Goal: Task Accomplishment & Management: Manage account settings

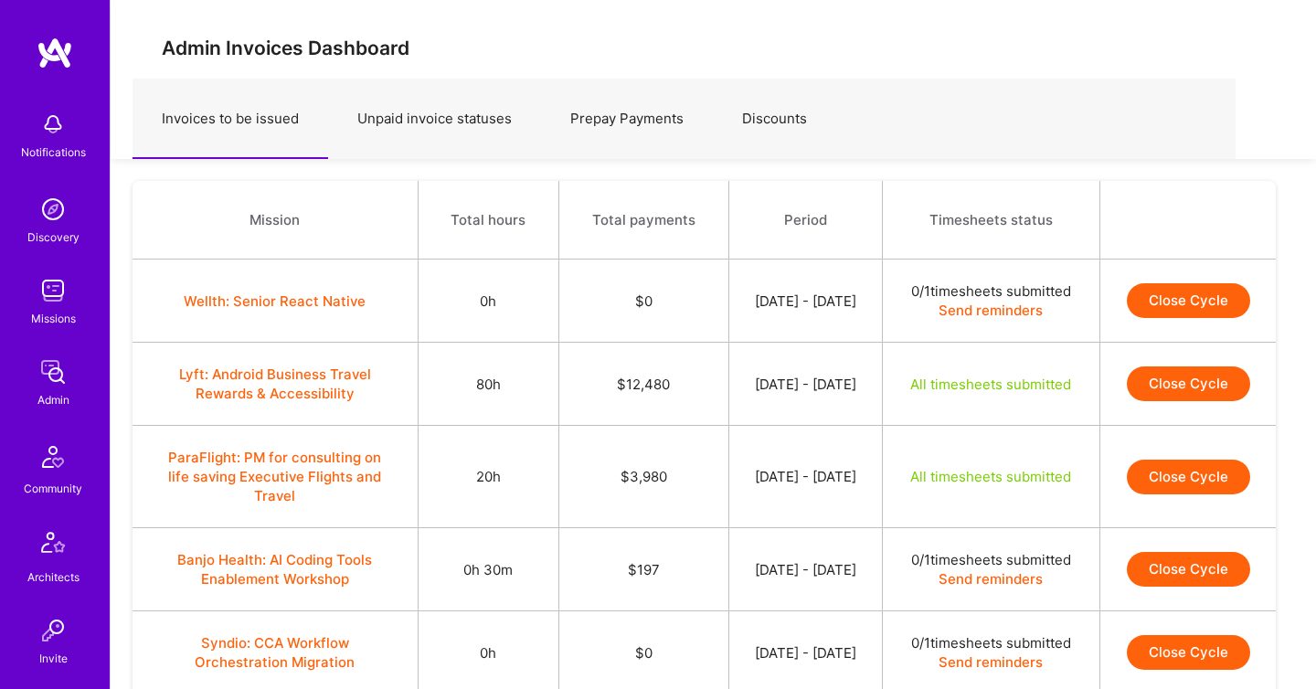
scroll to position [5383, 0]
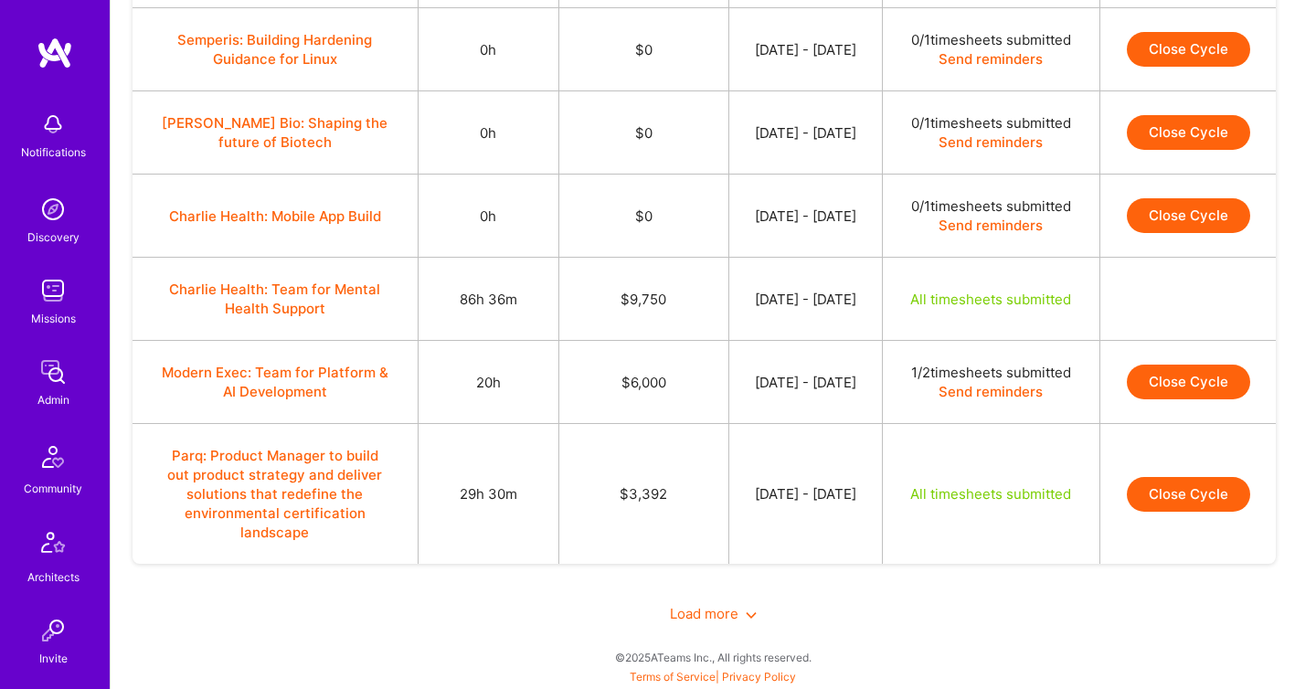
click at [42, 368] on img at bounding box center [53, 372] width 37 height 37
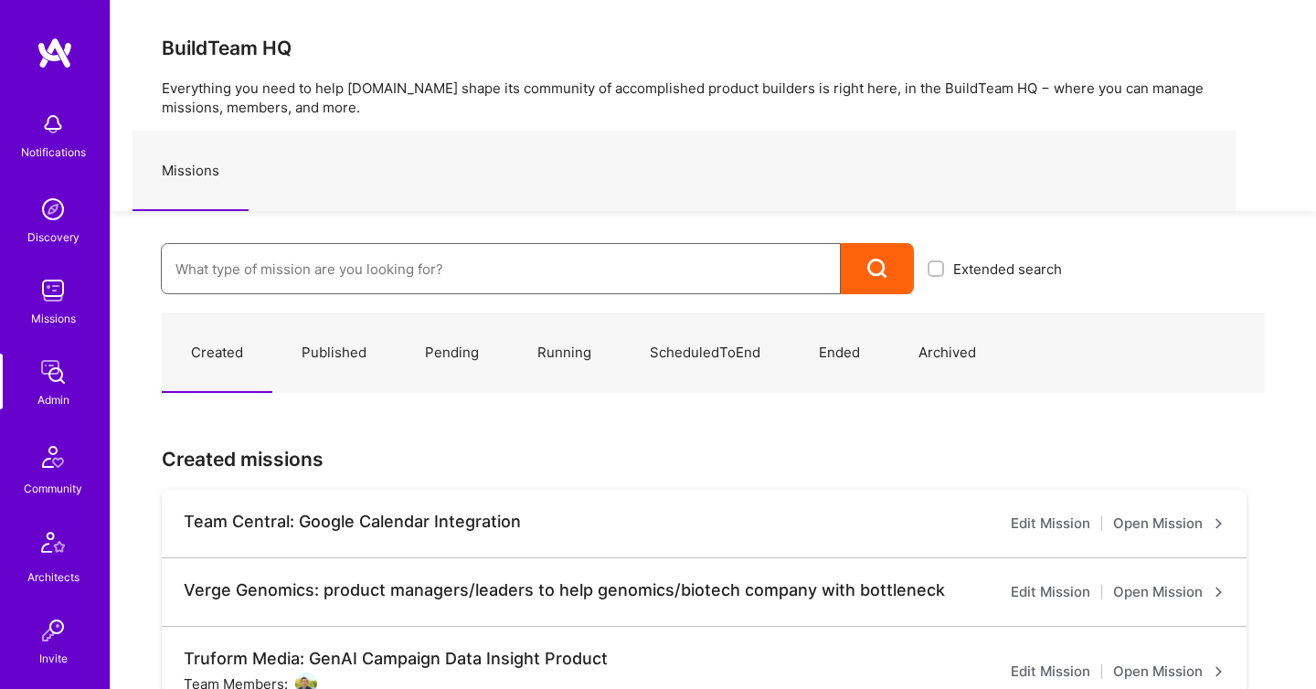
click at [367, 264] on input at bounding box center [500, 269] width 651 height 47
paste input "Onlocation Mobile/Security- 3338TSV276"
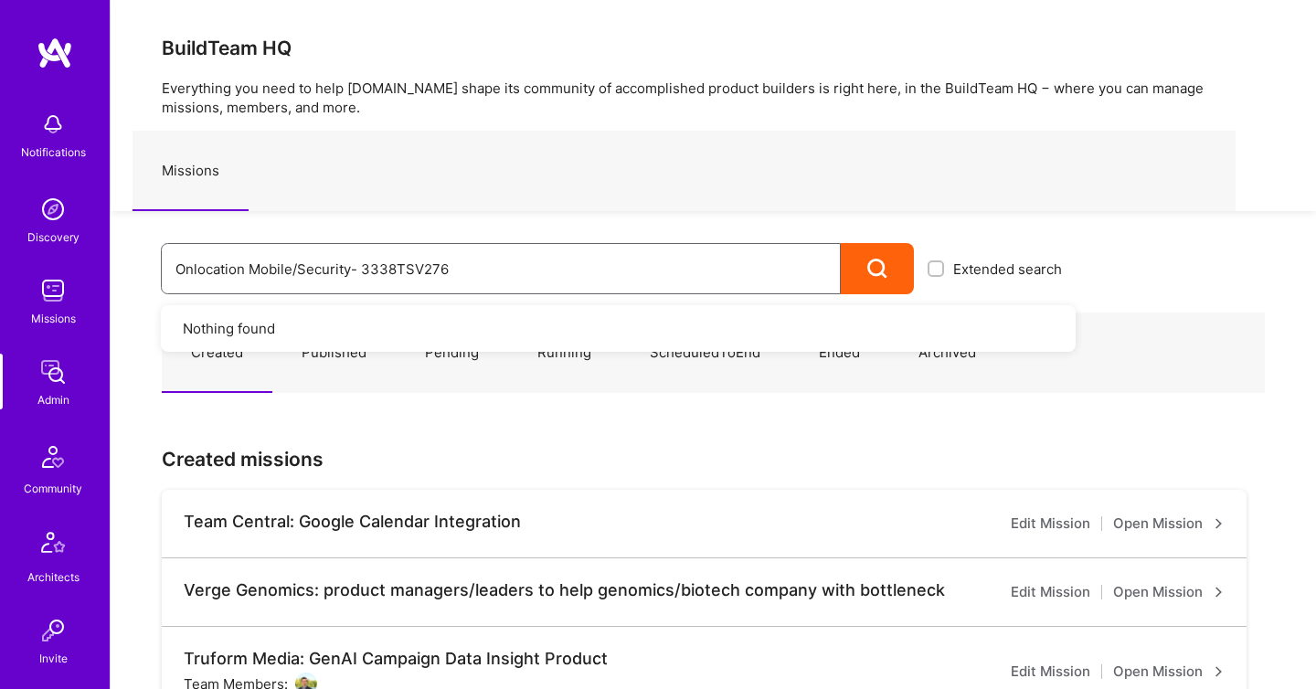
type input "Onlocation Mobile/Security- 3338TSV276"
click at [875, 275] on icon at bounding box center [877, 269] width 21 height 21
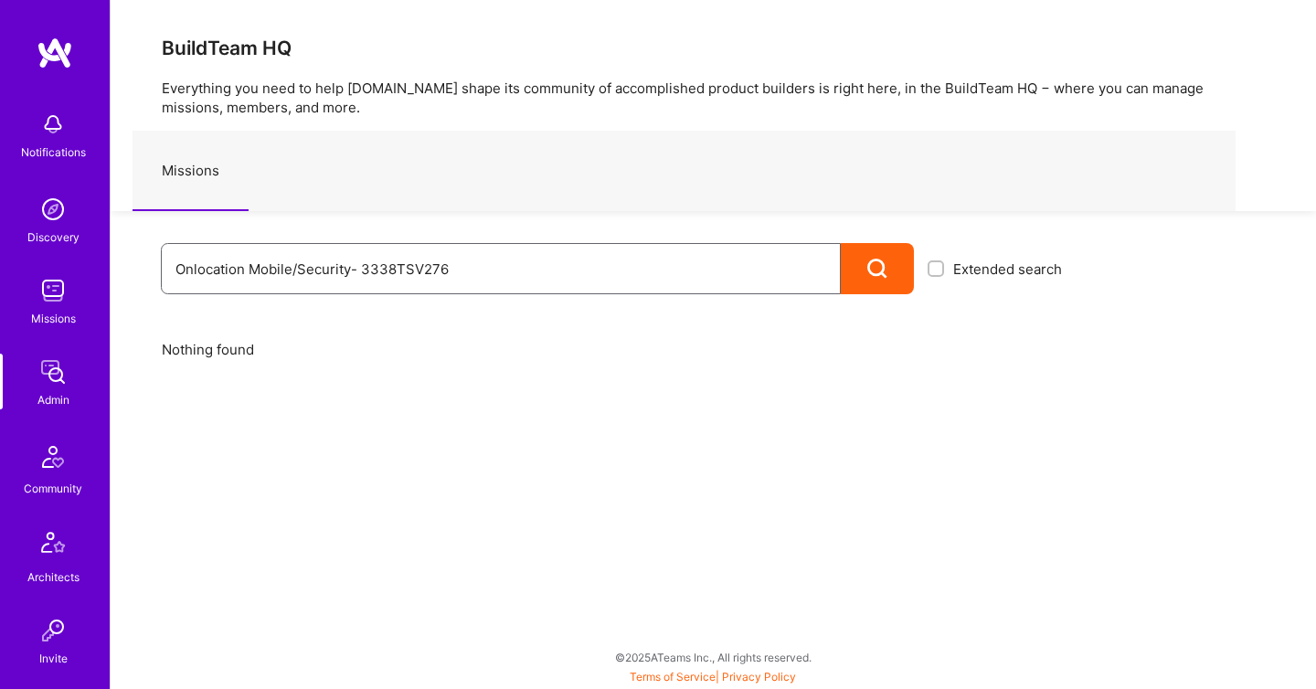
click at [451, 270] on input "Onlocation Mobile/Security- 3338TSV276" at bounding box center [500, 269] width 651 height 47
click at [59, 380] on img at bounding box center [53, 372] width 37 height 37
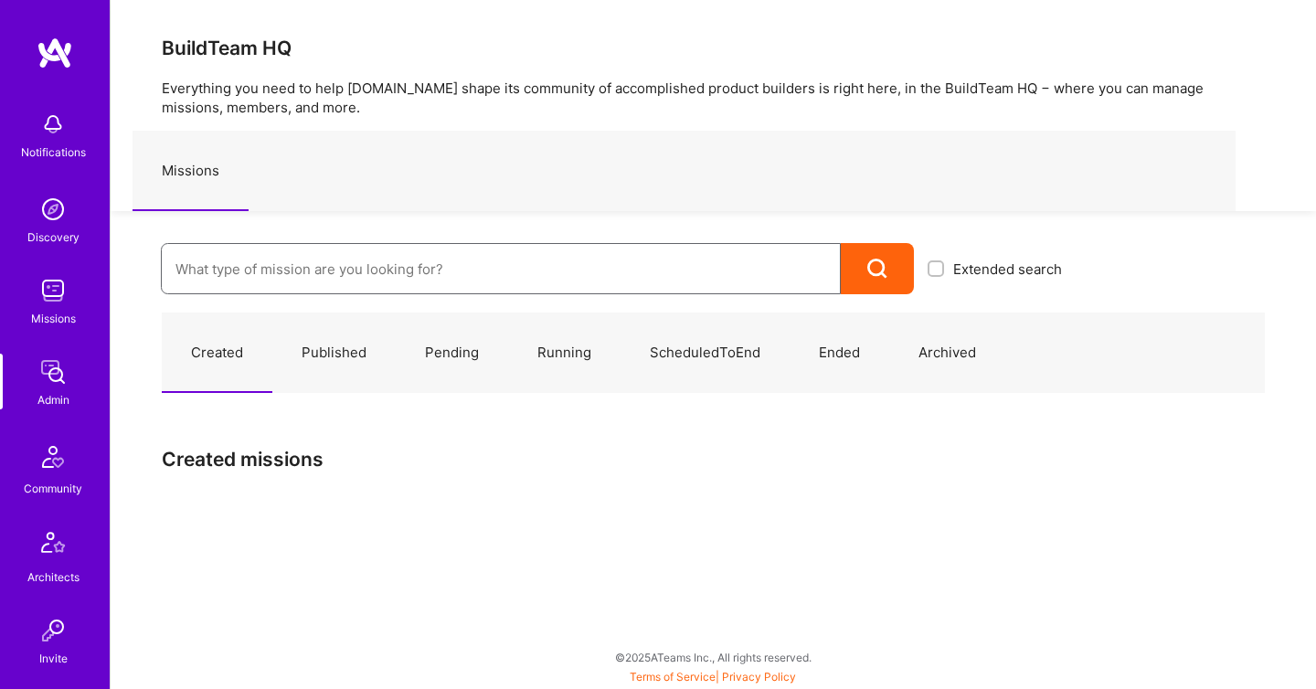
click at [274, 274] on input at bounding box center [500, 269] width 651 height 47
paste input "Onlocation Mobile/Security- 3338TSV276"
type input "Onlocation Mobile/Security- 3338TSV276"
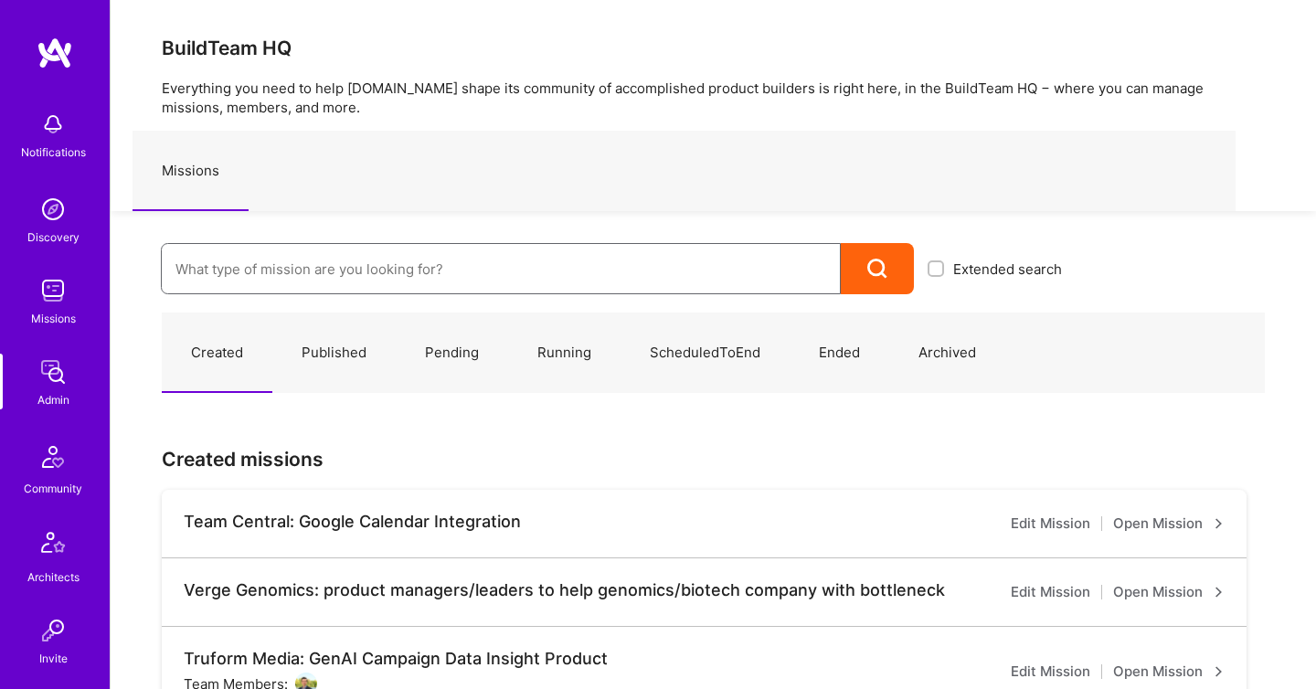
click at [258, 282] on input at bounding box center [500, 269] width 651 height 47
paste input "Onlocation Mobile/Security- 3338TSV276"
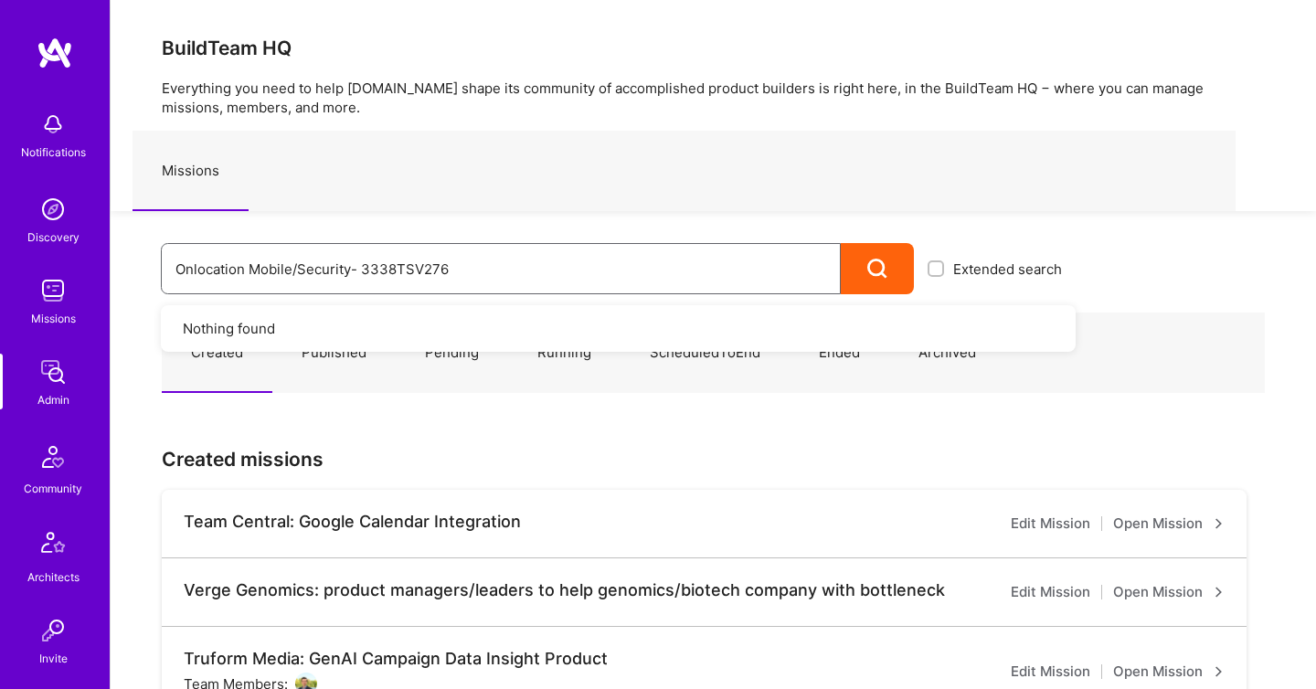
type input "Onlocation Mobile/Security- 3338TSV276"
click at [865, 273] on div at bounding box center [877, 268] width 73 height 51
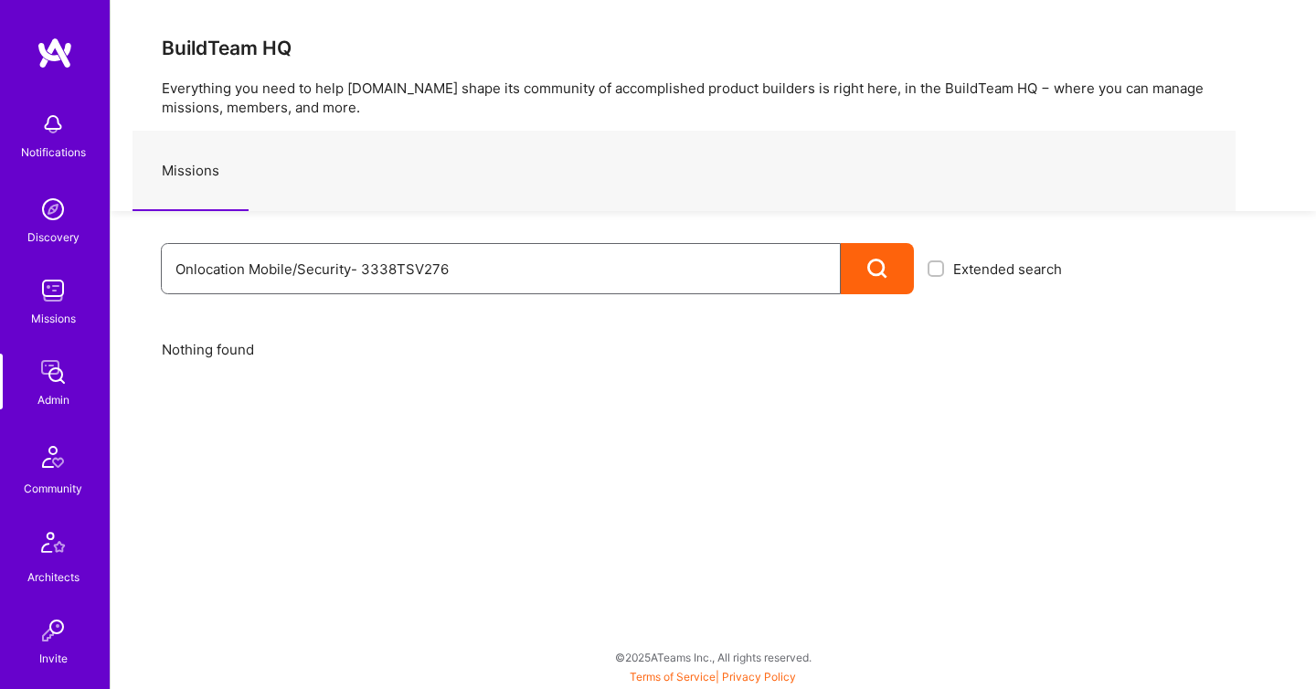
click at [339, 281] on input "Onlocation Mobile/Security- 3338TSV276" at bounding box center [500, 269] width 651 height 47
drag, startPoint x: 352, startPoint y: 271, endPoint x: 513, endPoint y: 270, distance: 160.8
click at [513, 271] on input "Onlocation Mobile/Security- 3338TSV276" at bounding box center [500, 269] width 651 height 47
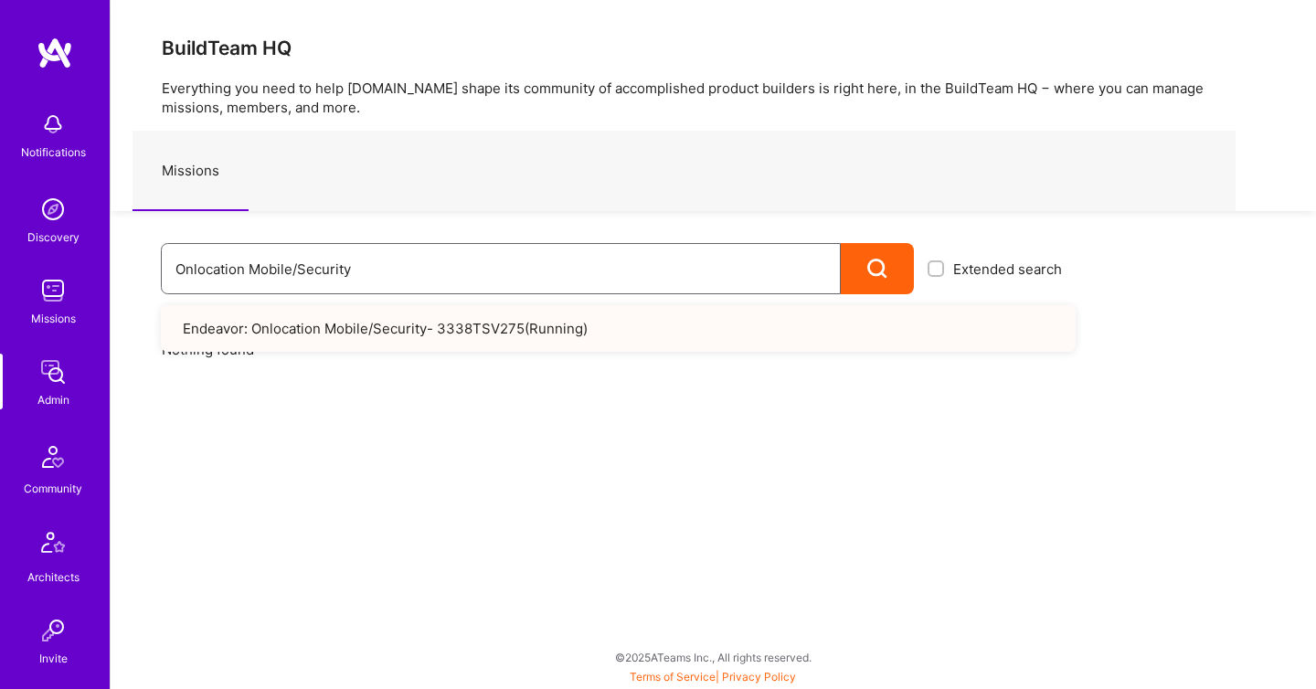
type input "Onlocation Mobile/Security"
click at [511, 319] on link "Endeavor: Onlocation Mobile/Security- 3338TSV275 ( Running )" at bounding box center [618, 328] width 915 height 47
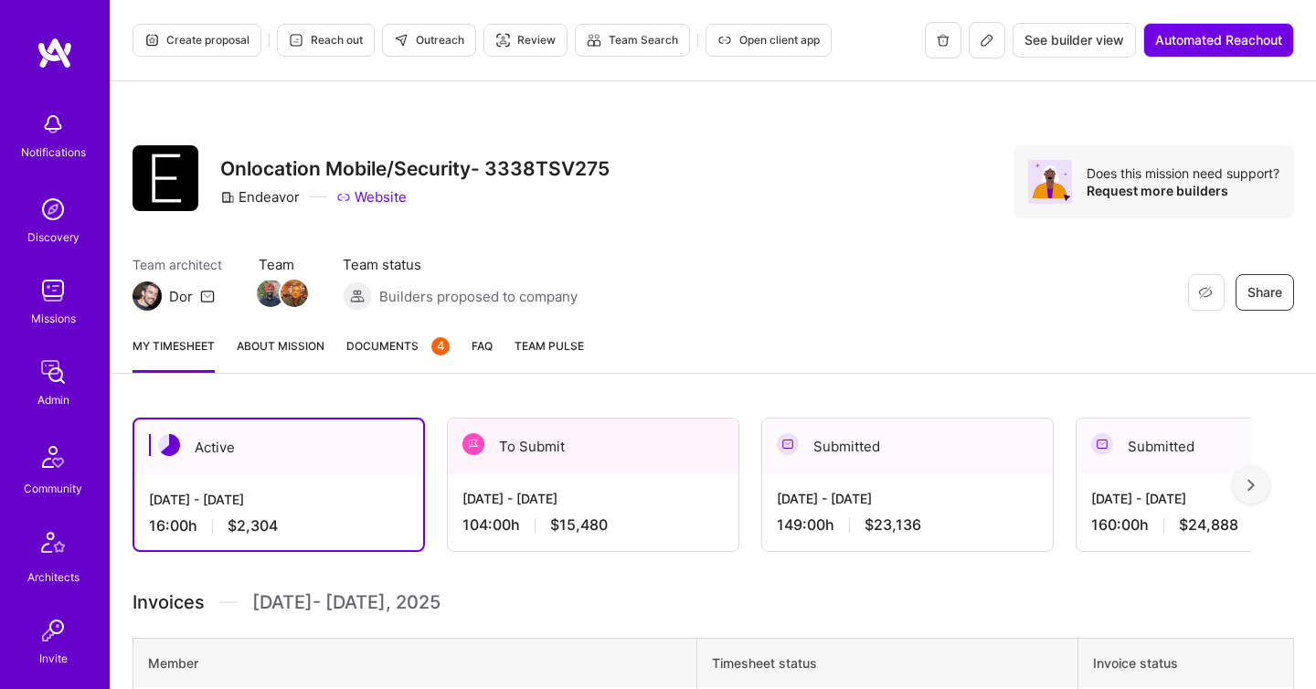
click at [503, 454] on div "To Submit" at bounding box center [593, 447] width 291 height 56
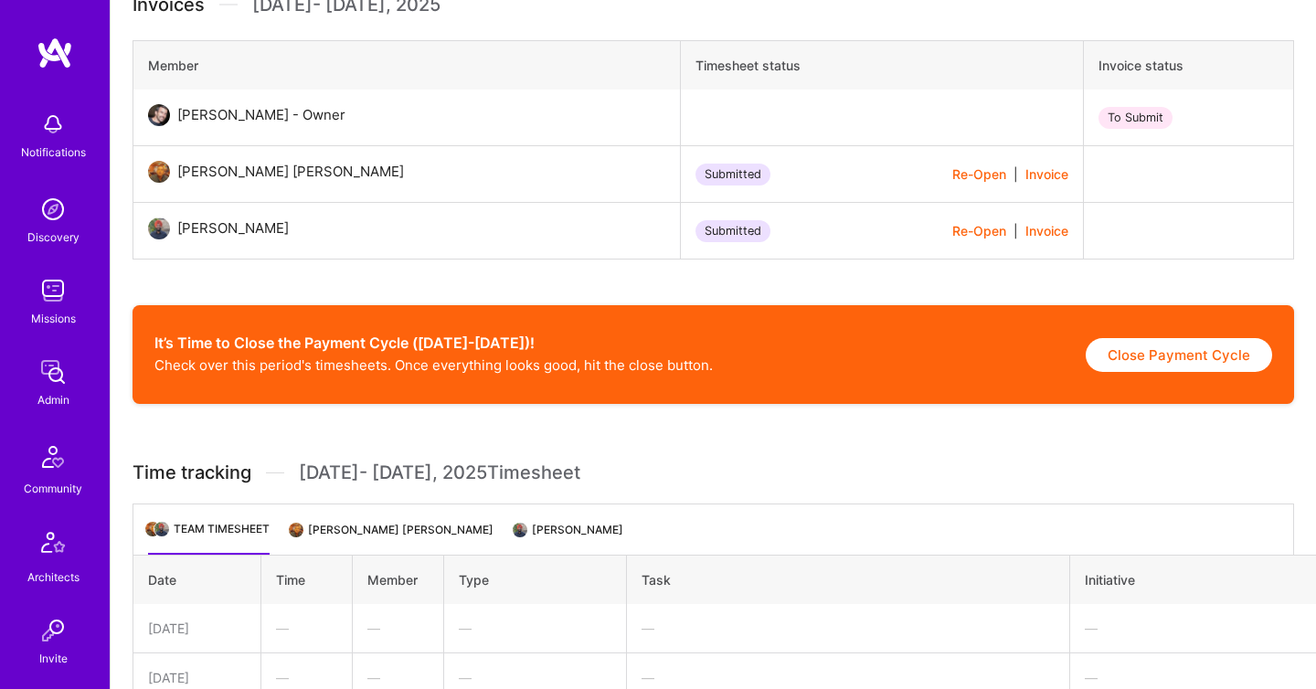
scroll to position [597, 0]
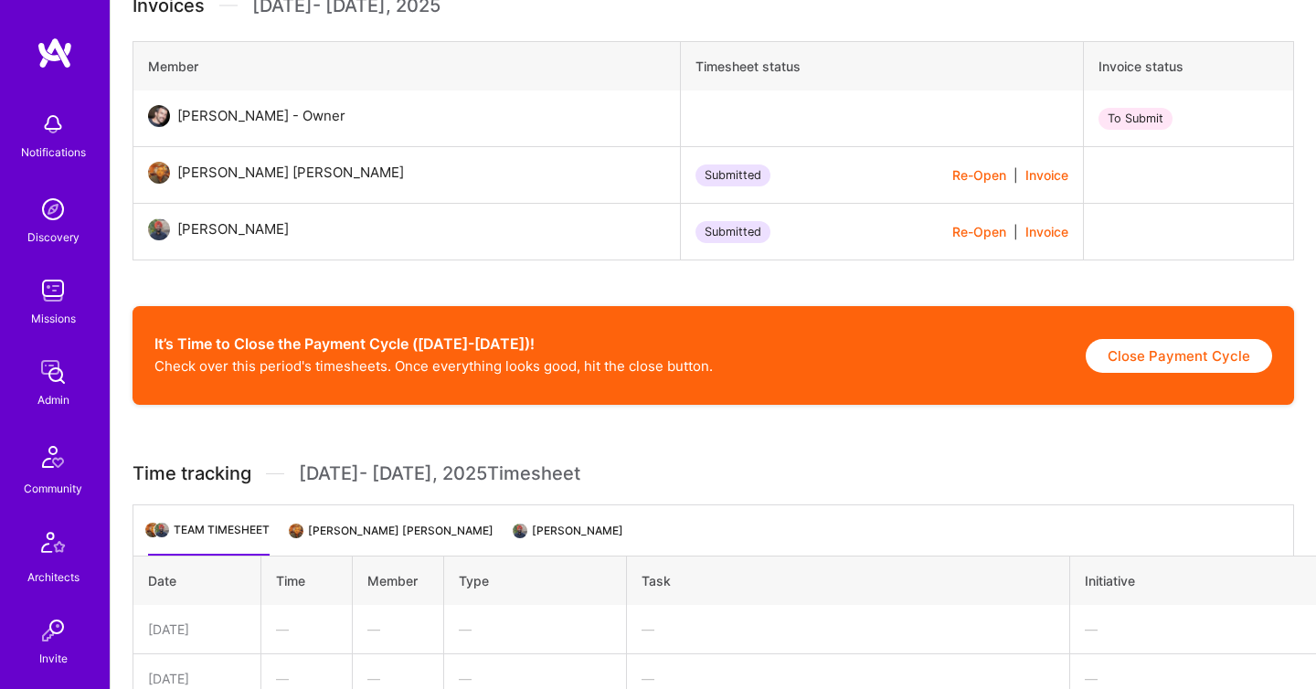
click at [572, 531] on li "[PERSON_NAME]" at bounding box center [569, 538] width 108 height 36
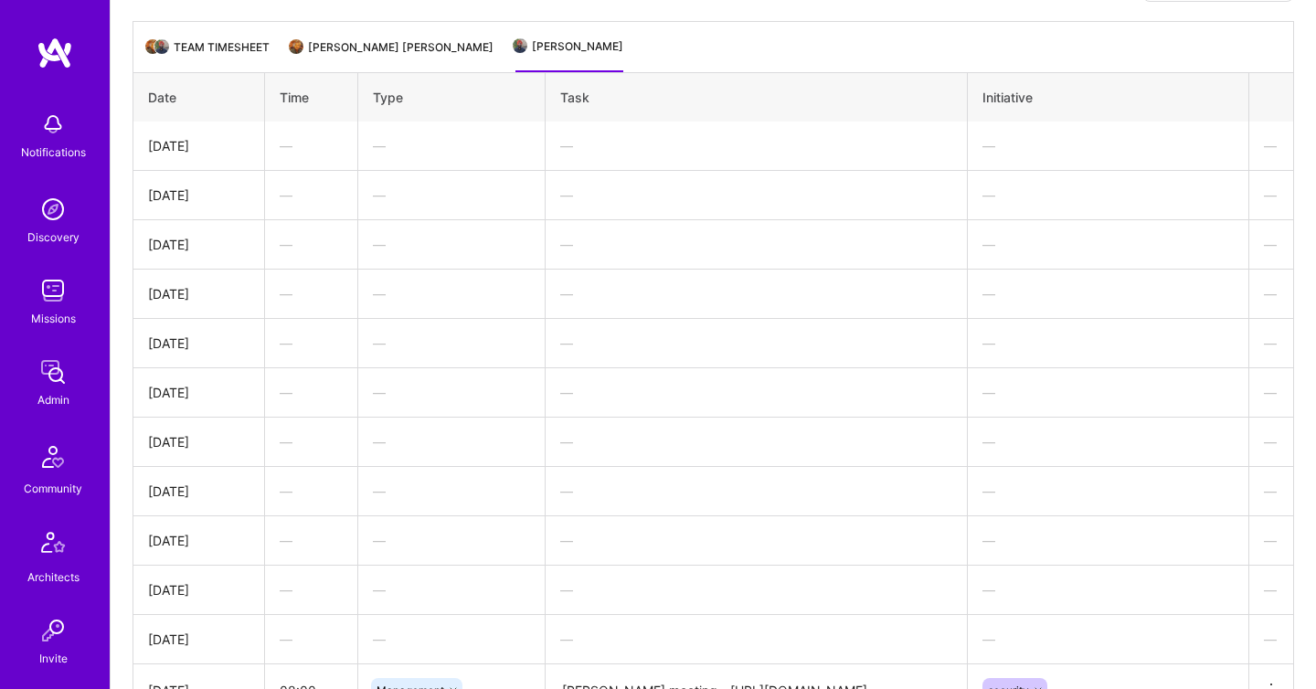
scroll to position [1469, 0]
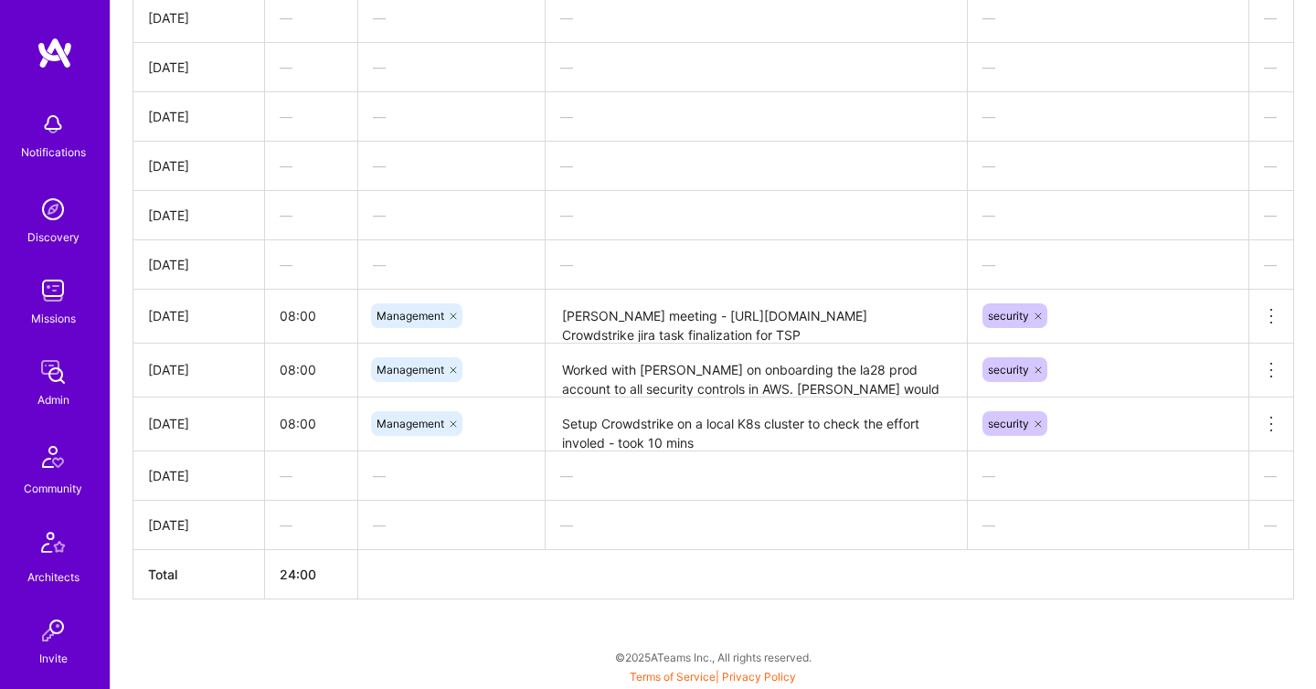
click at [59, 379] on img at bounding box center [53, 372] width 37 height 37
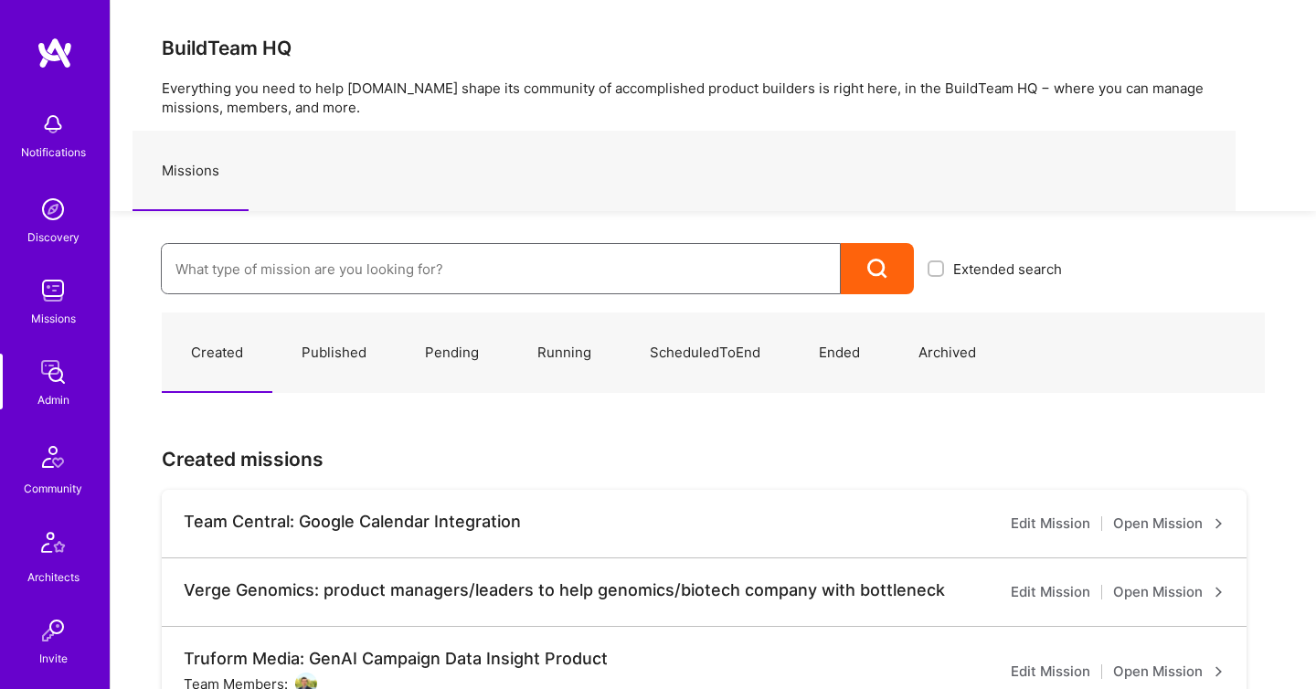
click at [355, 266] on input at bounding box center [500, 269] width 651 height 47
paste input "Olympic Engineering -3338OEG275"
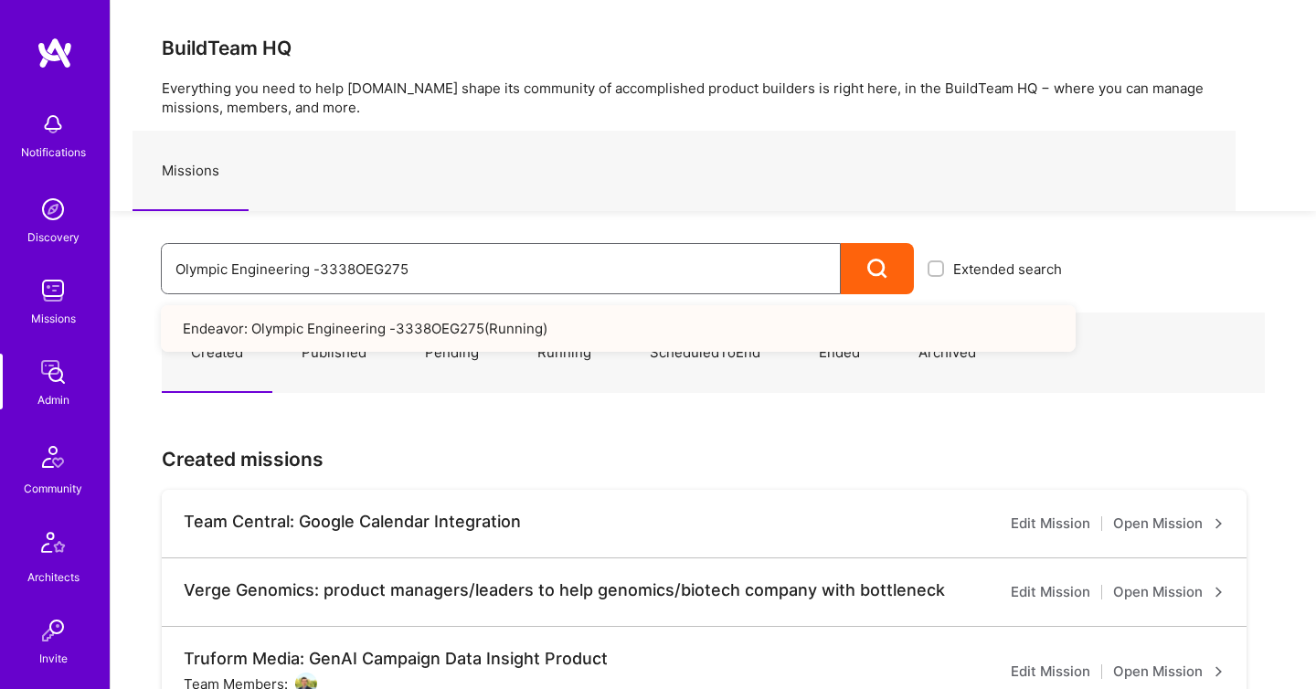
type input "Olympic Engineering -3338OEG275"
click at [459, 345] on link "Endeavor: Olympic Engineering -3338OEG275 ( Running )" at bounding box center [618, 328] width 915 height 47
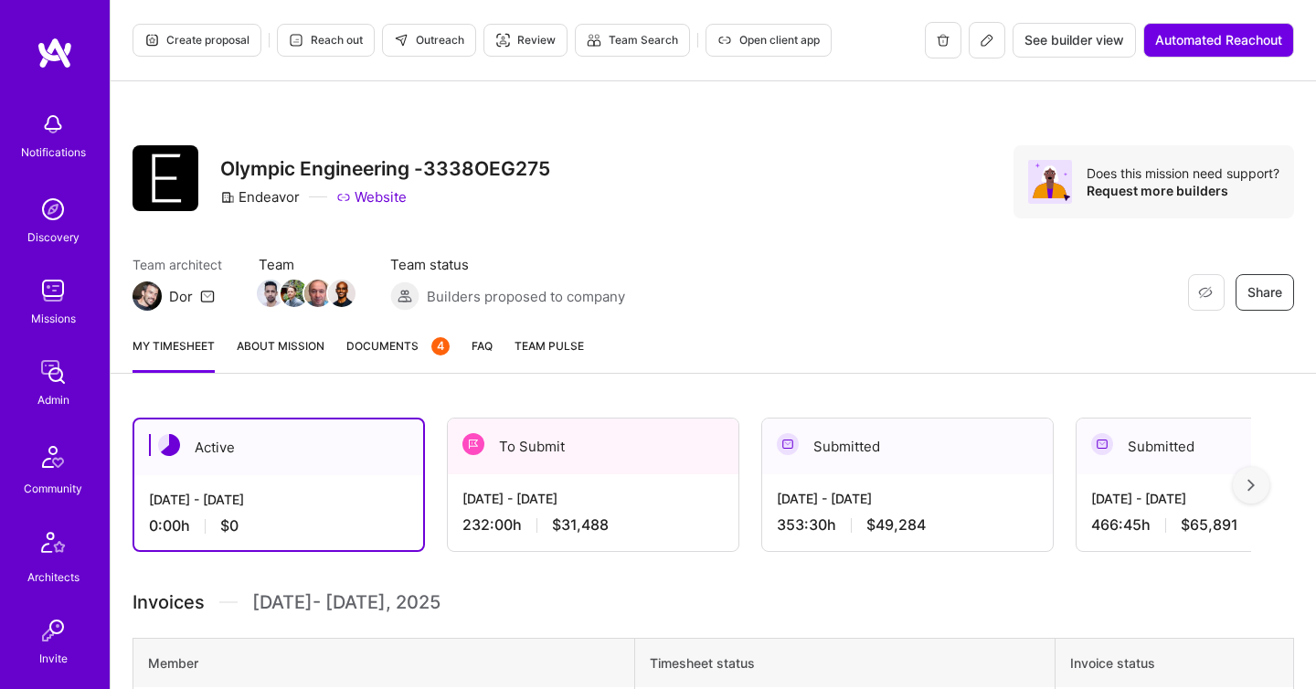
click at [547, 493] on div "[DATE] - [DATE]" at bounding box center [592, 498] width 261 height 19
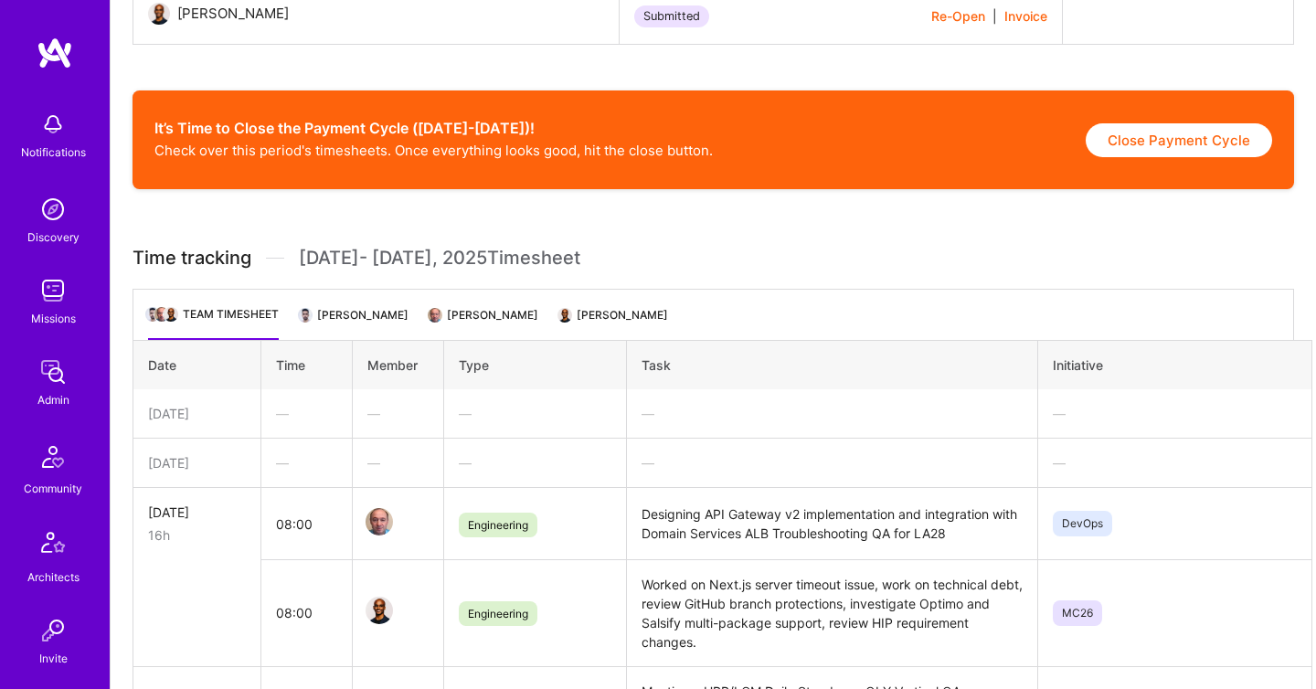
scroll to position [920, 0]
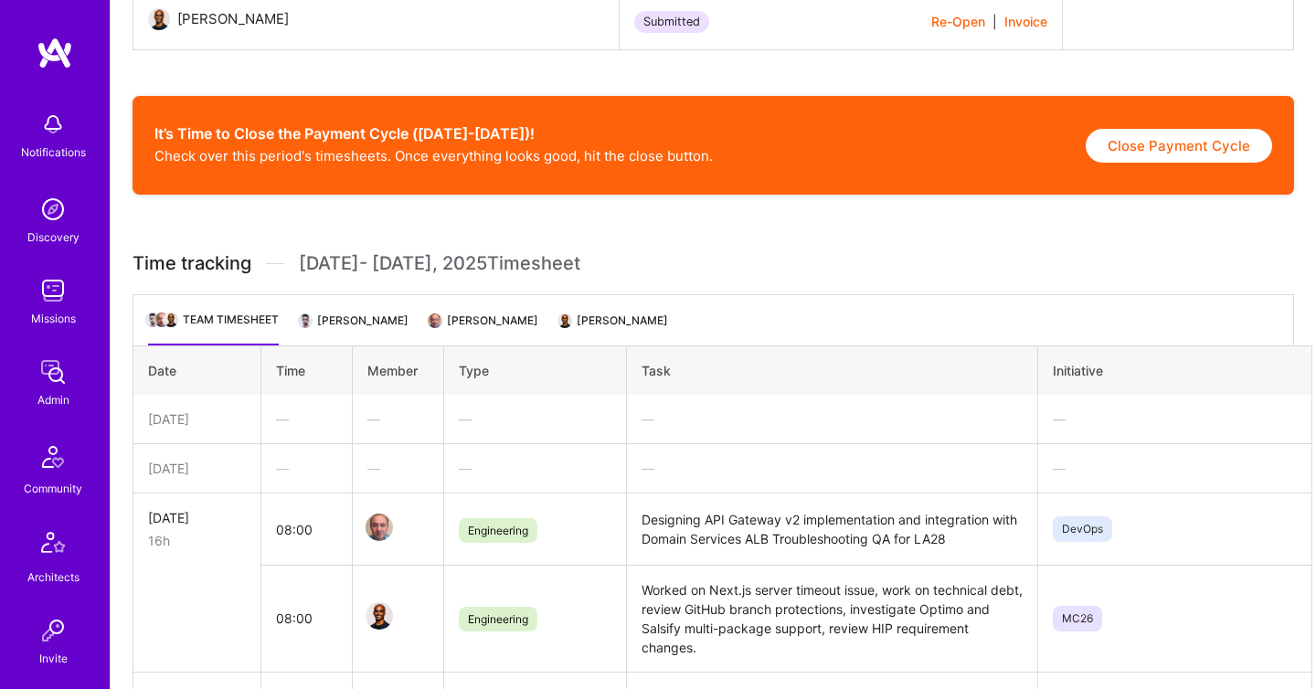
click at [369, 330] on li "Shray Bansal" at bounding box center [355, 328] width 108 height 36
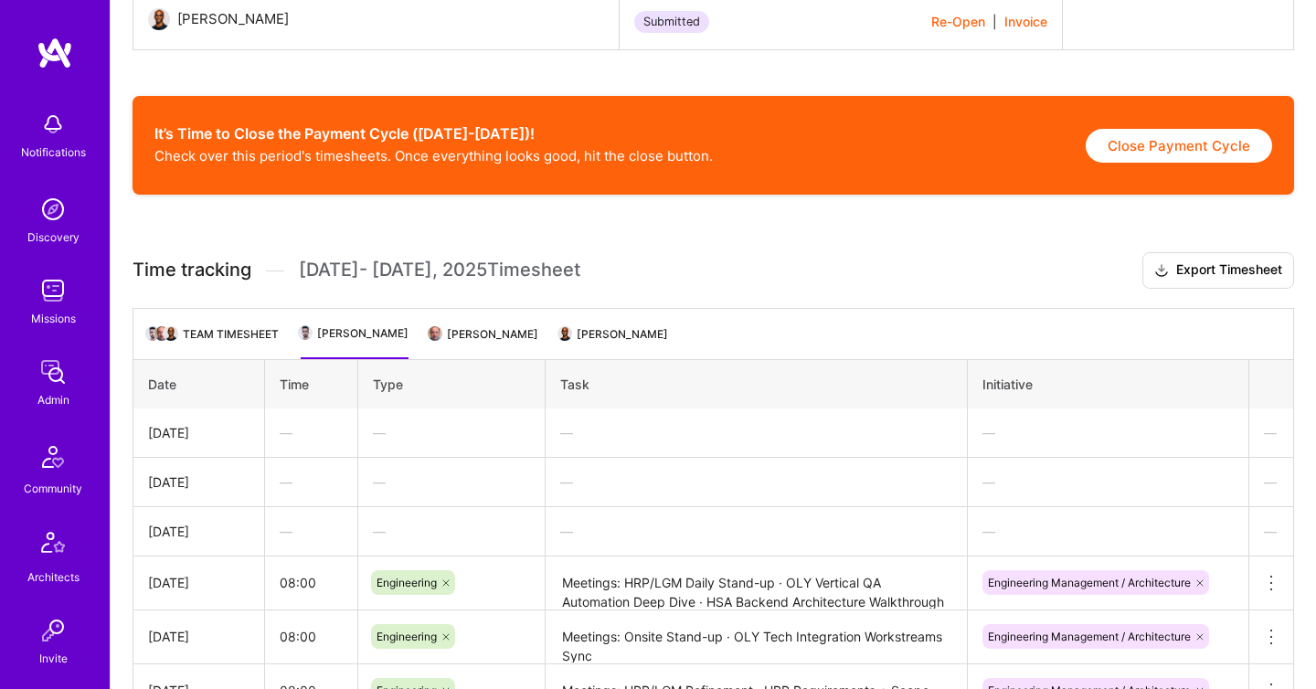
click at [499, 347] on li "Sergey Rodovinsky" at bounding box center [484, 341] width 108 height 36
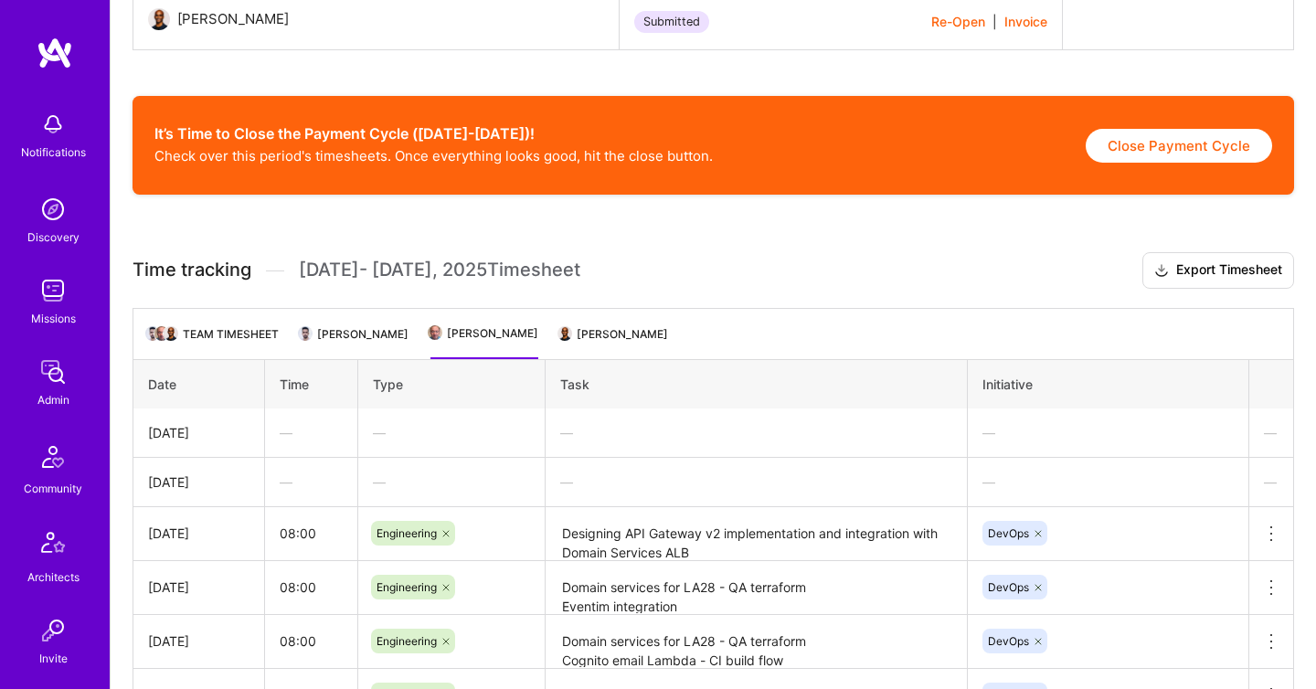
click at [573, 335] on img at bounding box center [565, 333] width 16 height 16
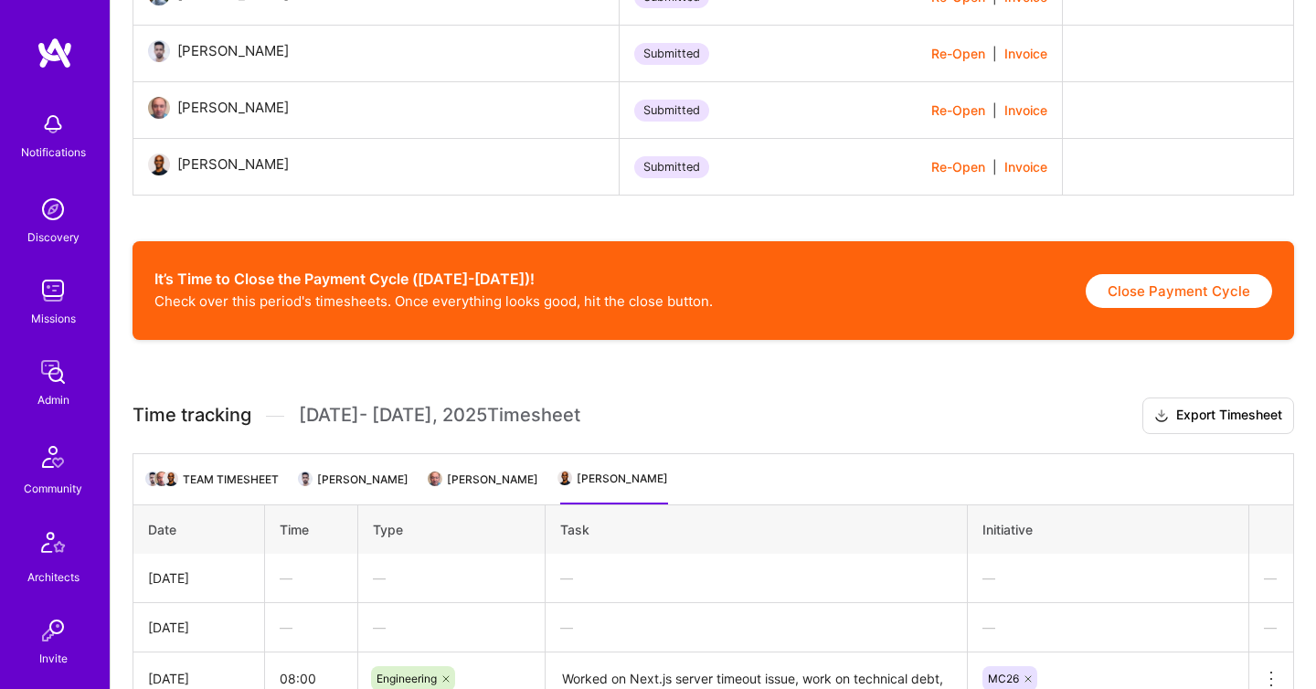
scroll to position [776, 0]
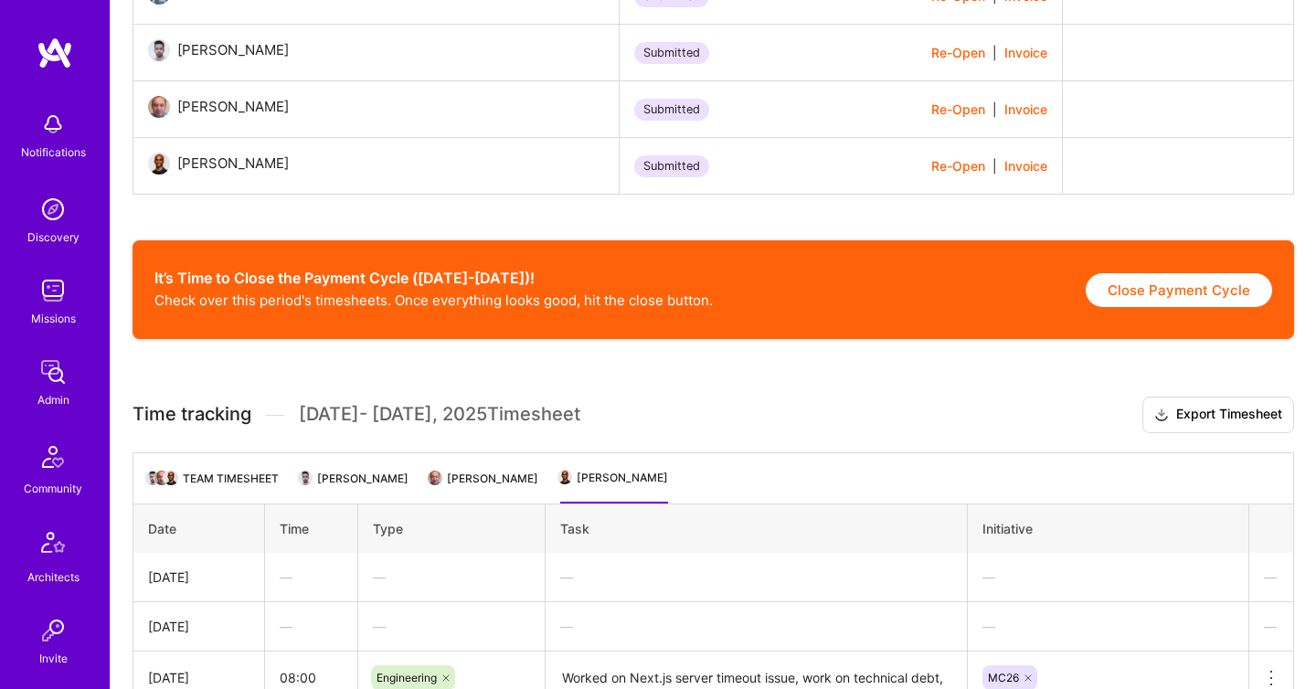
click at [57, 358] on img at bounding box center [53, 372] width 37 height 37
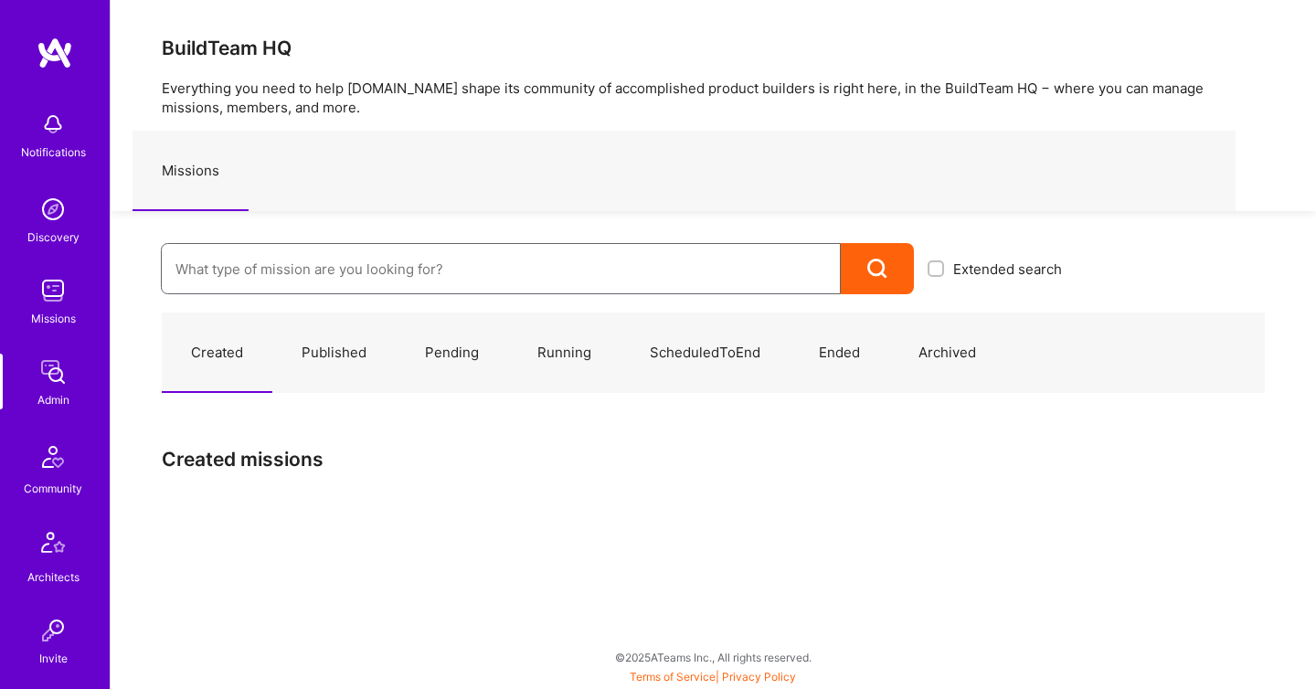
click at [275, 258] on input at bounding box center [500, 269] width 651 height 47
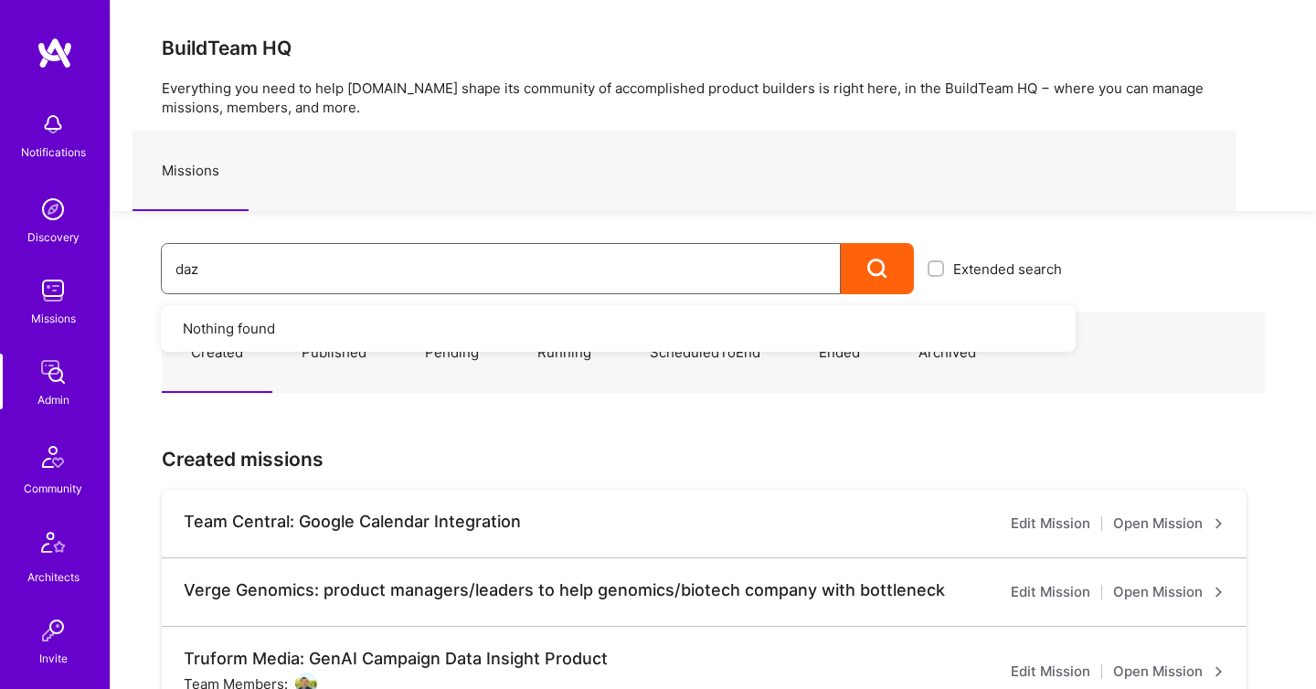
type input "dazn"
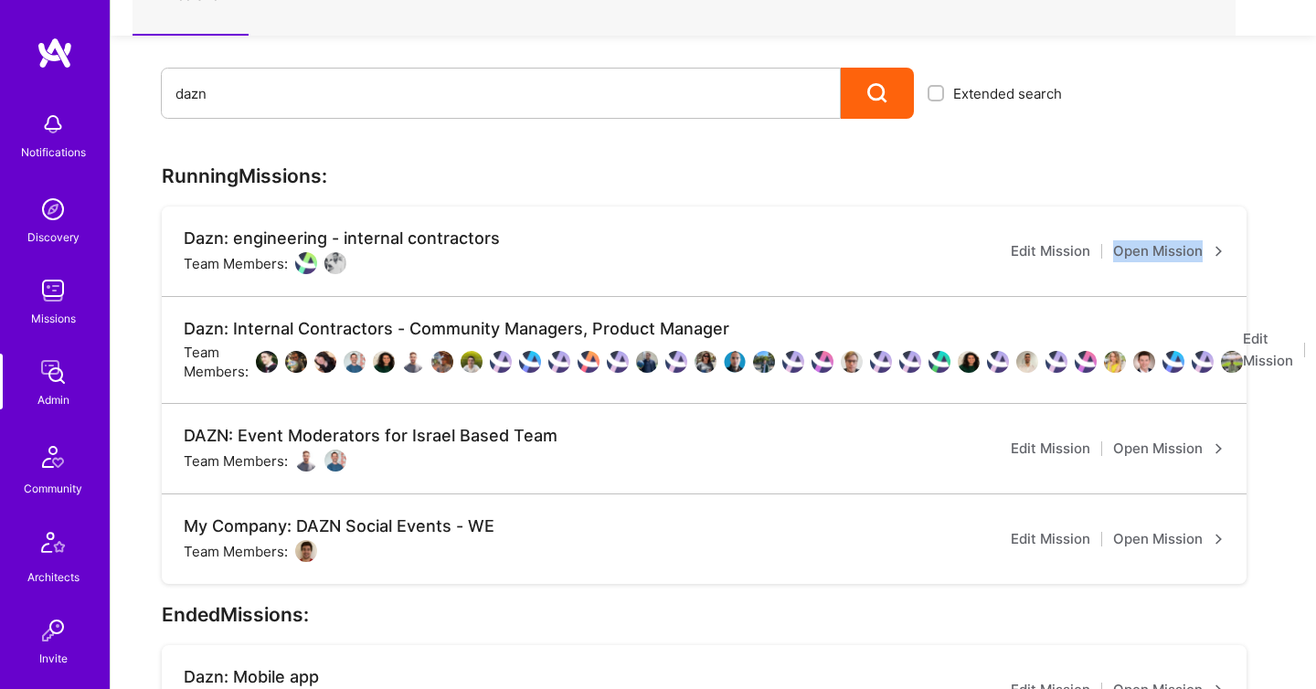
scroll to position [175, 71]
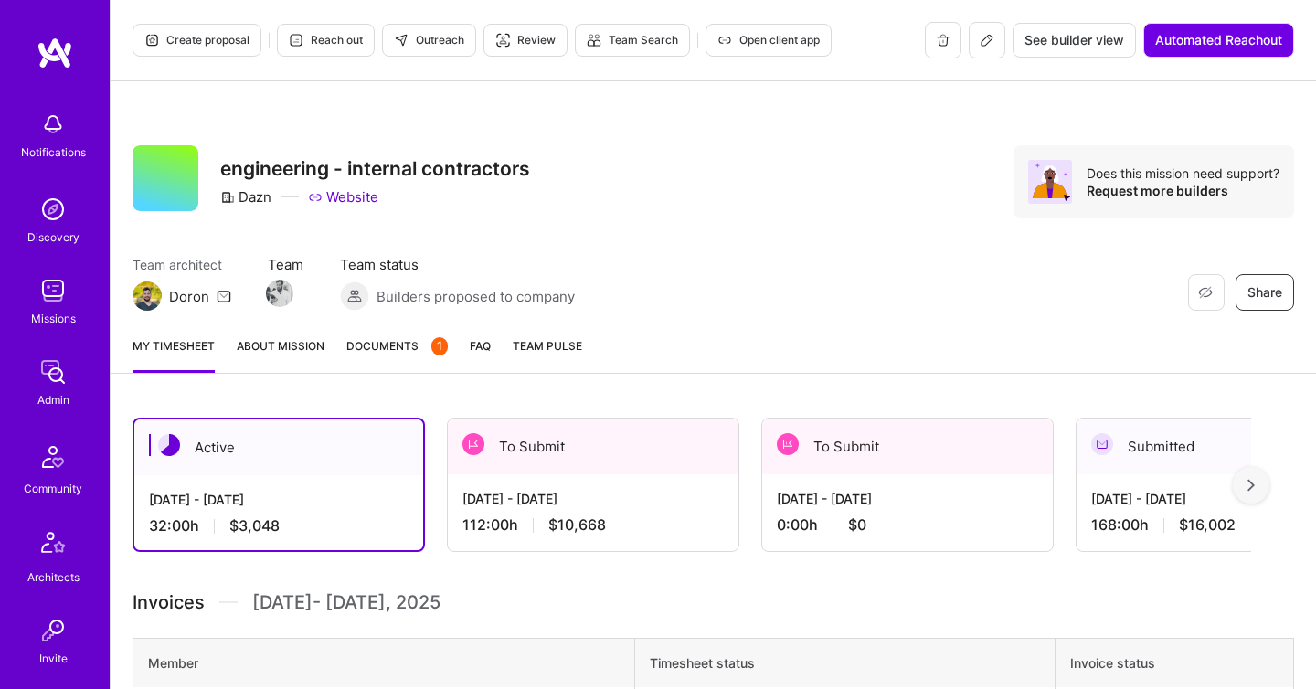
click at [365, 346] on span "Documents 1" at bounding box center [396, 345] width 101 height 19
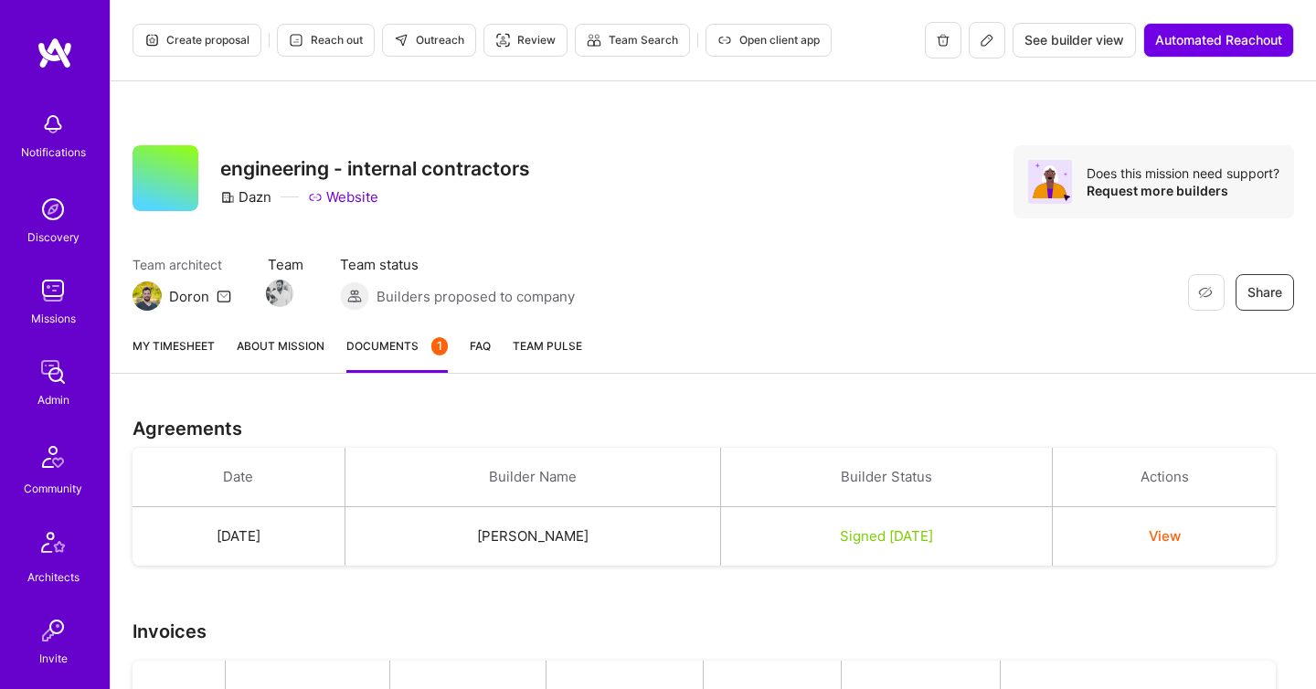
click at [196, 340] on link "My timesheet" at bounding box center [174, 354] width 82 height 37
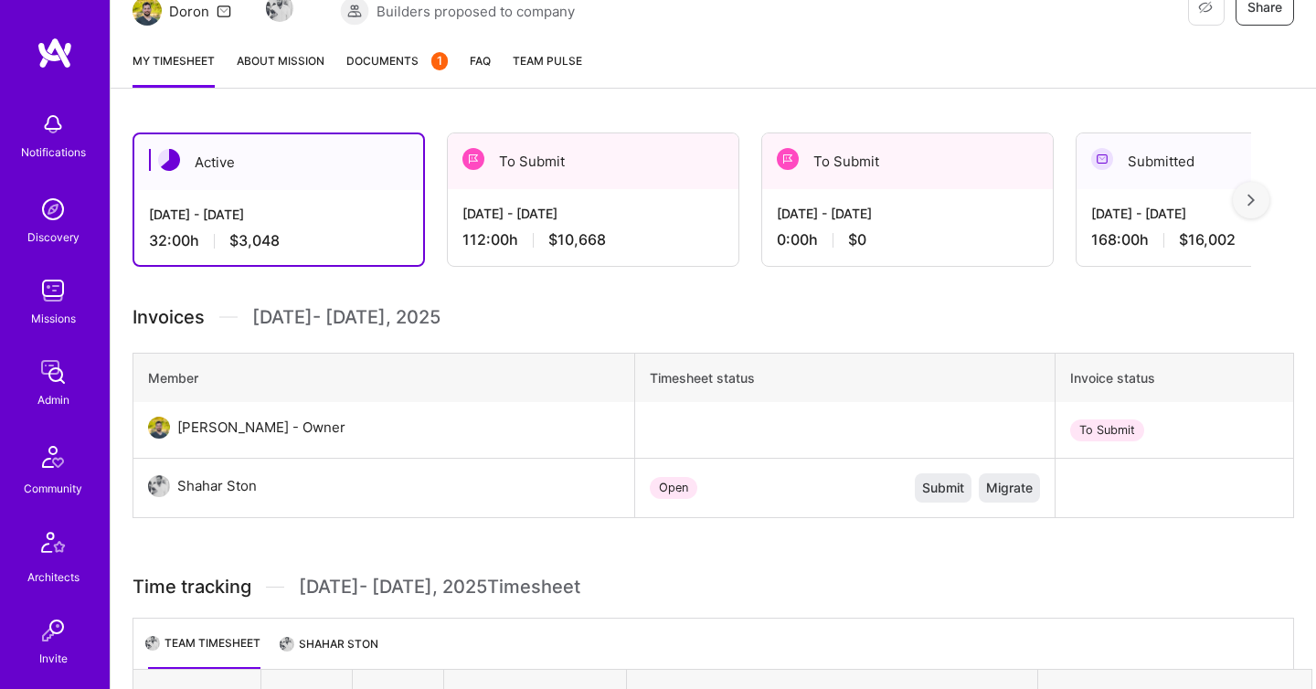
scroll to position [335, 0]
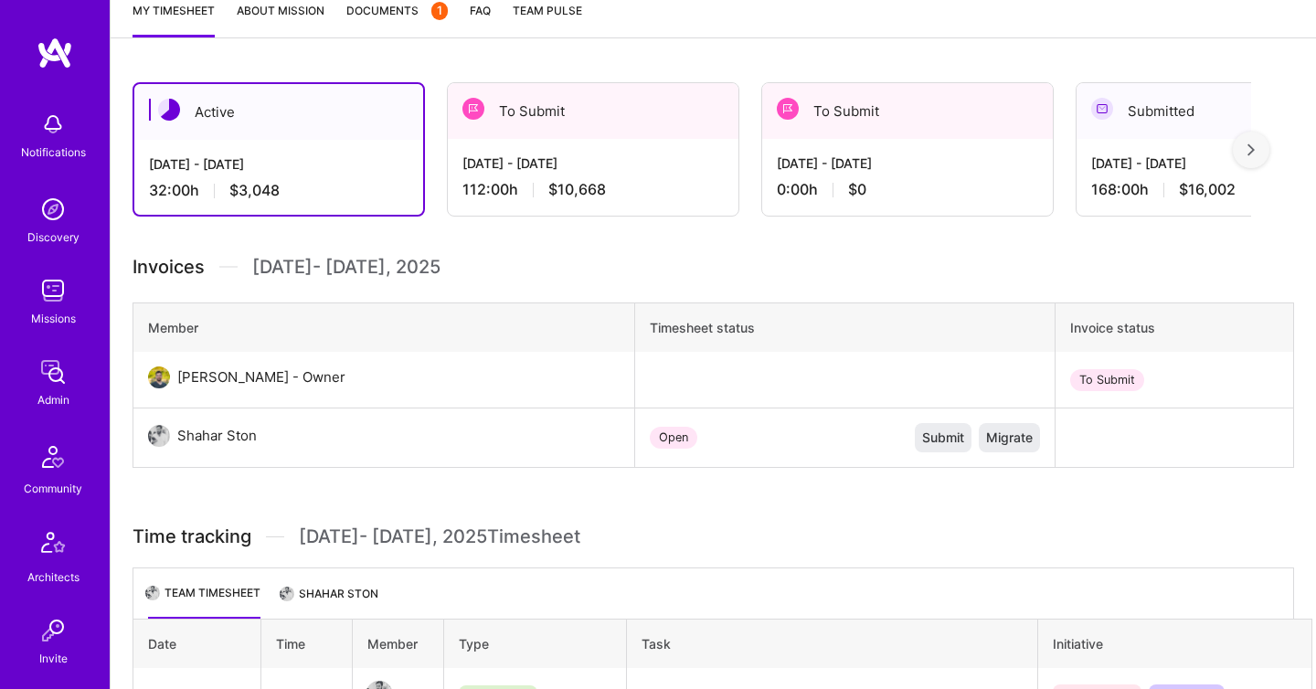
click at [600, 116] on div "To Submit" at bounding box center [593, 111] width 291 height 56
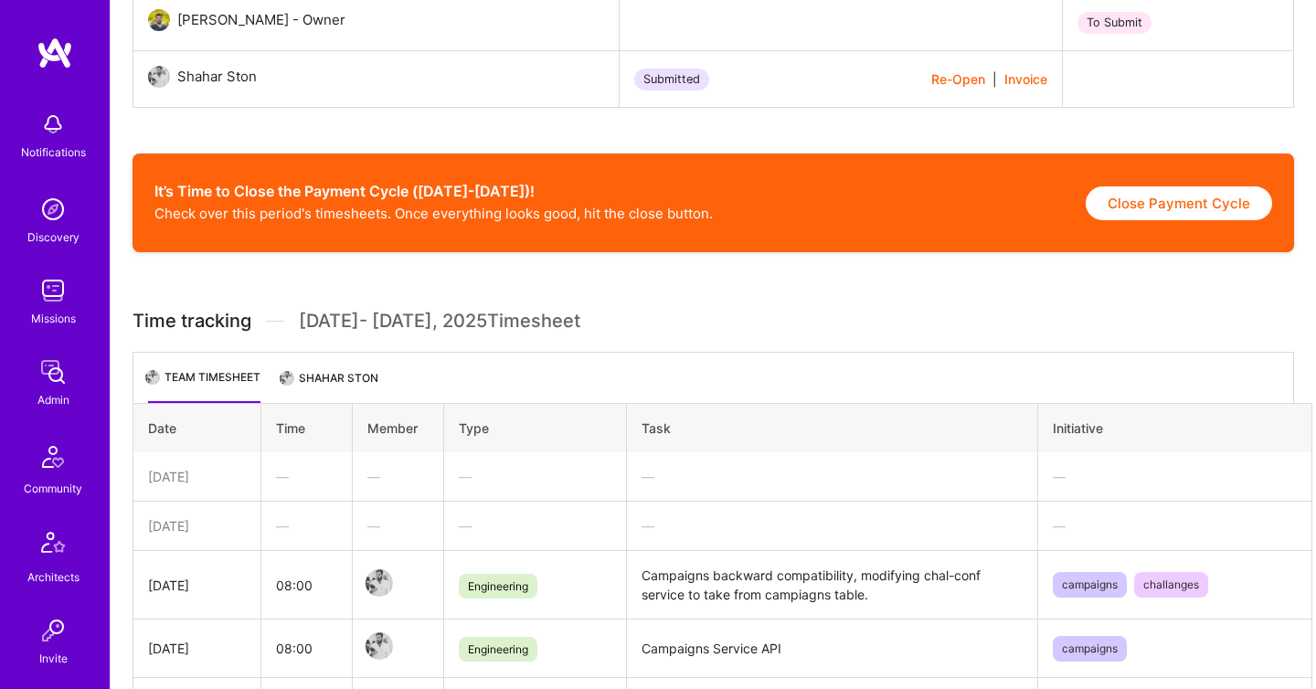
scroll to position [689, 0]
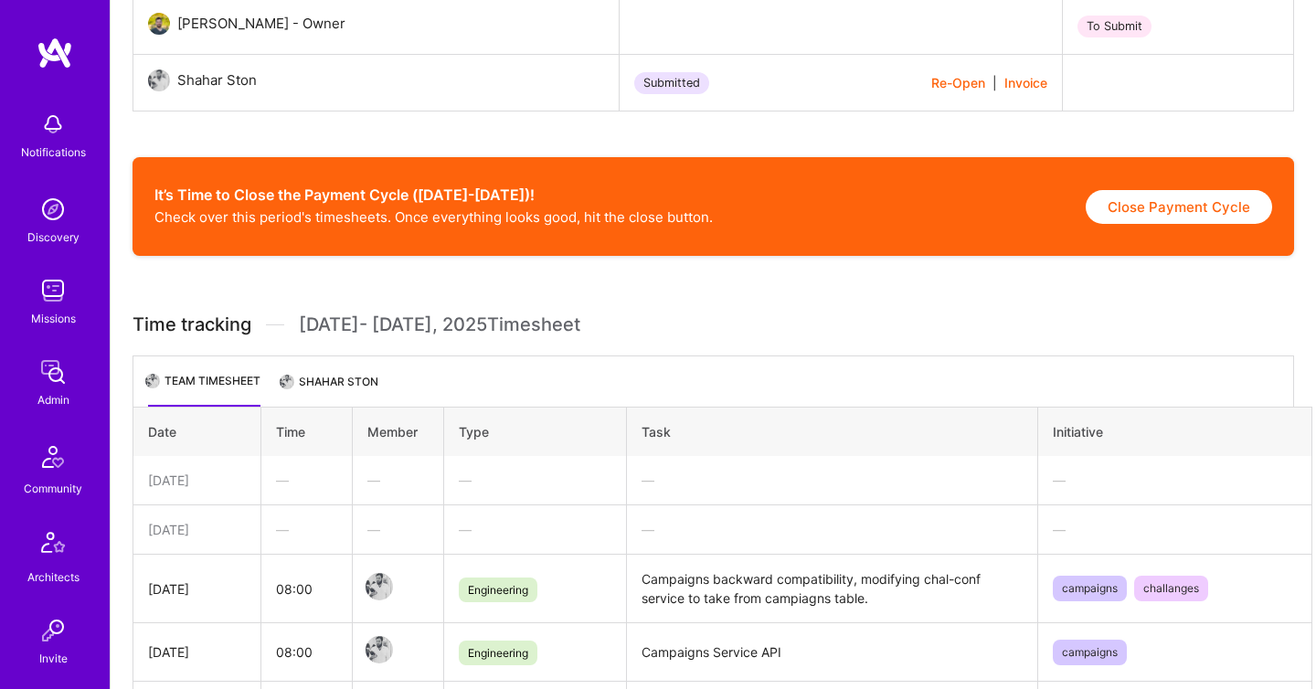
click at [356, 385] on li "Shahar Ston" at bounding box center [330, 389] width 96 height 36
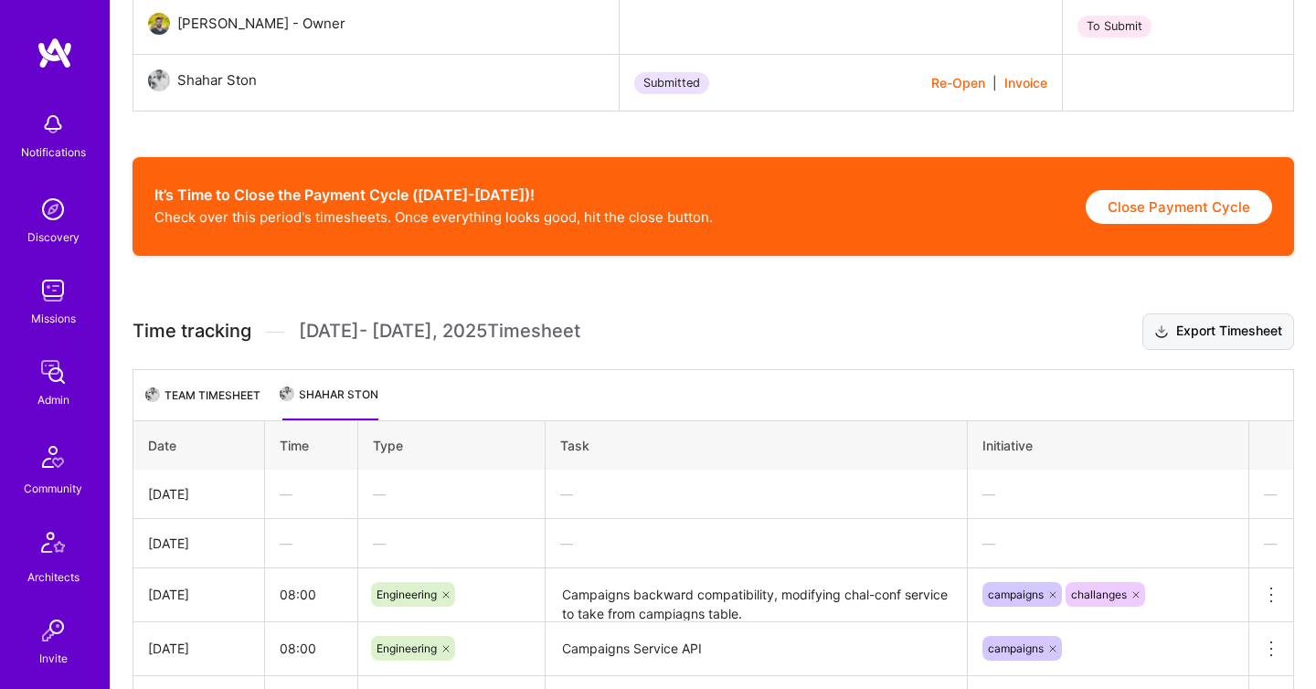
click at [1174, 339] on button "Export Timesheet" at bounding box center [1218, 331] width 152 height 37
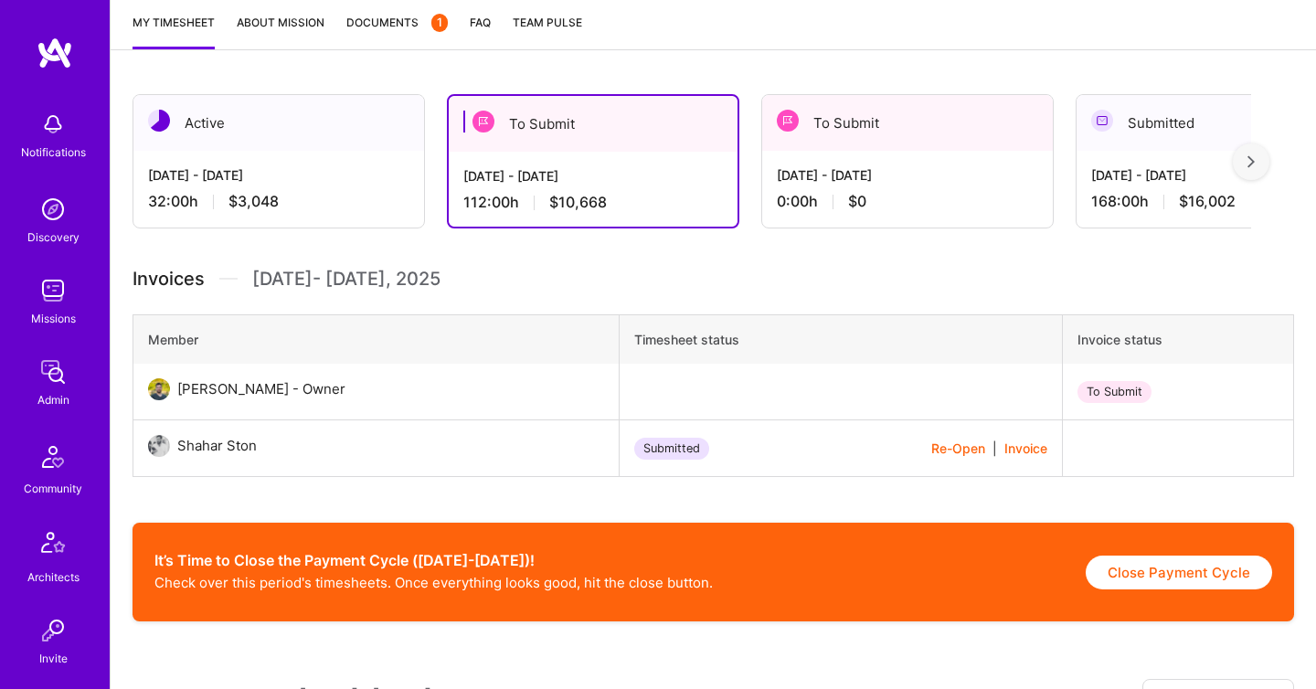
scroll to position [263, 0]
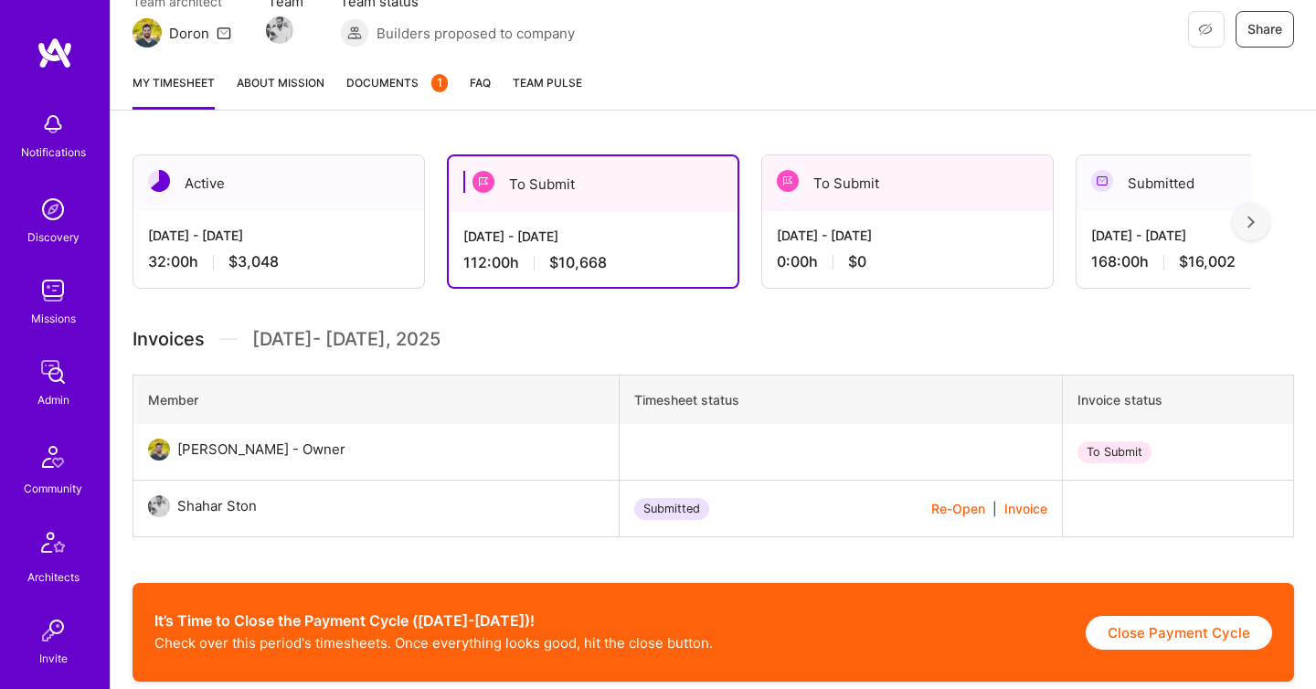
click at [381, 106] on link "Documents 1" at bounding box center [396, 91] width 101 height 37
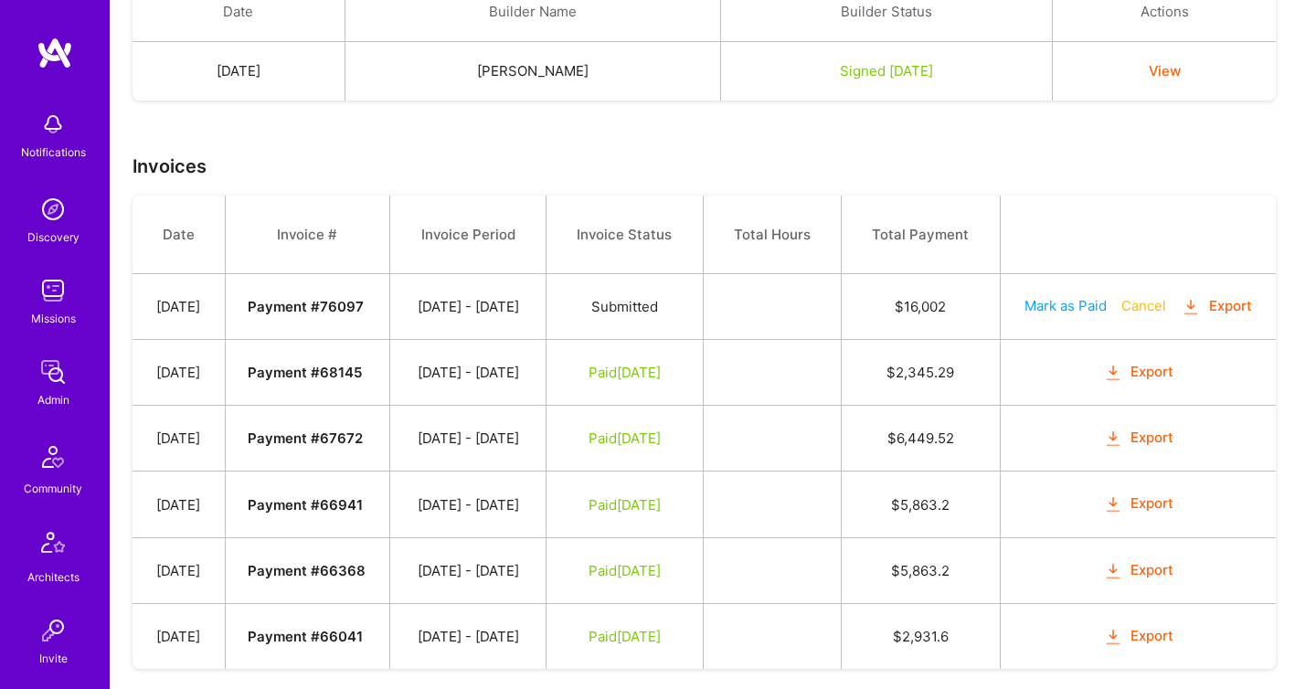
scroll to position [464, 0]
click at [1181, 319] on icon "button" at bounding box center [1191, 308] width 21 height 21
click at [1014, 74] on div "Signed Oct 21, 2024" at bounding box center [886, 71] width 287 height 19
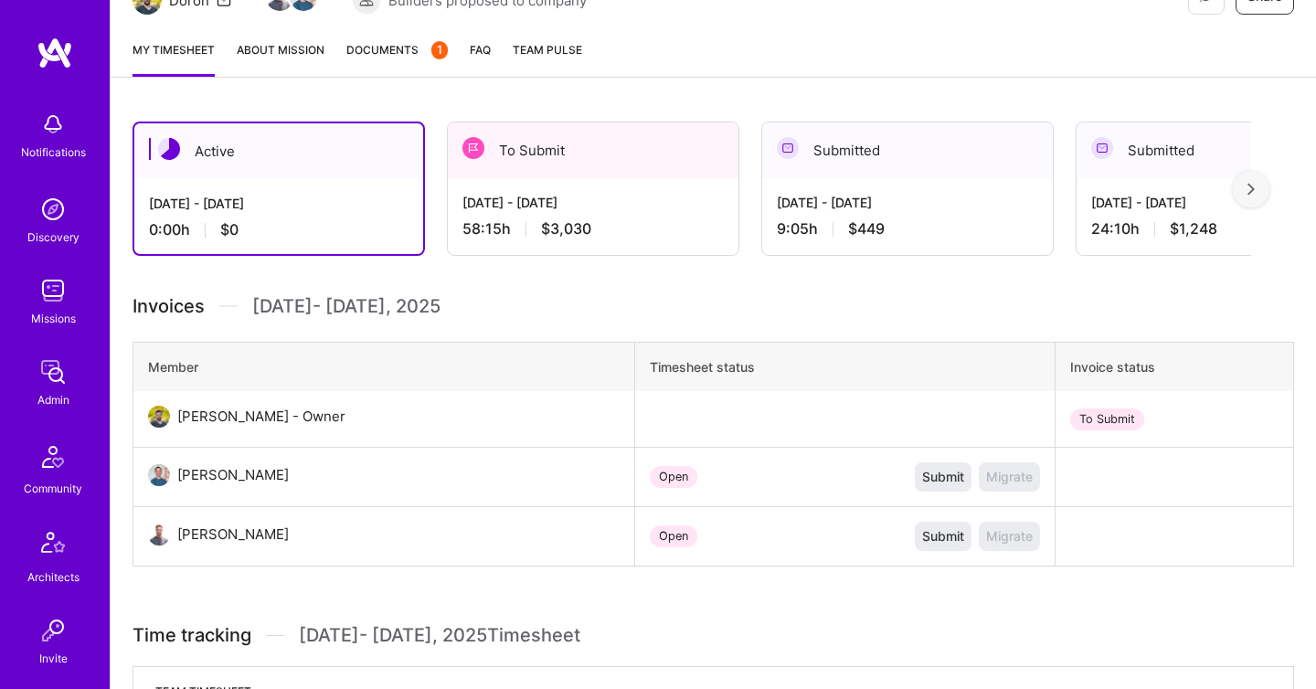
scroll to position [295, 0]
click at [539, 175] on div "To Submit" at bounding box center [593, 151] width 291 height 56
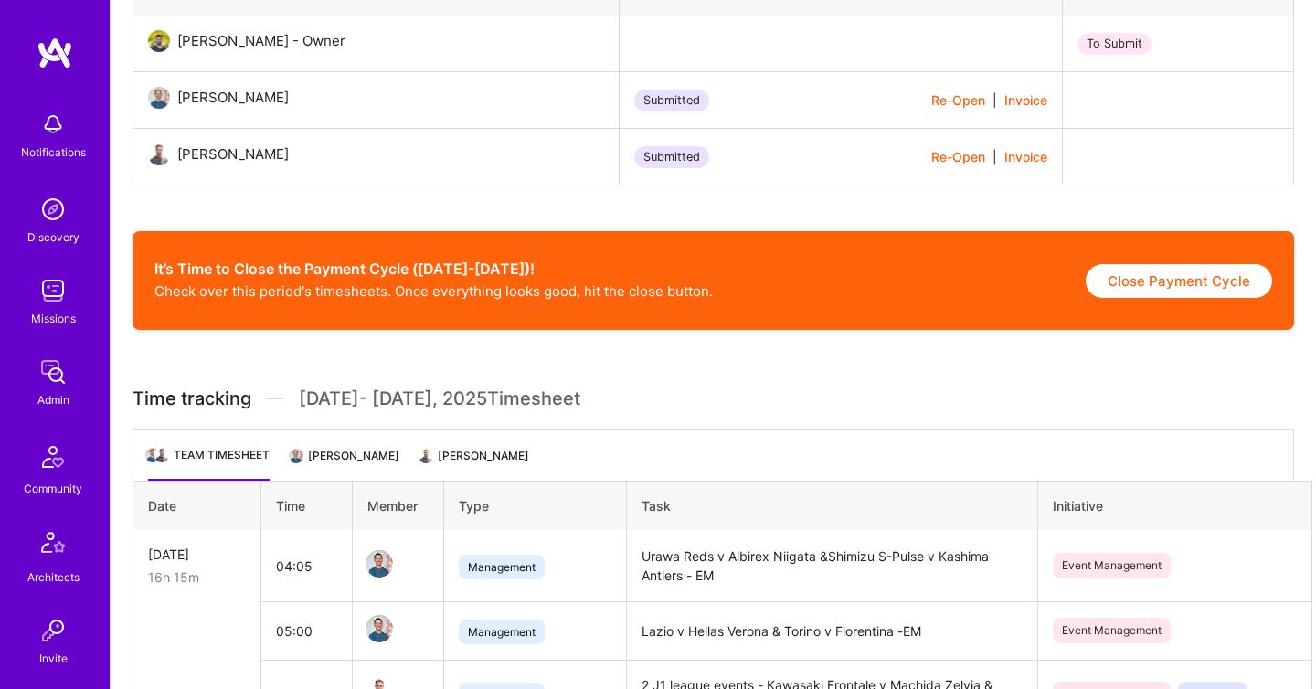
scroll to position [708, 0]
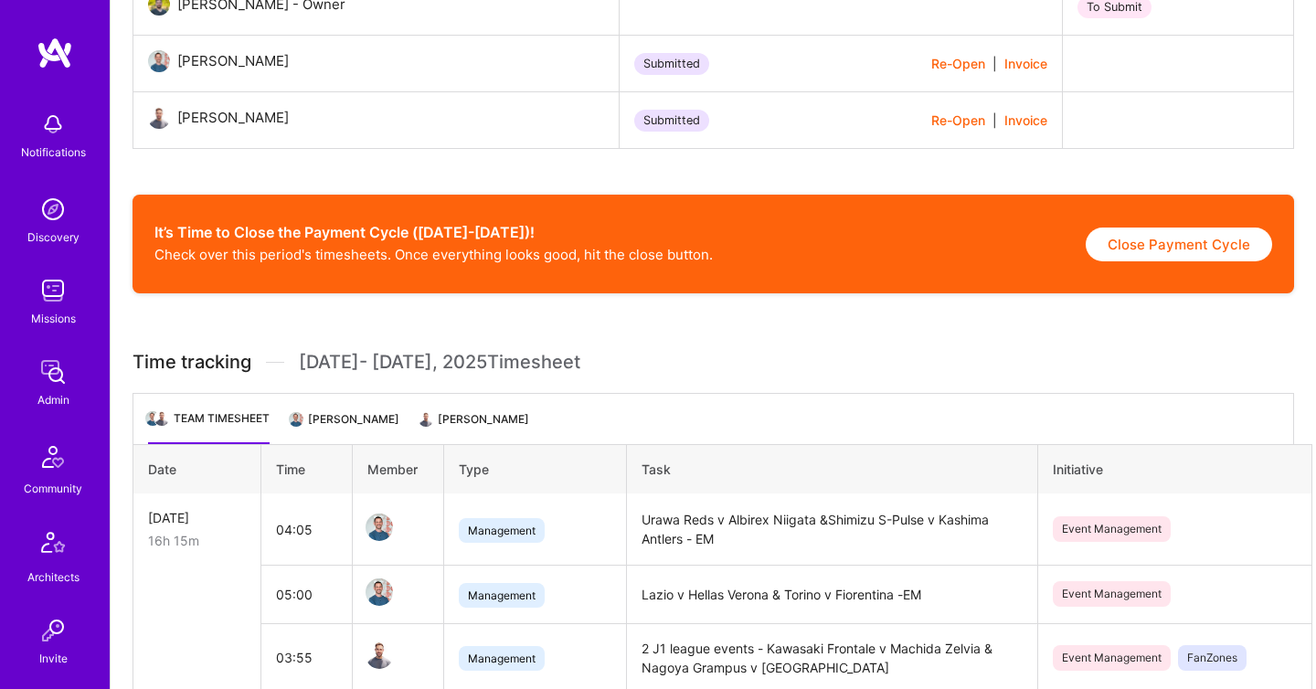
click at [354, 411] on li "[PERSON_NAME]" at bounding box center [346, 426] width 108 height 36
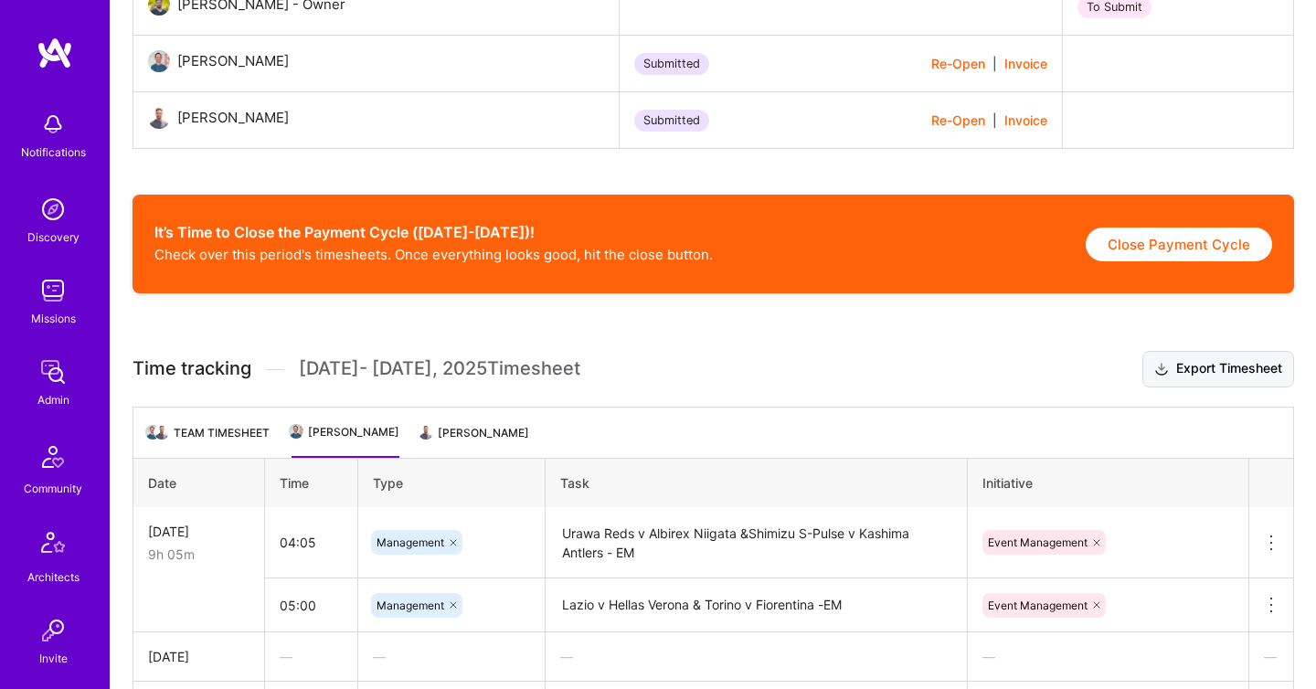
click at [1194, 364] on button "Export Timesheet" at bounding box center [1218, 369] width 152 height 37
click at [497, 448] on ul "Team timesheet [PERSON_NAME] Yam [PERSON_NAME]" at bounding box center [713, 432] width 1161 height 51
click at [479, 444] on li "[PERSON_NAME]" at bounding box center [475, 440] width 108 height 36
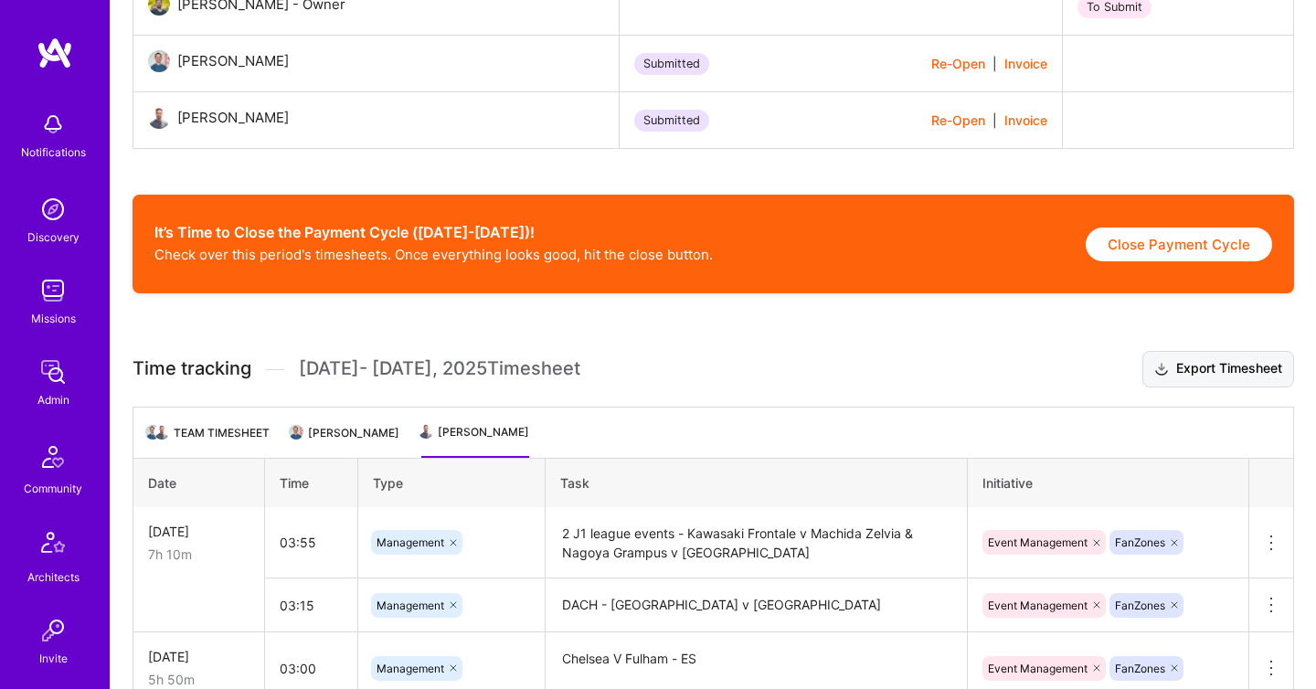
click at [1181, 381] on button "Export Timesheet" at bounding box center [1218, 369] width 152 height 37
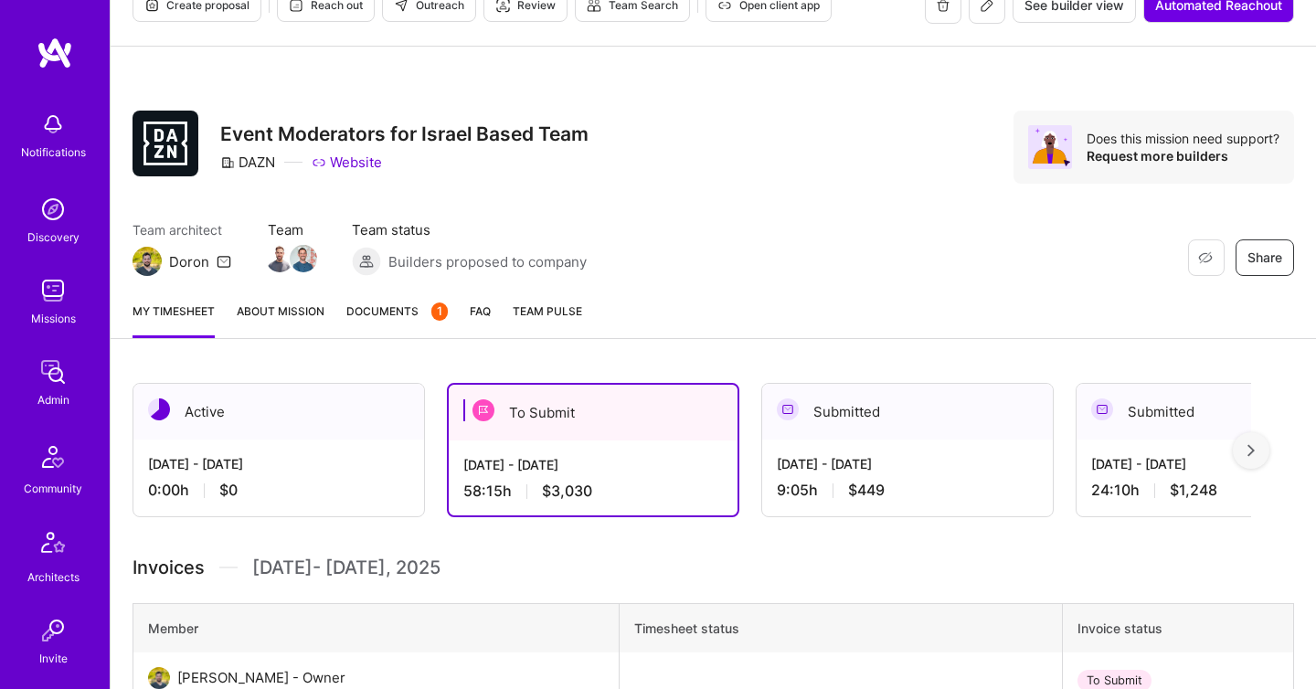
scroll to position [21, 0]
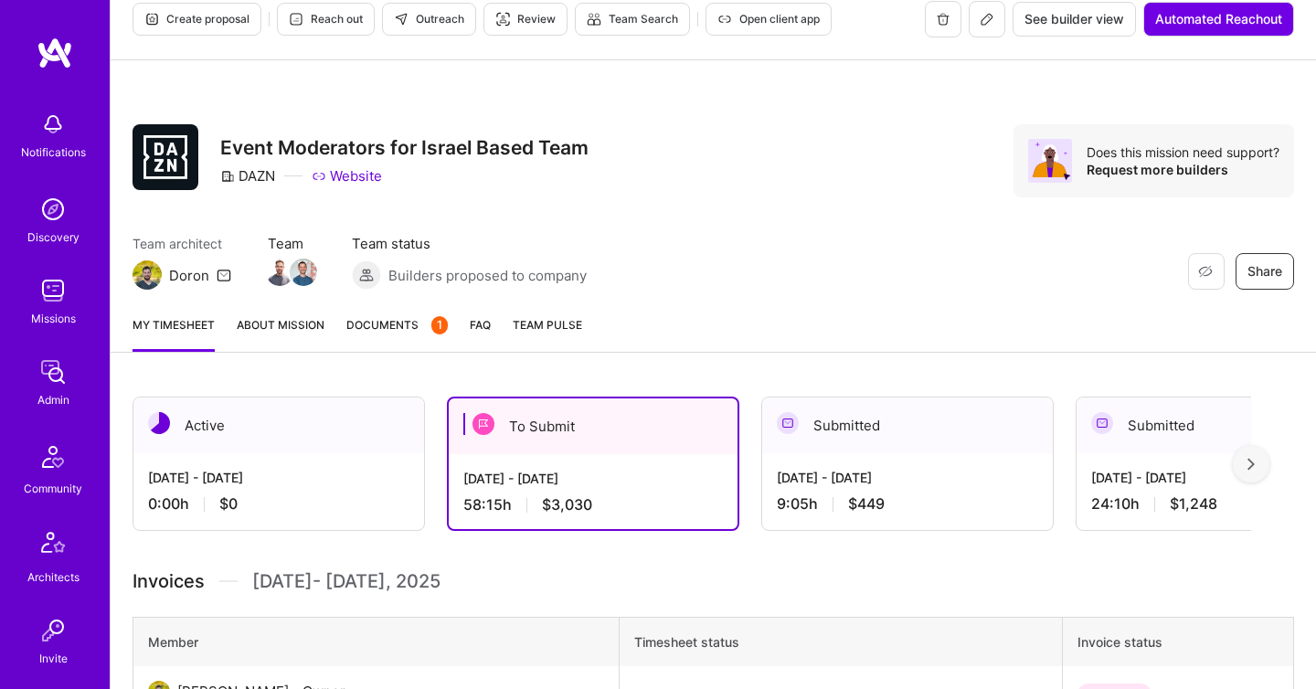
click at [415, 331] on span "Documents 1" at bounding box center [396, 324] width 101 height 19
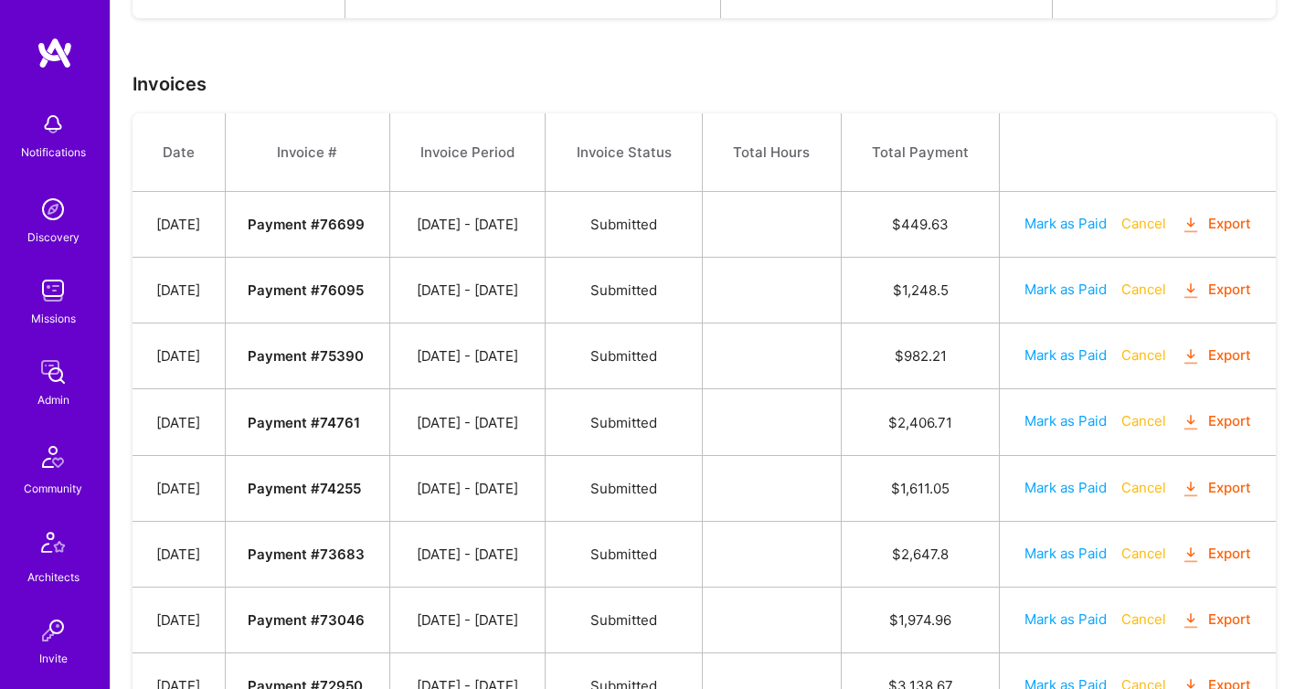
scroll to position [572, 0]
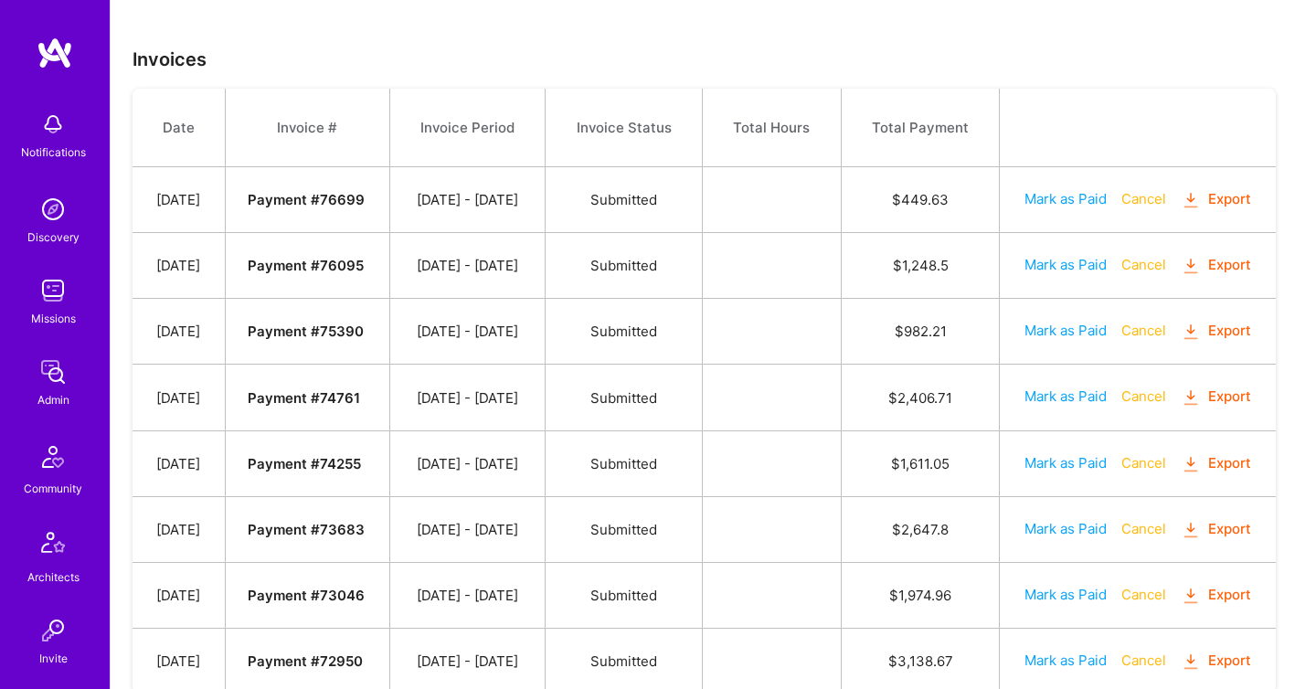
click at [1181, 210] on button "Export" at bounding box center [1216, 199] width 71 height 21
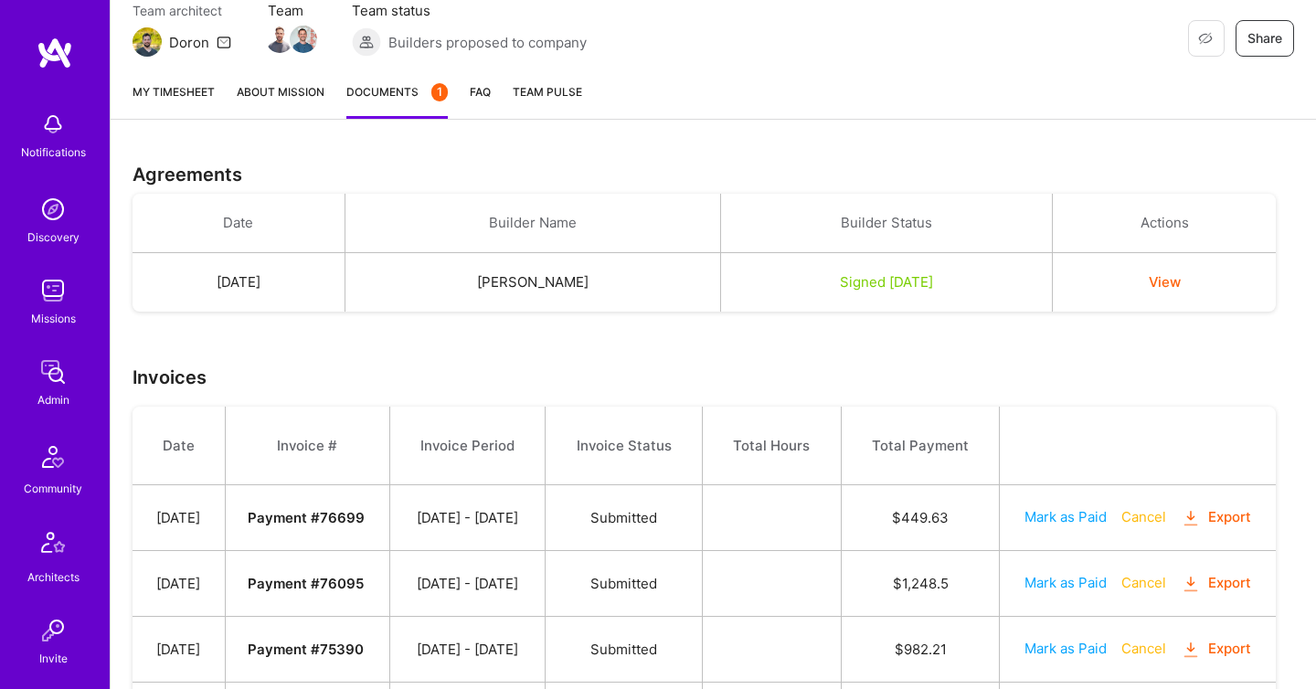
scroll to position [0, 0]
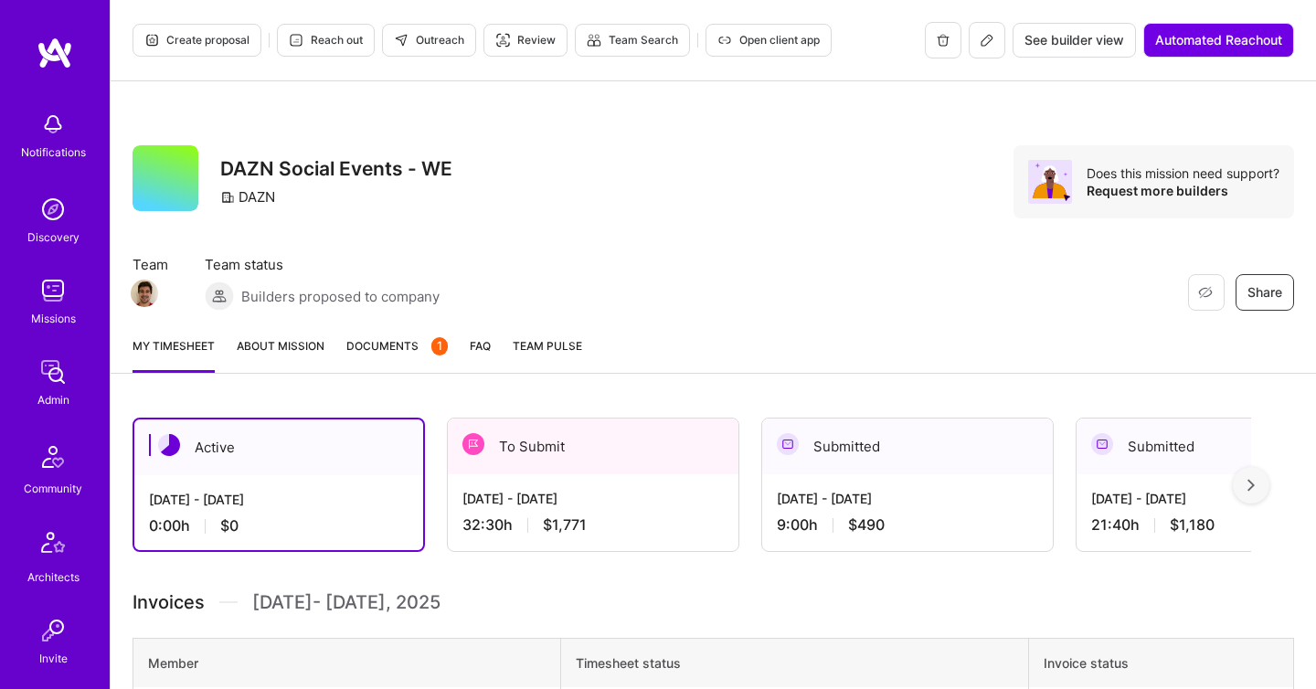
click at [595, 461] on div "To Submit" at bounding box center [593, 447] width 291 height 56
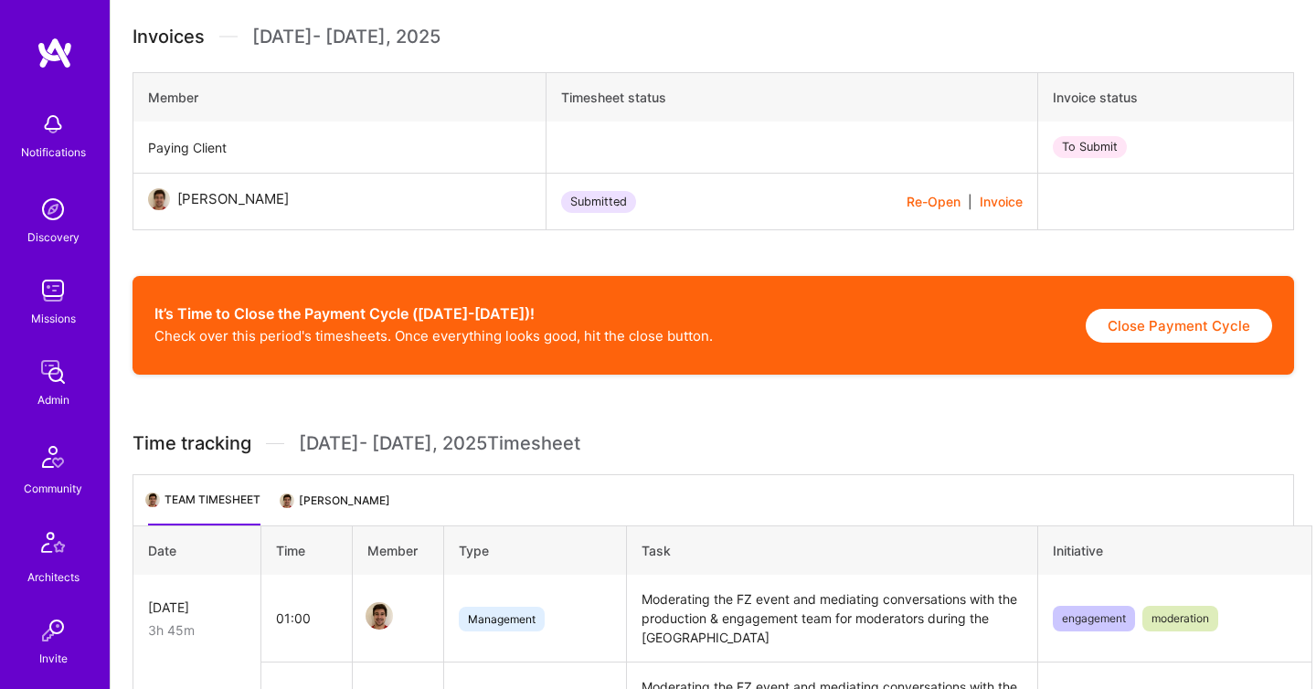
scroll to position [567, 0]
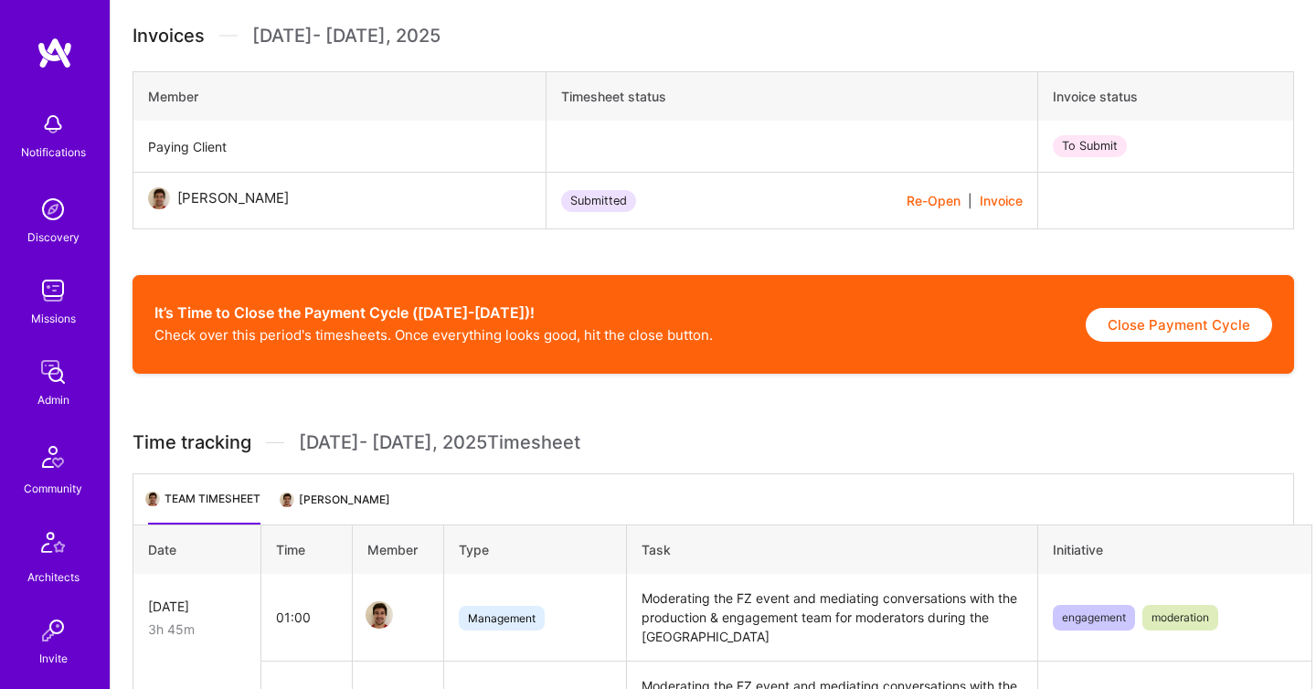
click at [353, 509] on li "Giulio Magliano" at bounding box center [336, 507] width 108 height 36
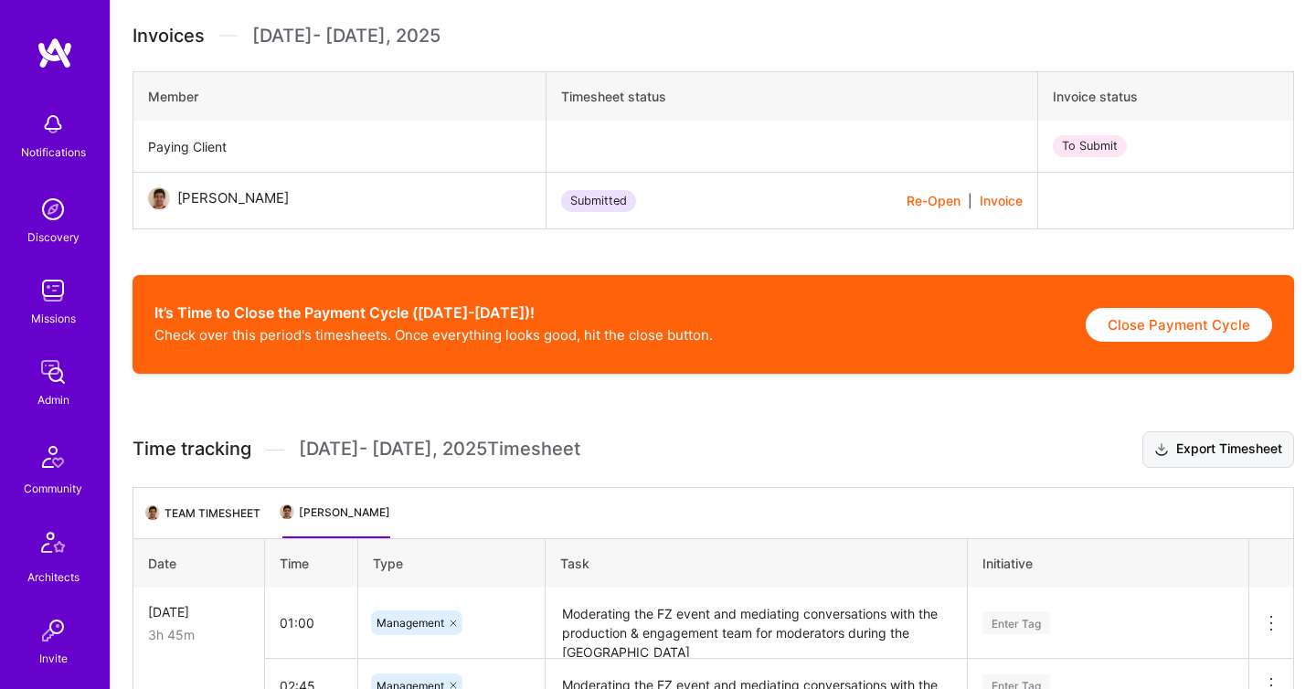
click at [1191, 455] on button "Export Timesheet" at bounding box center [1218, 449] width 152 height 37
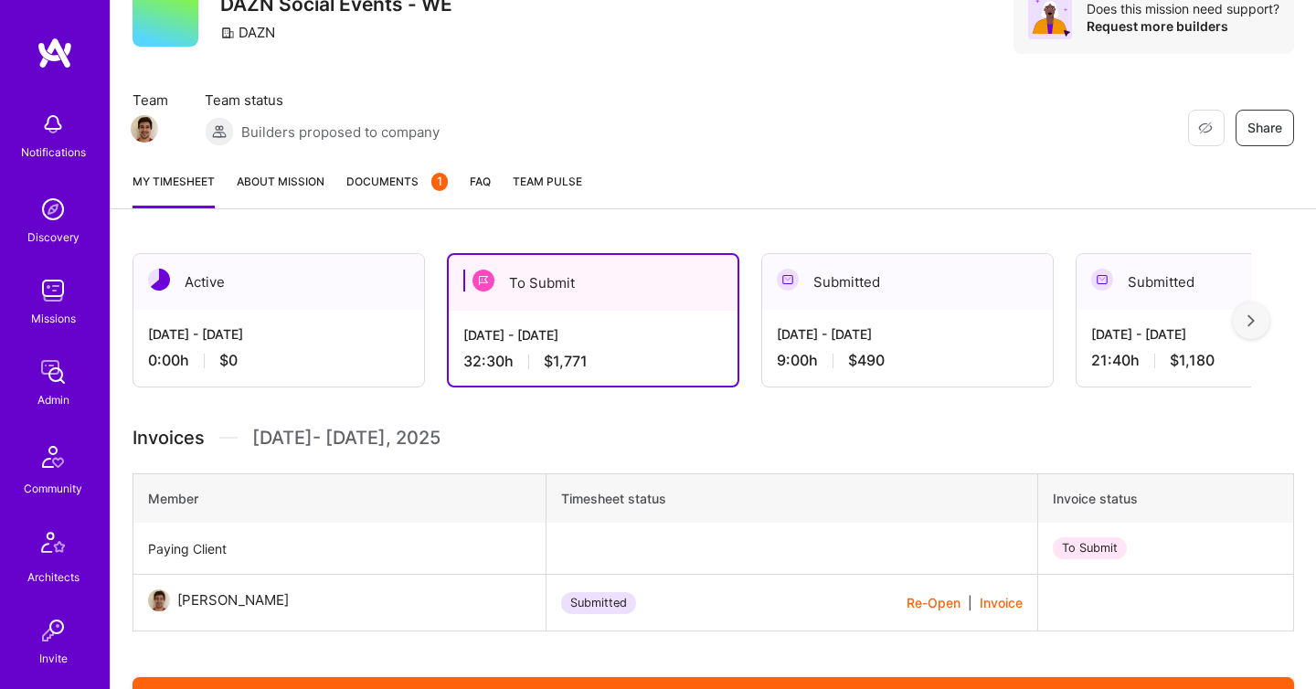
scroll to position [162, 0]
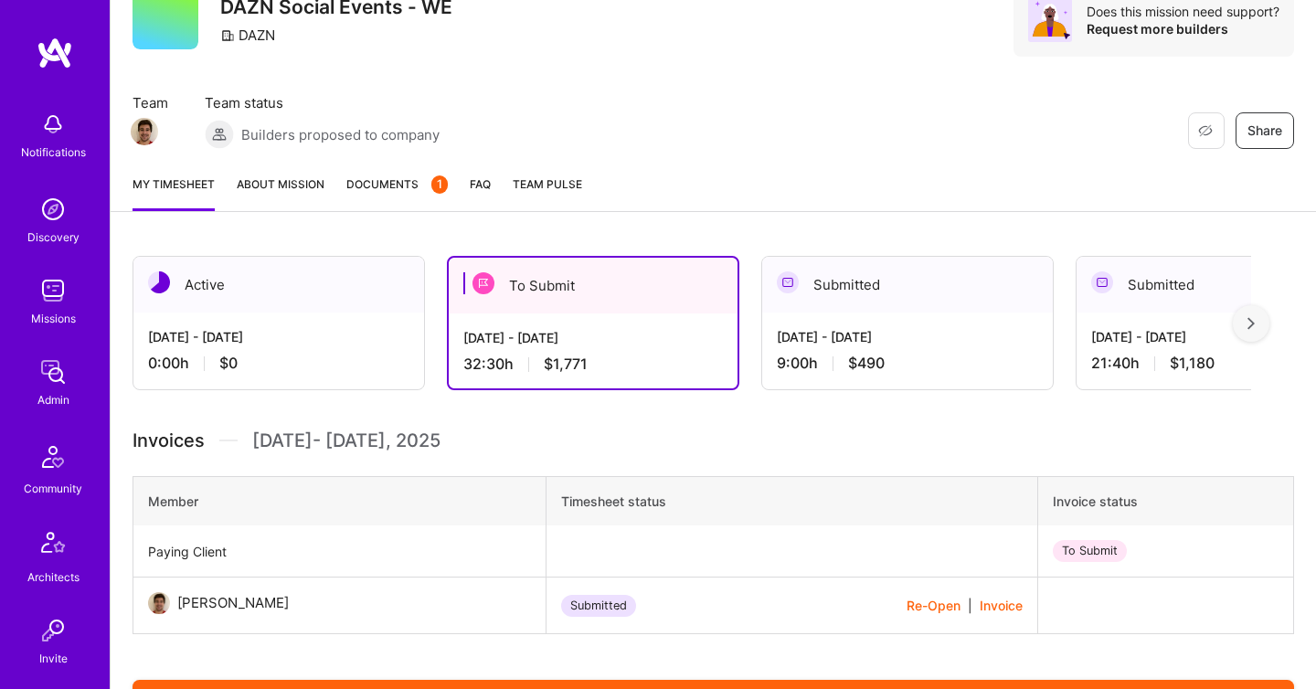
click at [404, 201] on link "Documents 1" at bounding box center [396, 193] width 101 height 37
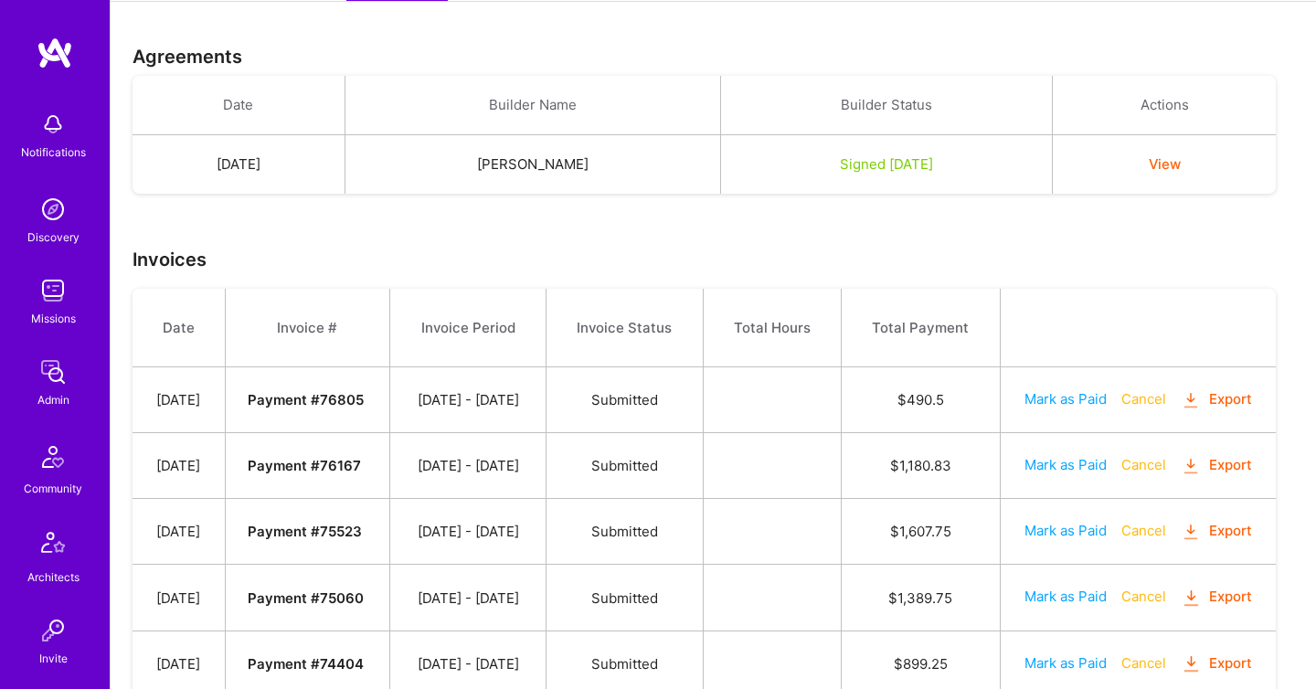
scroll to position [379, 0]
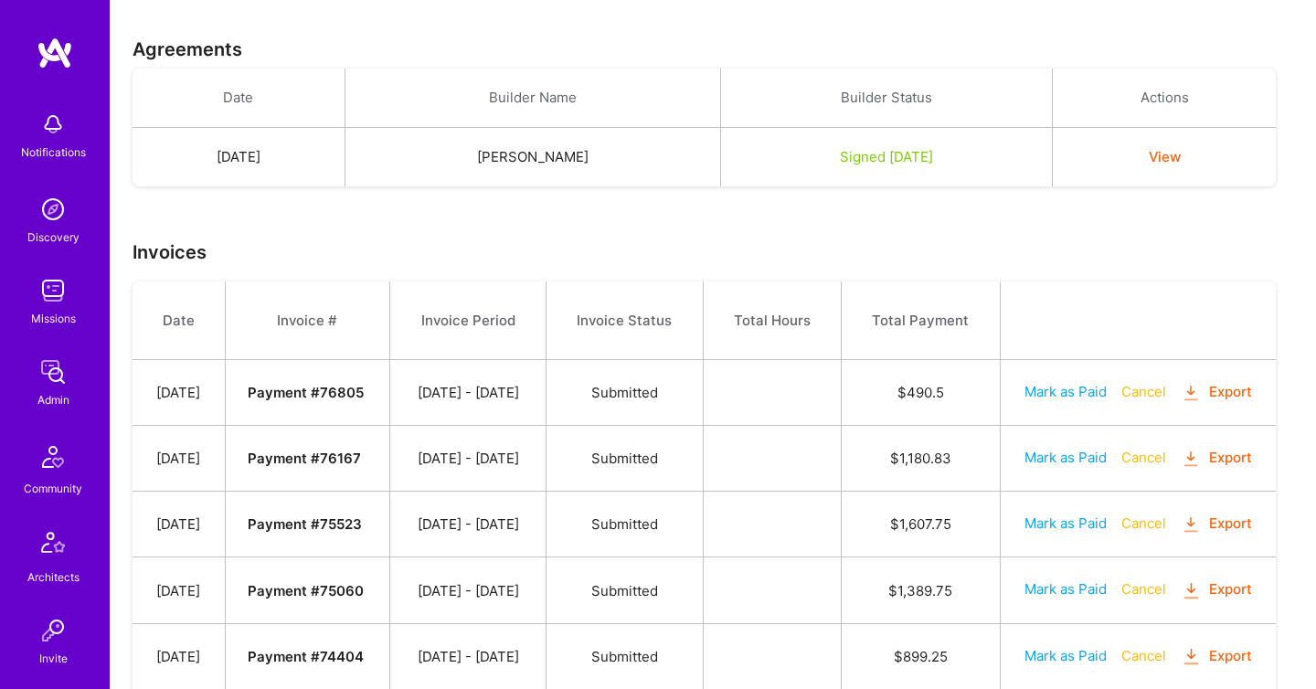
click at [1181, 403] on button "Export" at bounding box center [1216, 392] width 71 height 21
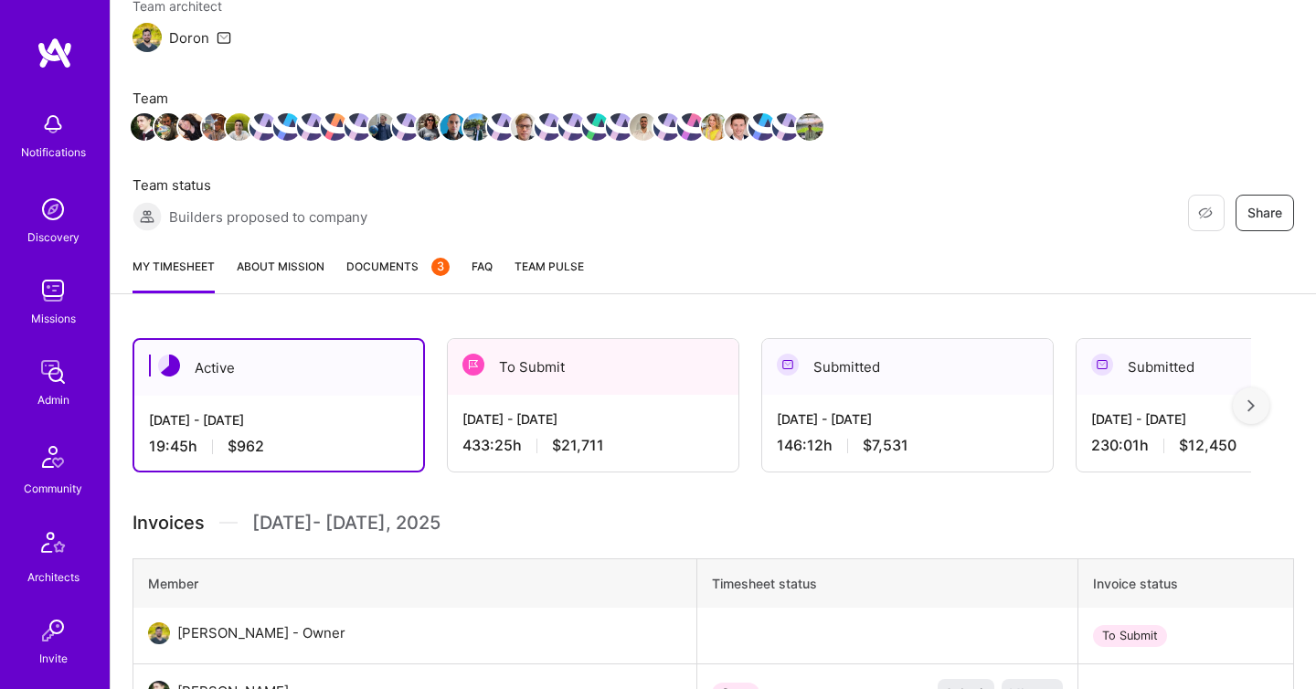
click at [527, 392] on div "To Submit" at bounding box center [593, 367] width 291 height 56
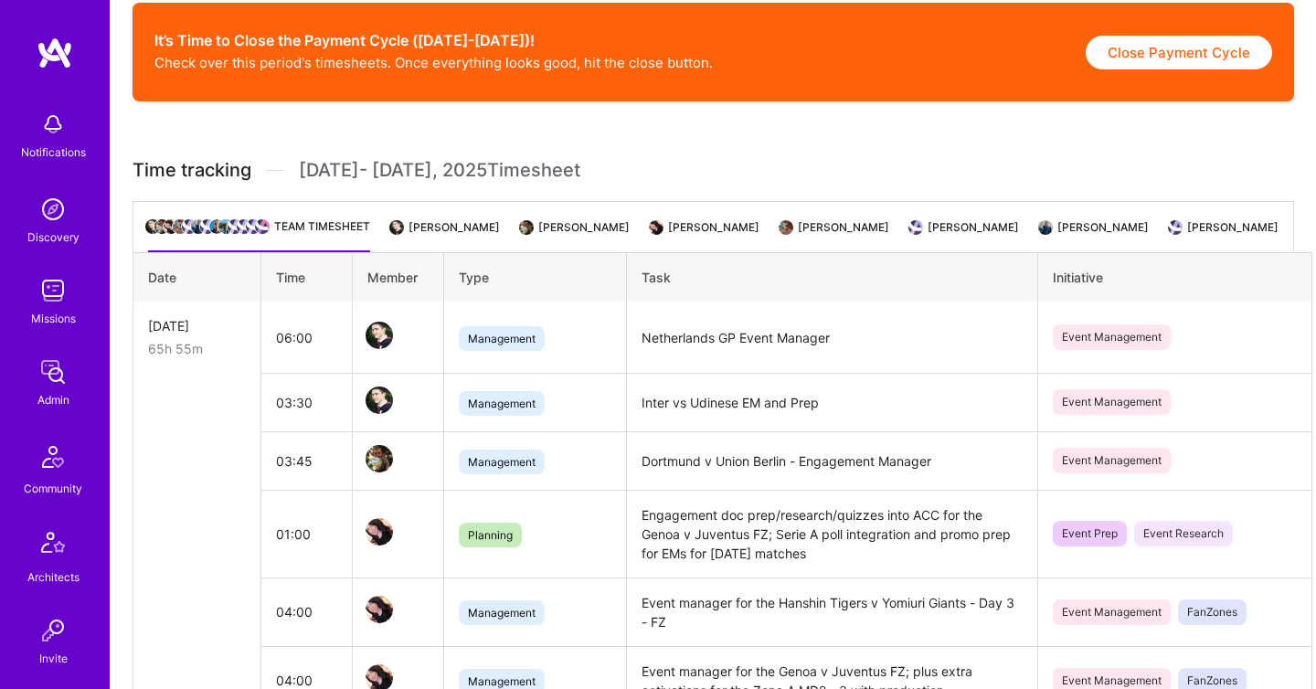
scroll to position [2613, 0]
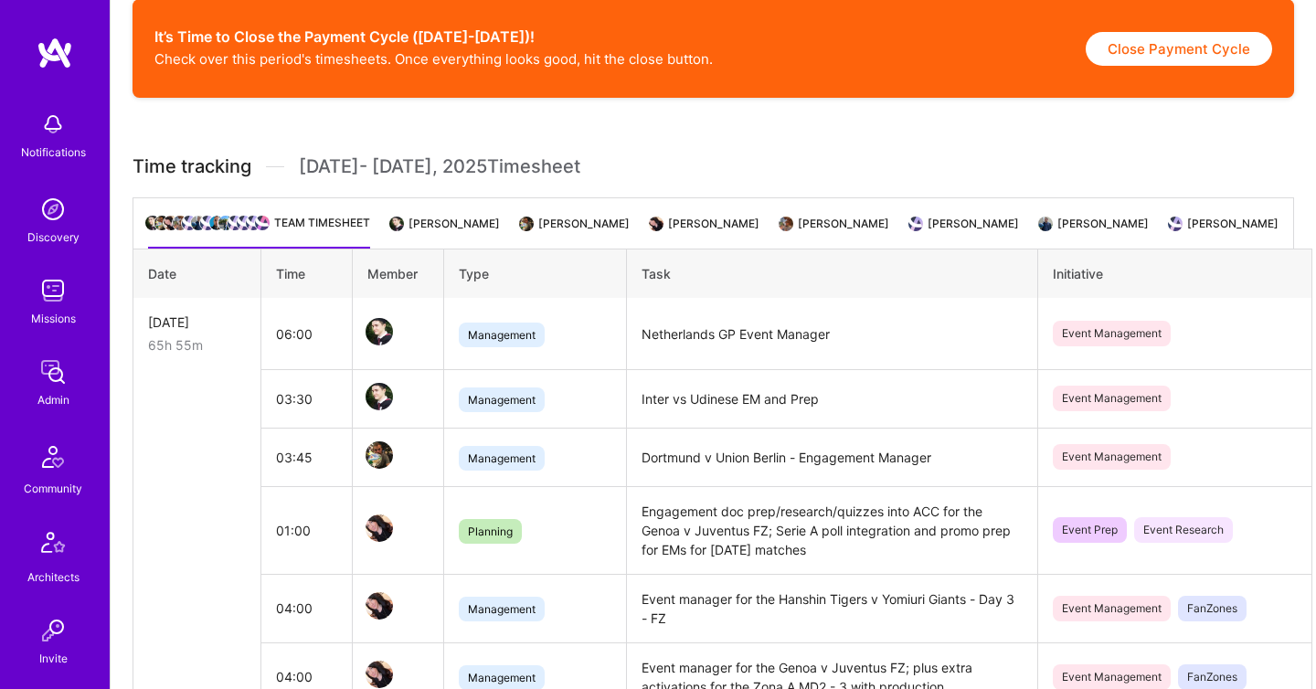
click at [477, 235] on li "[PERSON_NAME]" at bounding box center [446, 231] width 108 height 36
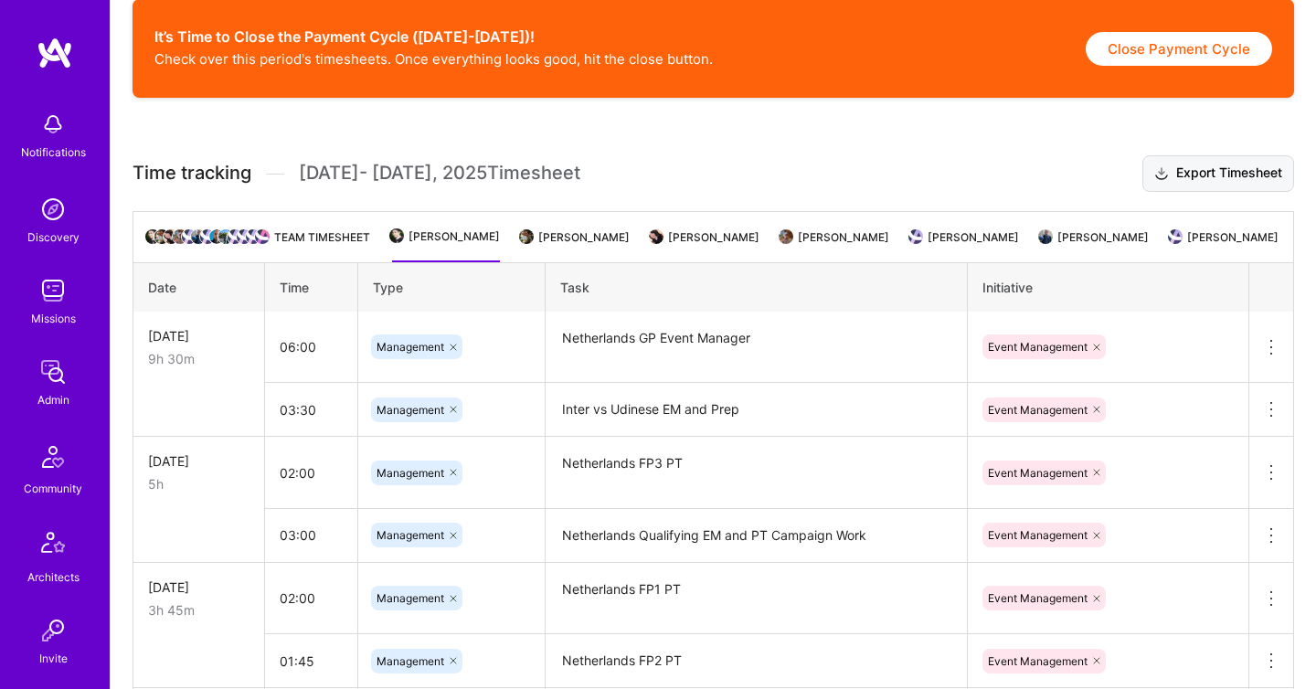
click at [1231, 192] on button "Export Timesheet" at bounding box center [1218, 173] width 152 height 37
click at [608, 255] on li "[PERSON_NAME]" at bounding box center [576, 245] width 108 height 36
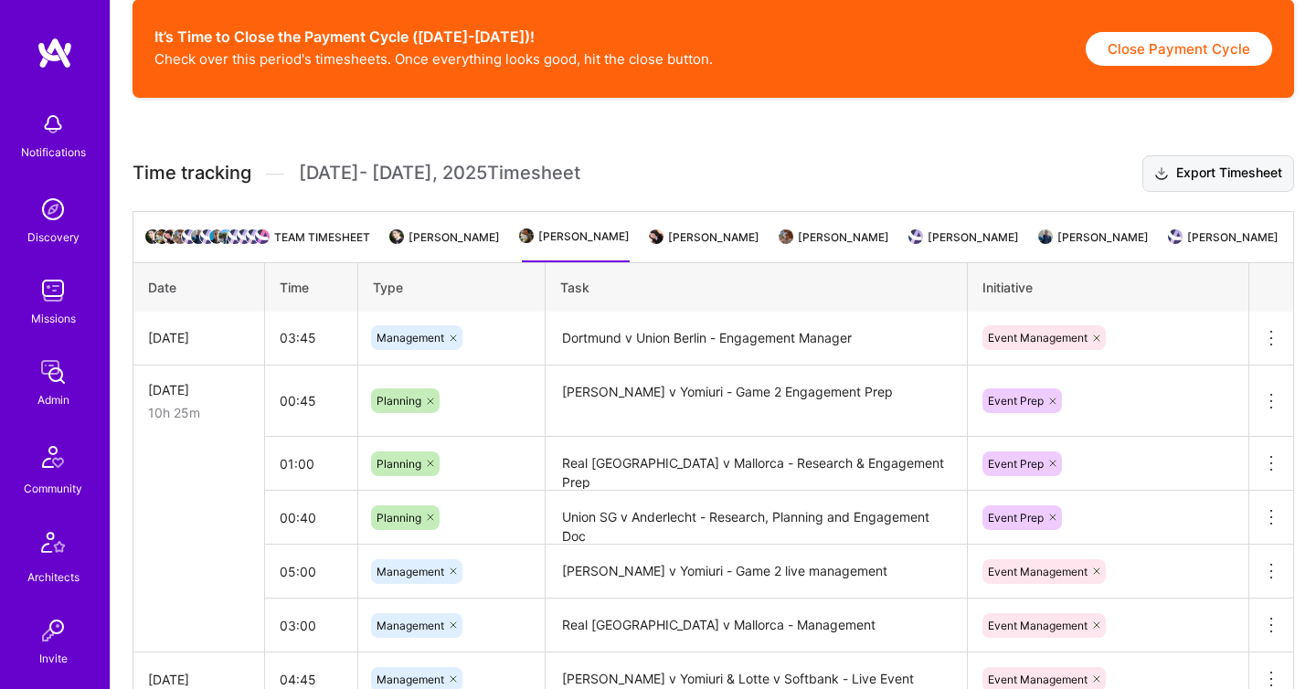
click at [1154, 184] on icon at bounding box center [1161, 173] width 15 height 19
click at [759, 241] on li "[PERSON_NAME]" at bounding box center [706, 245] width 108 height 36
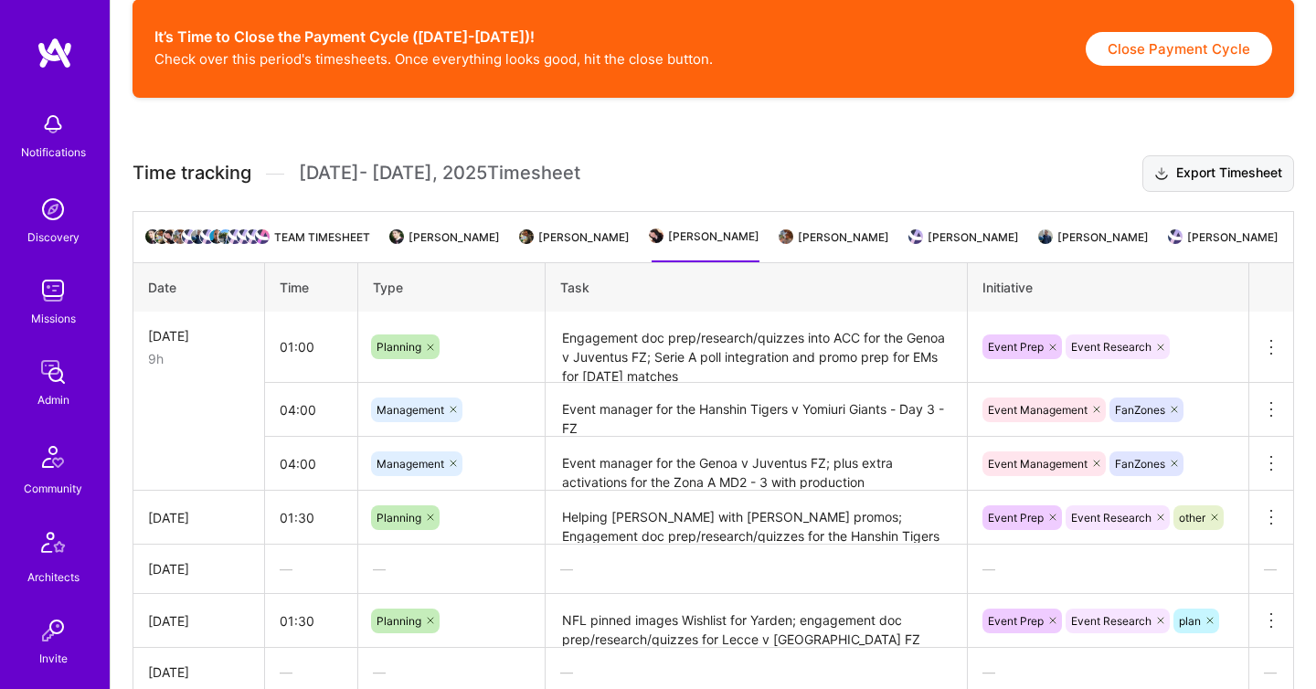
click at [1194, 191] on button "Export Timesheet" at bounding box center [1218, 173] width 152 height 37
click at [889, 240] on li "[PERSON_NAME]" at bounding box center [835, 245] width 108 height 36
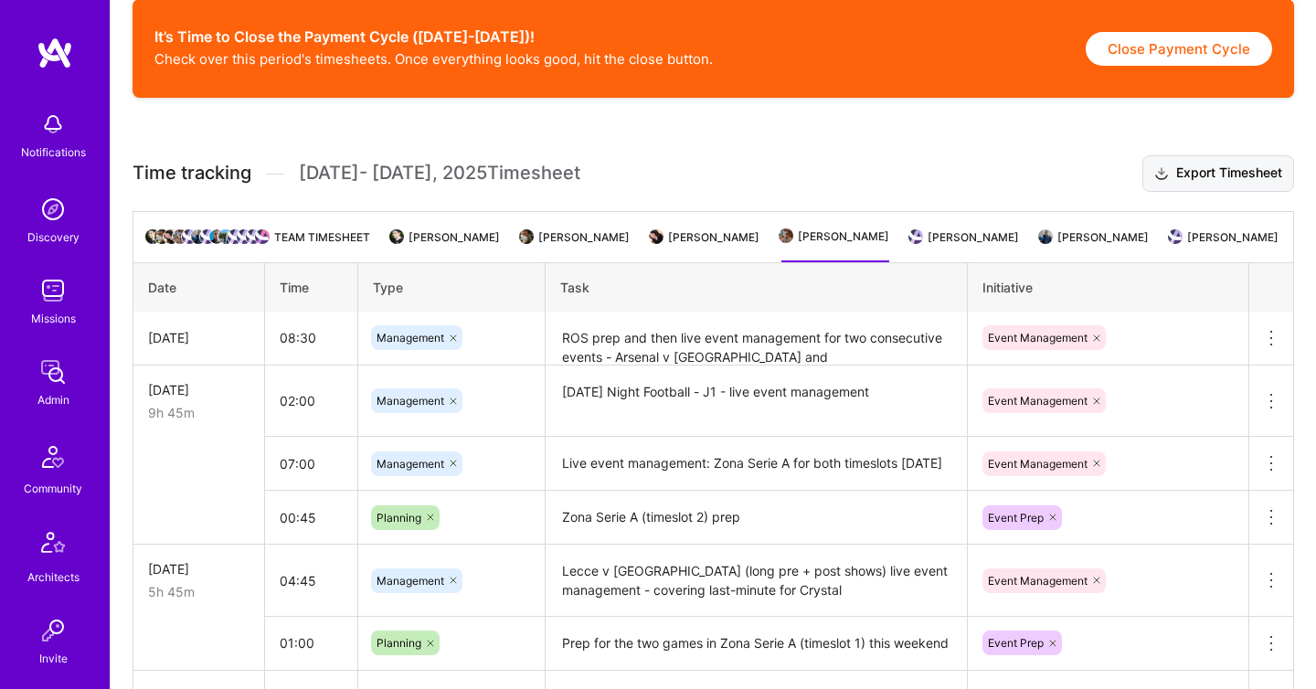
click at [1179, 187] on button "Export Timesheet" at bounding box center [1218, 173] width 152 height 37
click at [975, 233] on ul "Team timesheet [PERSON_NAME] [PERSON_NAME] [PERSON_NAME] [PERSON_NAME] [PERSON_…" at bounding box center [713, 236] width 1161 height 51
click at [1005, 253] on li "[PERSON_NAME]" at bounding box center [965, 245] width 108 height 36
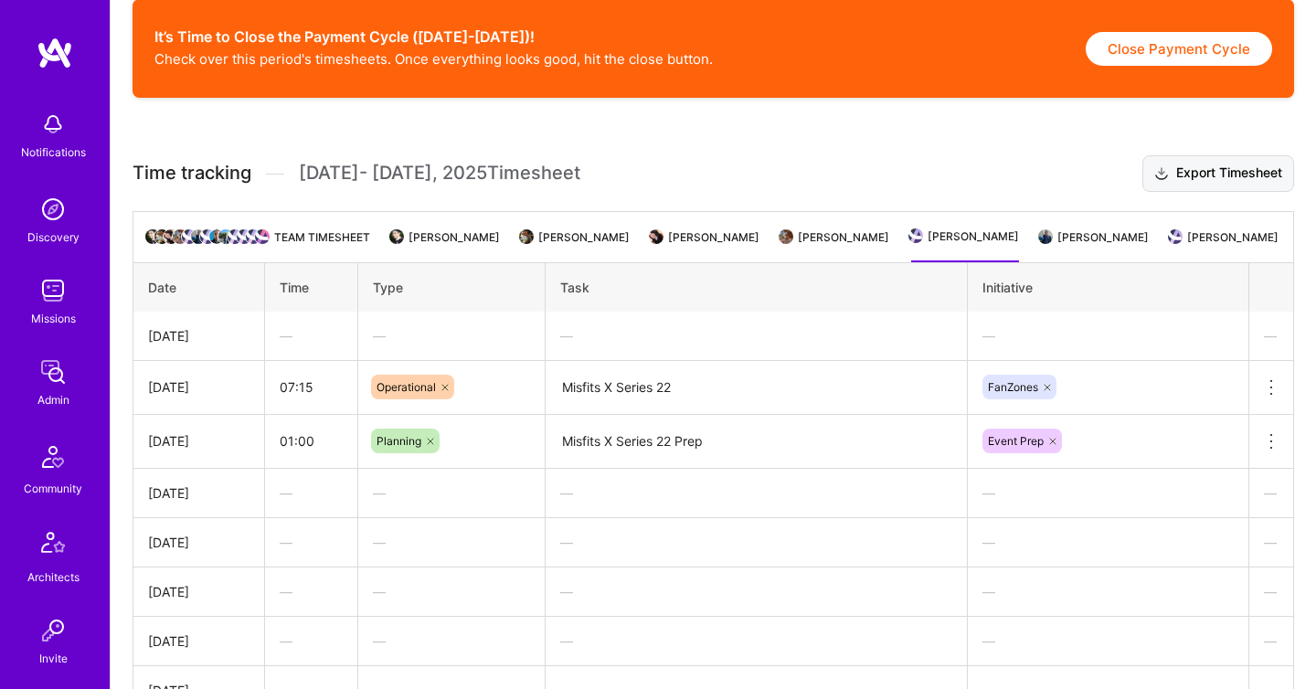
click at [1164, 184] on icon at bounding box center [1161, 173] width 15 height 19
click at [1144, 251] on li "[PERSON_NAME]" at bounding box center [1095, 245] width 108 height 36
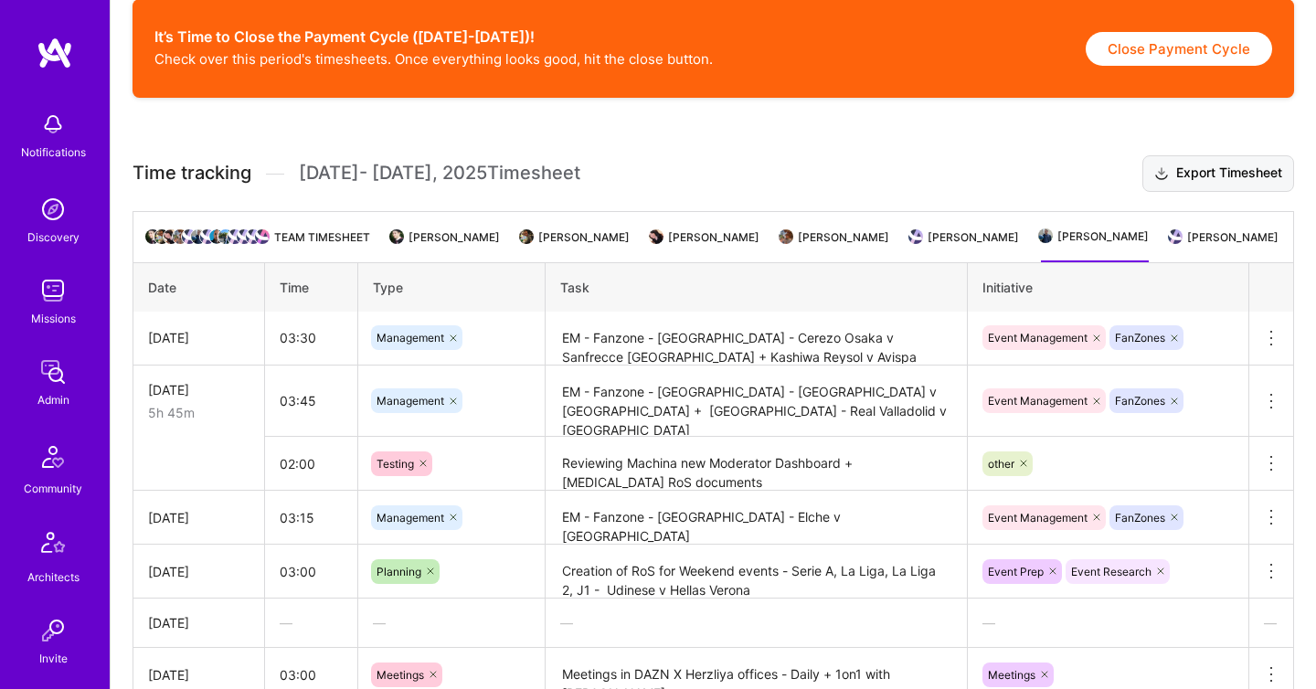
click at [1186, 192] on button "Export Timesheet" at bounding box center [1218, 173] width 152 height 37
click at [1234, 262] on li "[PERSON_NAME]" at bounding box center [1225, 245] width 108 height 36
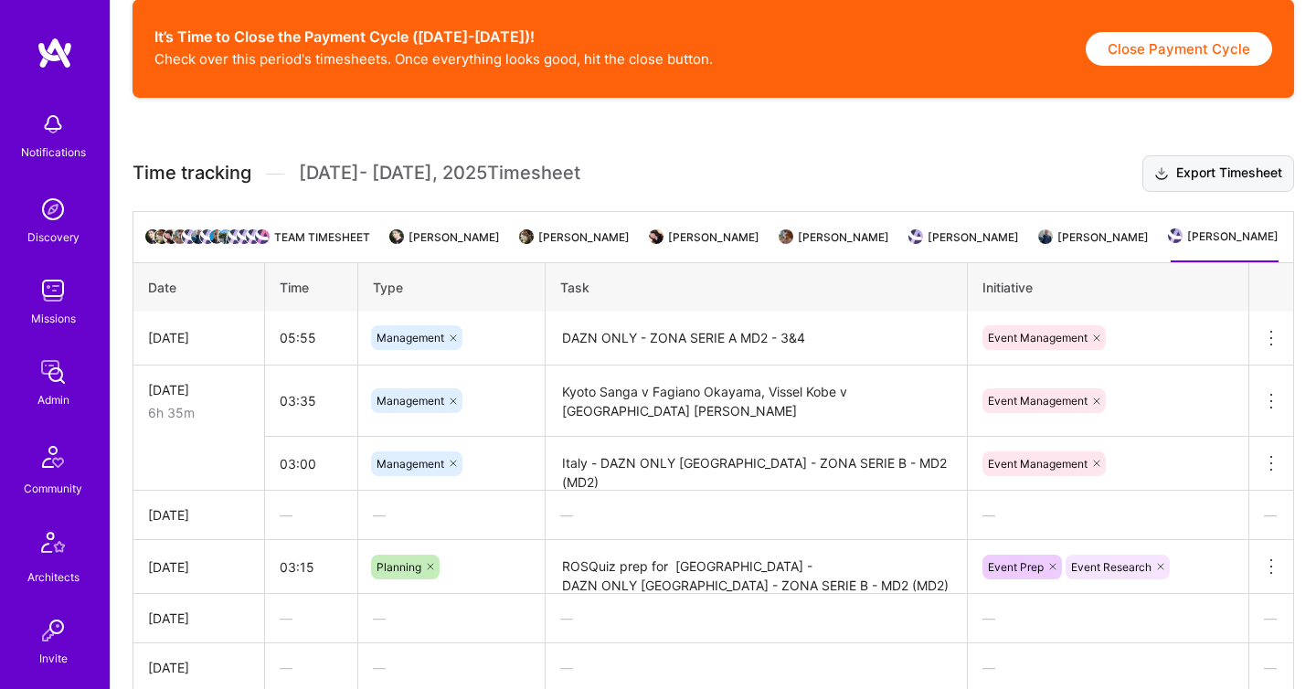
click at [1224, 185] on button "Export Timesheet" at bounding box center [1218, 173] width 152 height 37
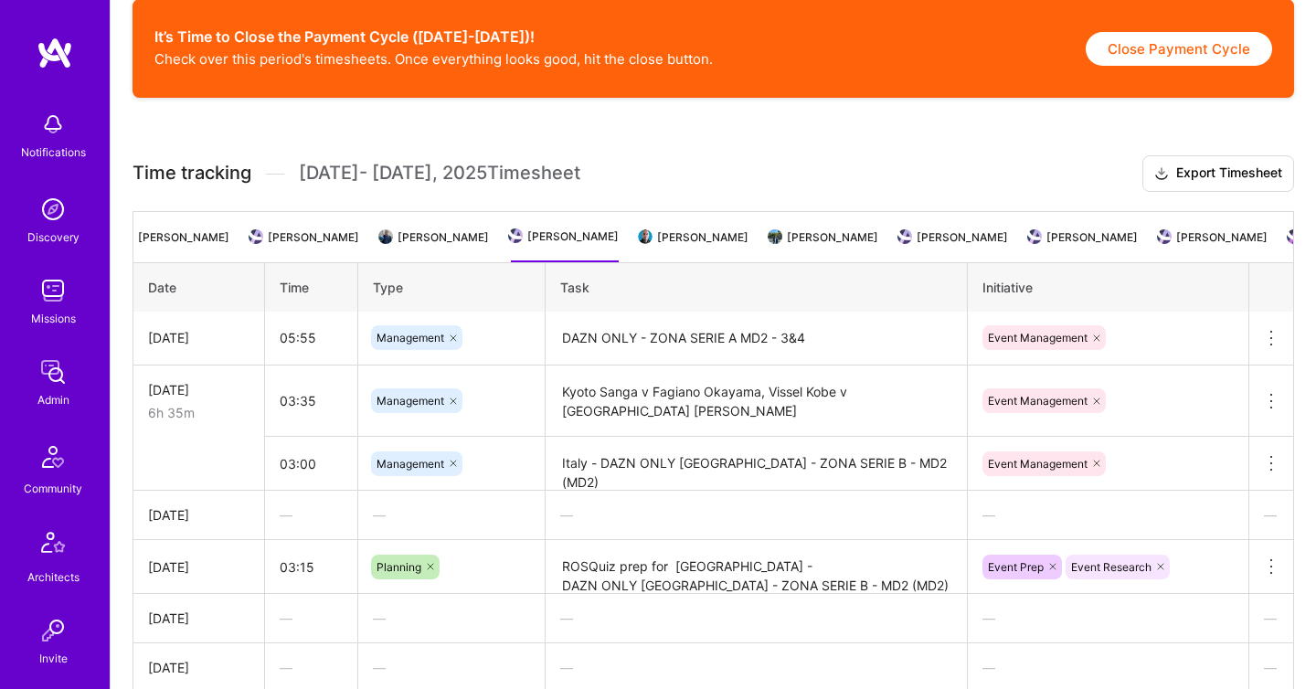
scroll to position [0, 661]
click at [737, 250] on li "[PERSON_NAME]" at bounding box center [694, 245] width 108 height 36
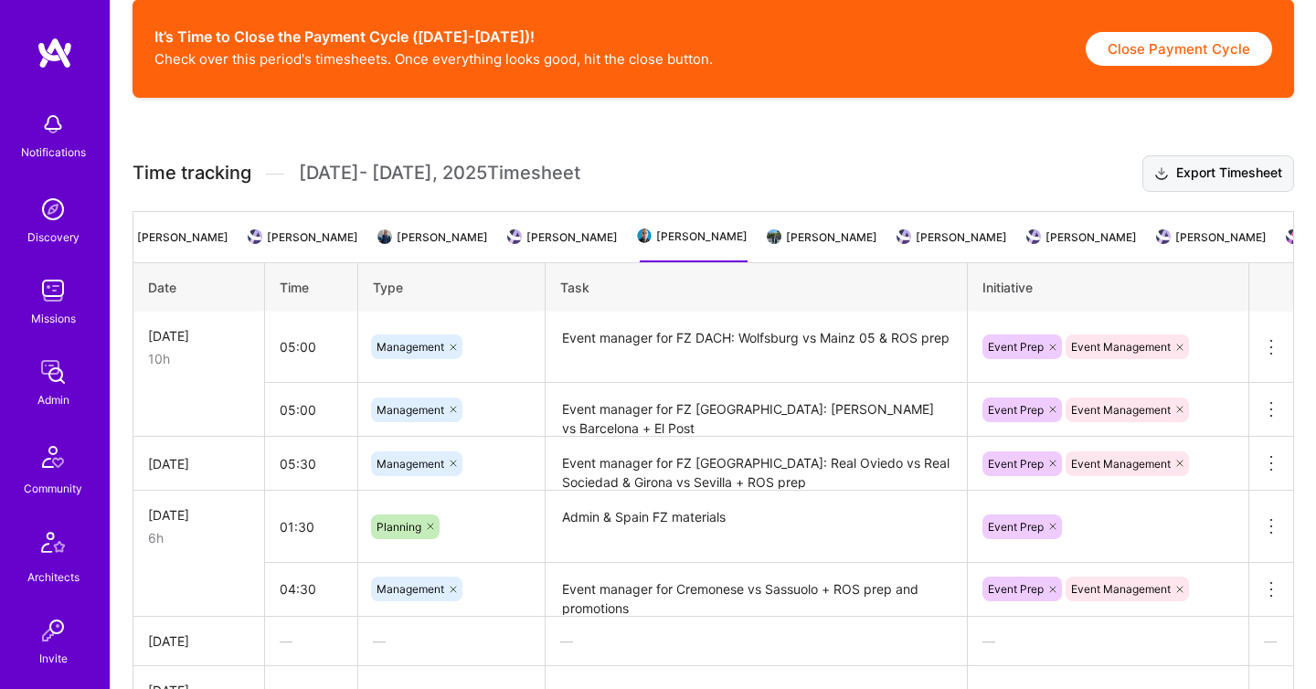
click at [1235, 183] on button "Export Timesheet" at bounding box center [1218, 173] width 152 height 37
click at [877, 251] on li "[PERSON_NAME]" at bounding box center [823, 245] width 108 height 36
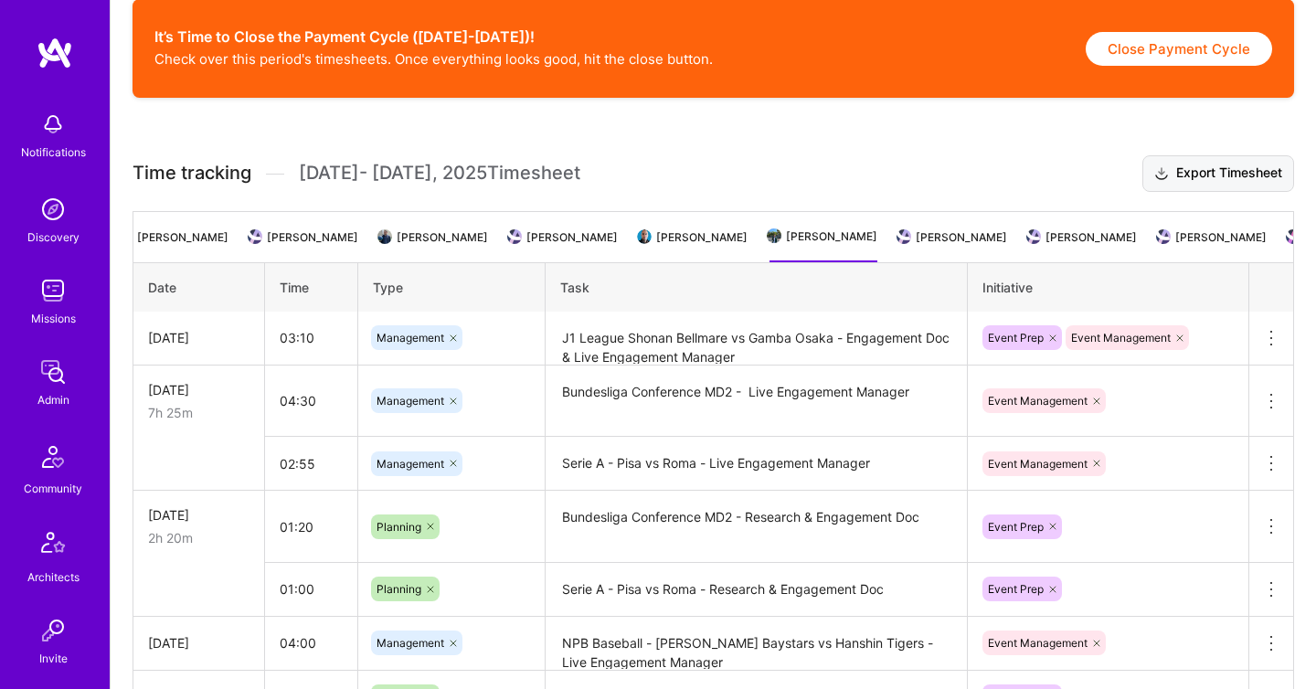
click at [1217, 176] on button "Export Timesheet" at bounding box center [1218, 173] width 152 height 37
click at [978, 253] on li "[PERSON_NAME]" at bounding box center [953, 245] width 108 height 36
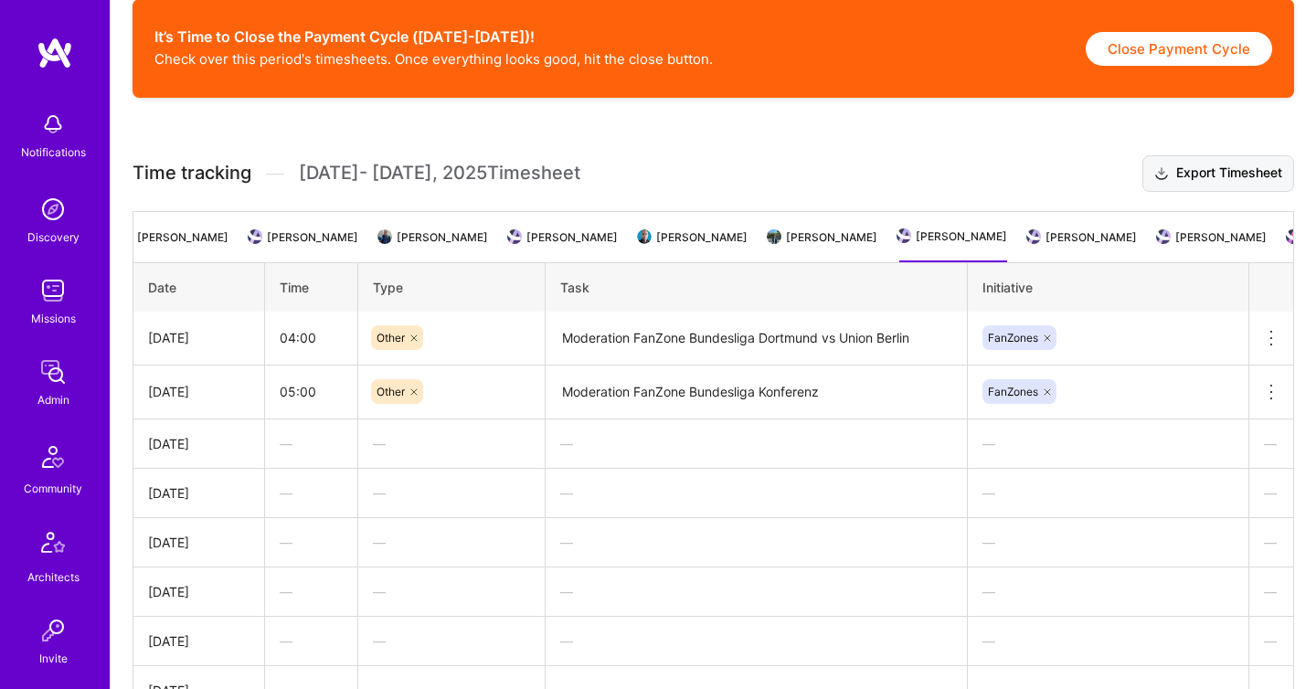
click at [1199, 192] on button "Export Timesheet" at bounding box center [1218, 173] width 152 height 37
click at [1101, 261] on li "[PERSON_NAME]" at bounding box center [1083, 245] width 108 height 36
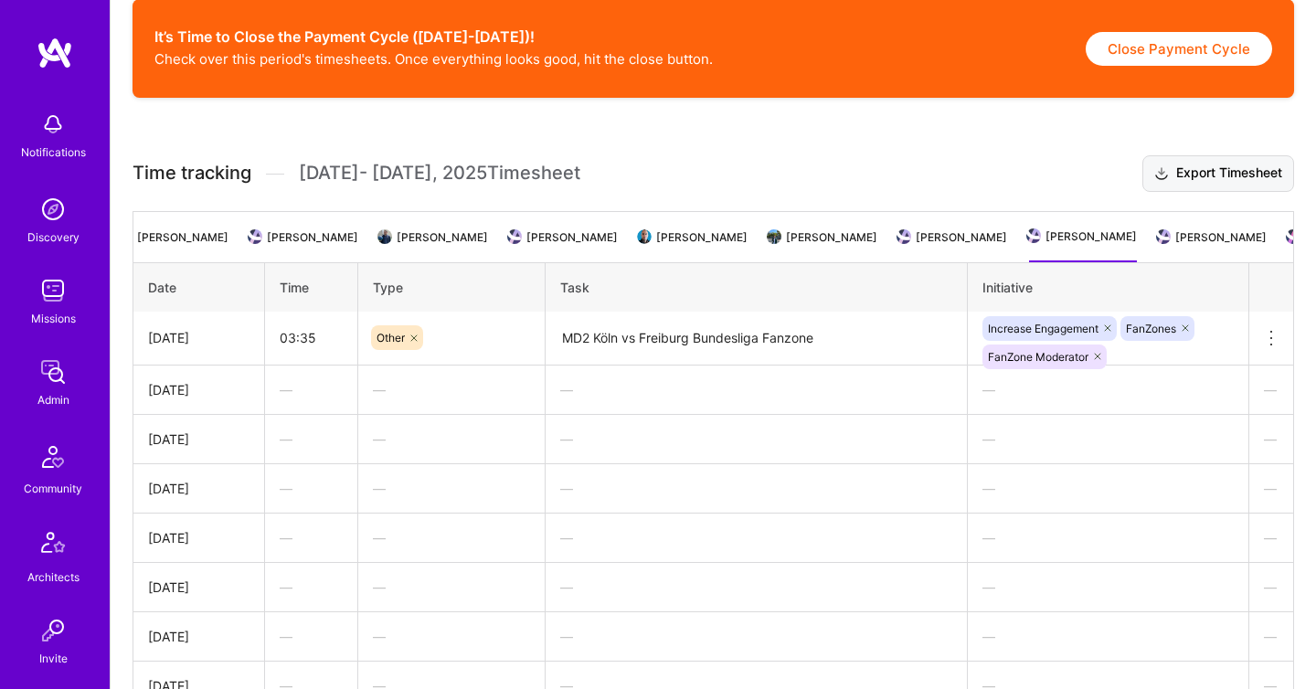
click at [1211, 183] on button "Export Timesheet" at bounding box center [1218, 173] width 152 height 37
click at [1211, 238] on ul "Team timesheet [PERSON_NAME] [PERSON_NAME] [PERSON_NAME] [PERSON_NAME] [PERSON_…" at bounding box center [713, 236] width 1161 height 51
click at [1214, 252] on li "[PERSON_NAME]" at bounding box center [1213, 245] width 108 height 36
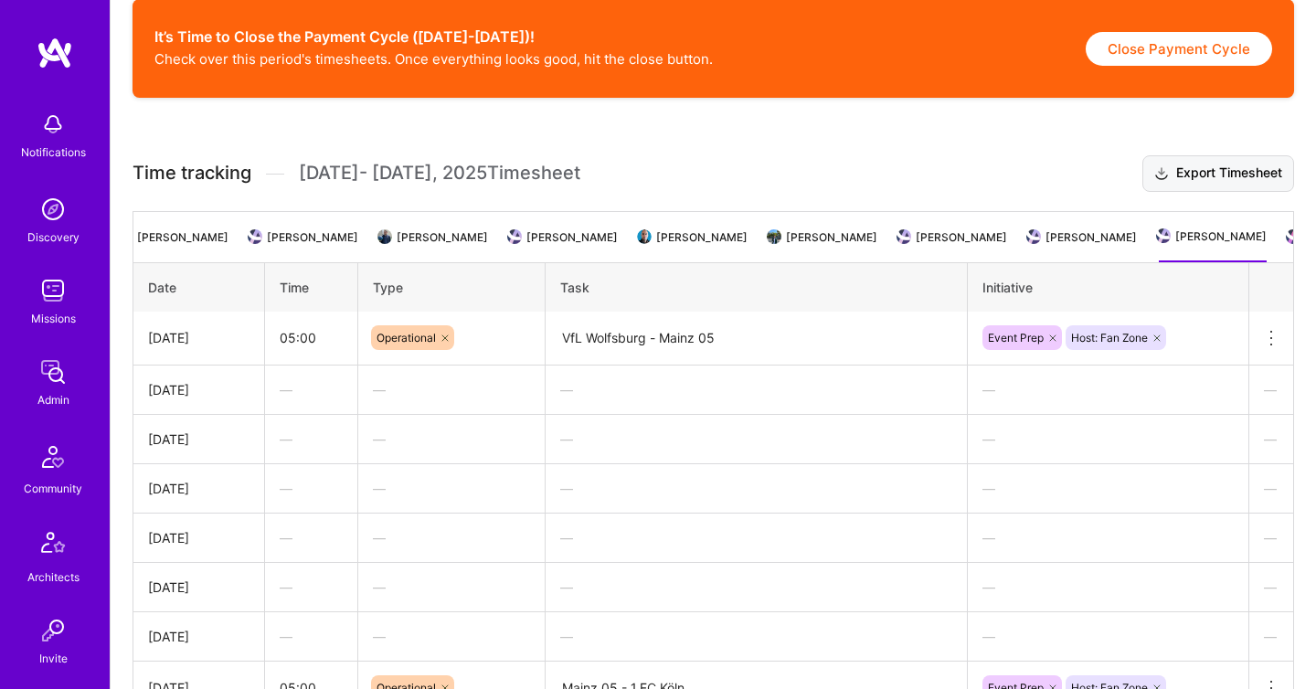
click at [1195, 192] on button "Export Timesheet" at bounding box center [1218, 173] width 152 height 37
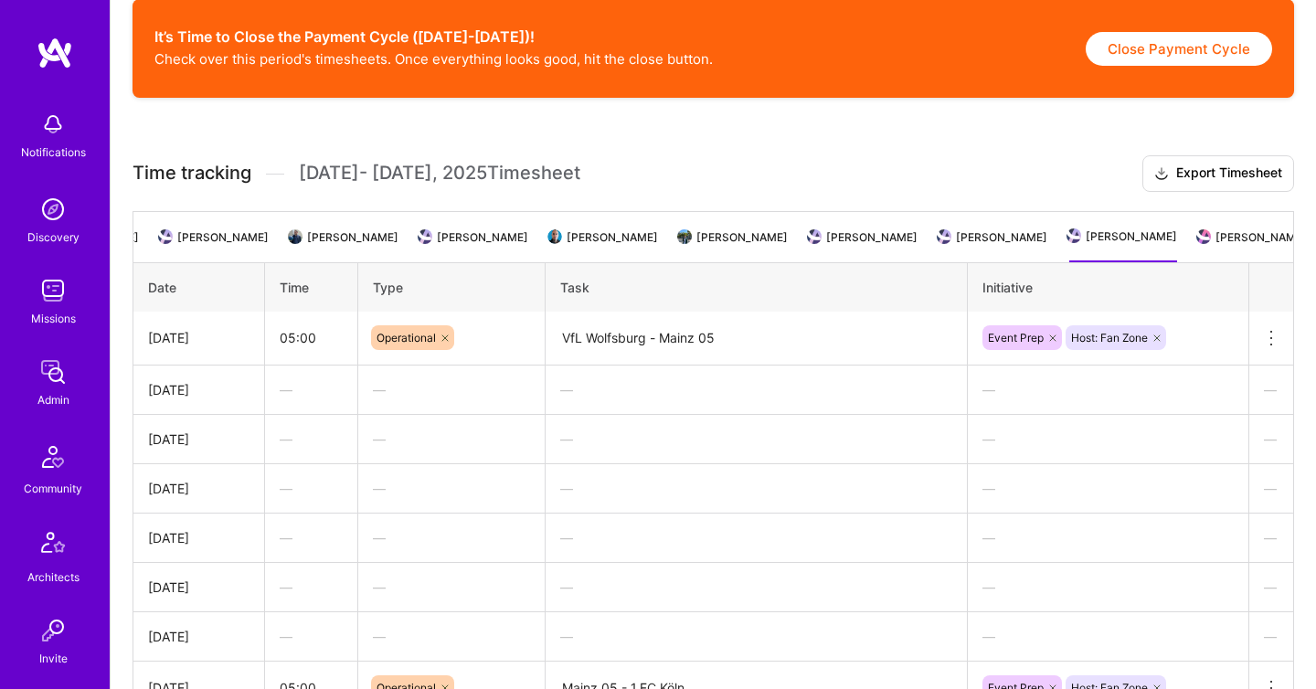
click at [1224, 248] on li "[PERSON_NAME]" at bounding box center [1253, 245] width 108 height 36
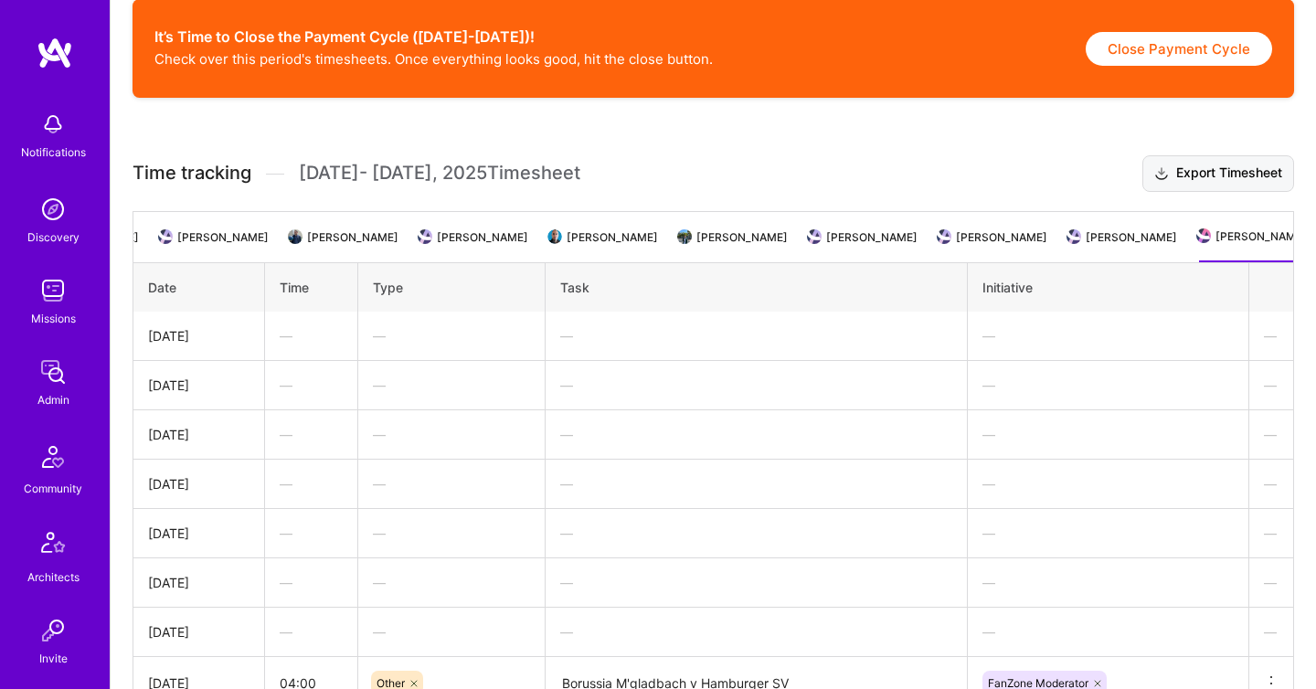
click at [1214, 187] on button "Export Timesheet" at bounding box center [1218, 173] width 152 height 37
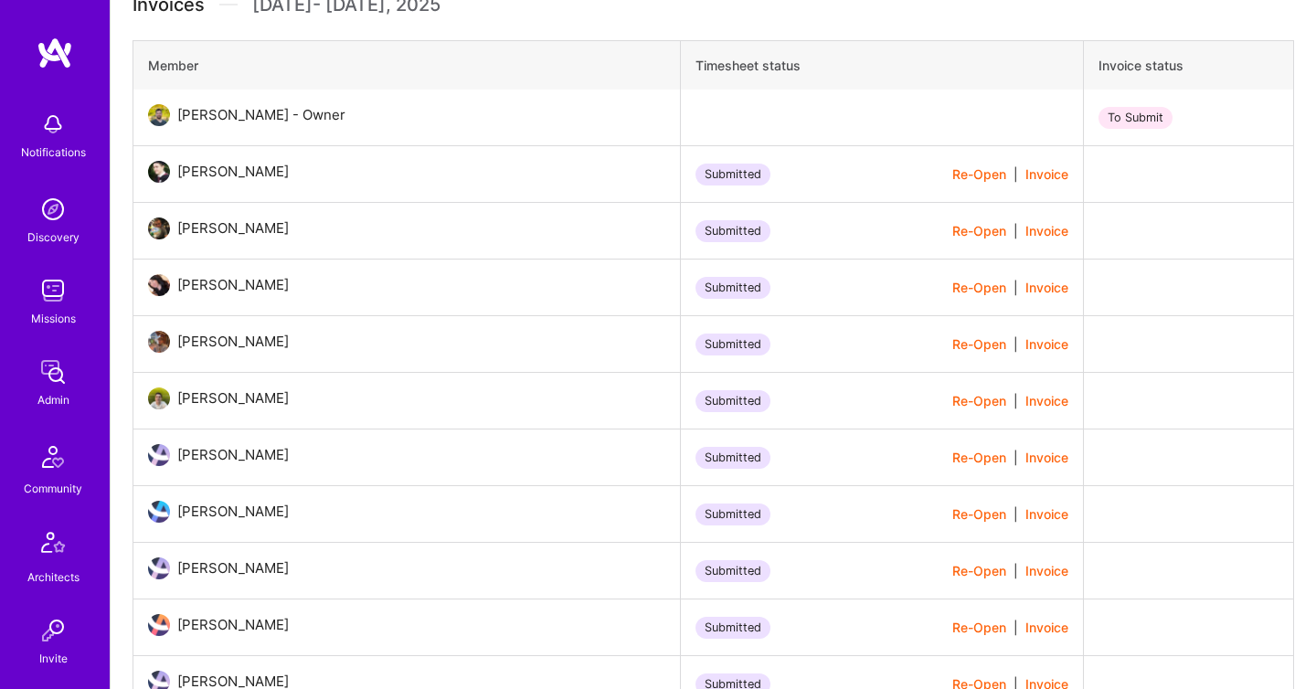
scroll to position [0, 0]
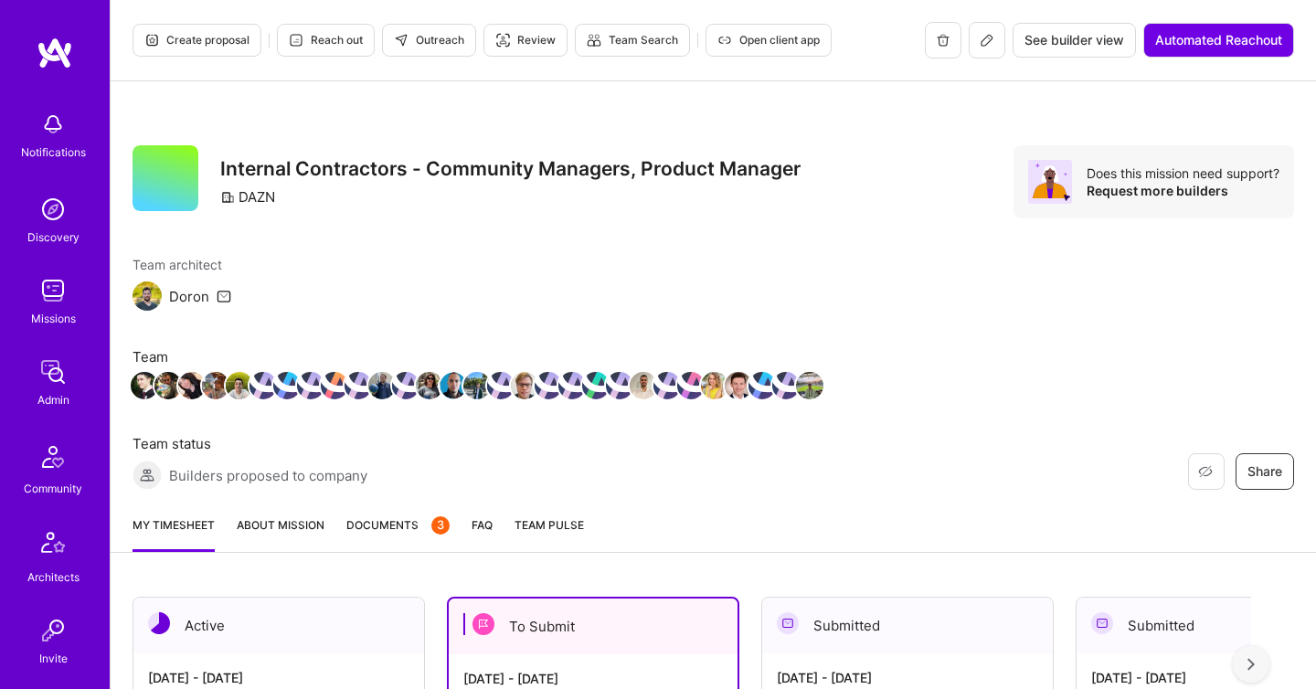
click at [391, 530] on span "Documents 3" at bounding box center [397, 524] width 103 height 19
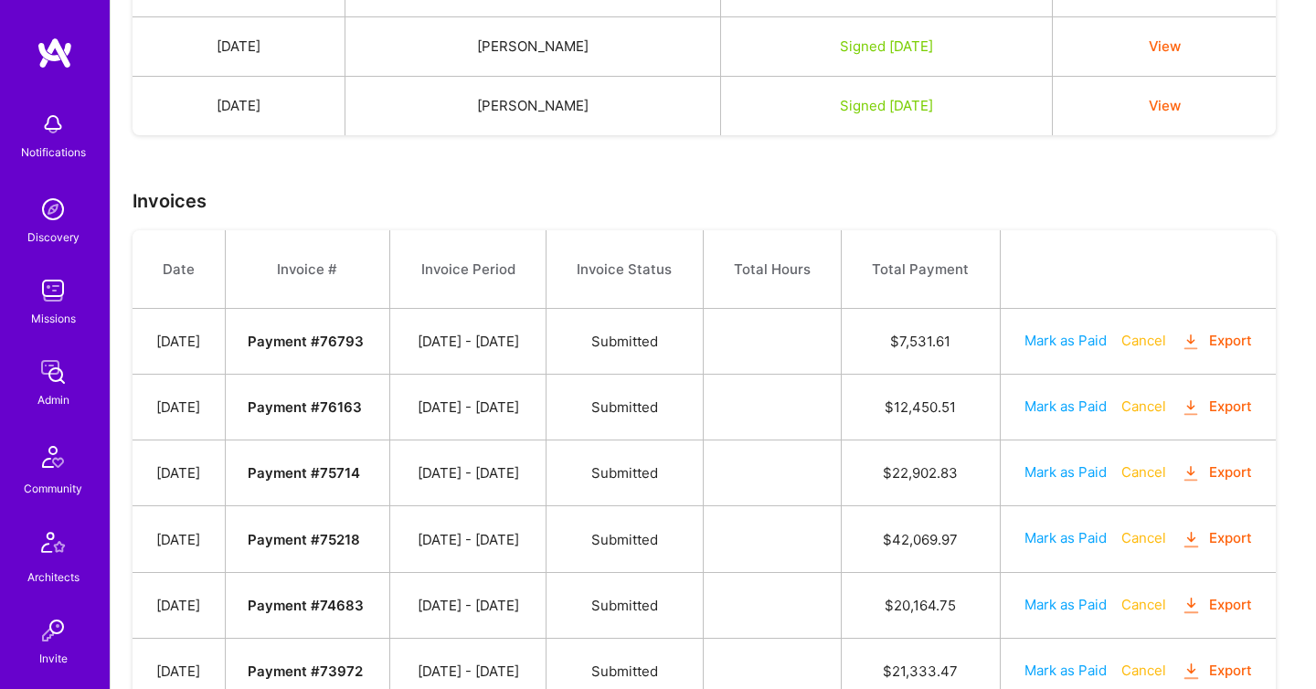
scroll to position [773, 0]
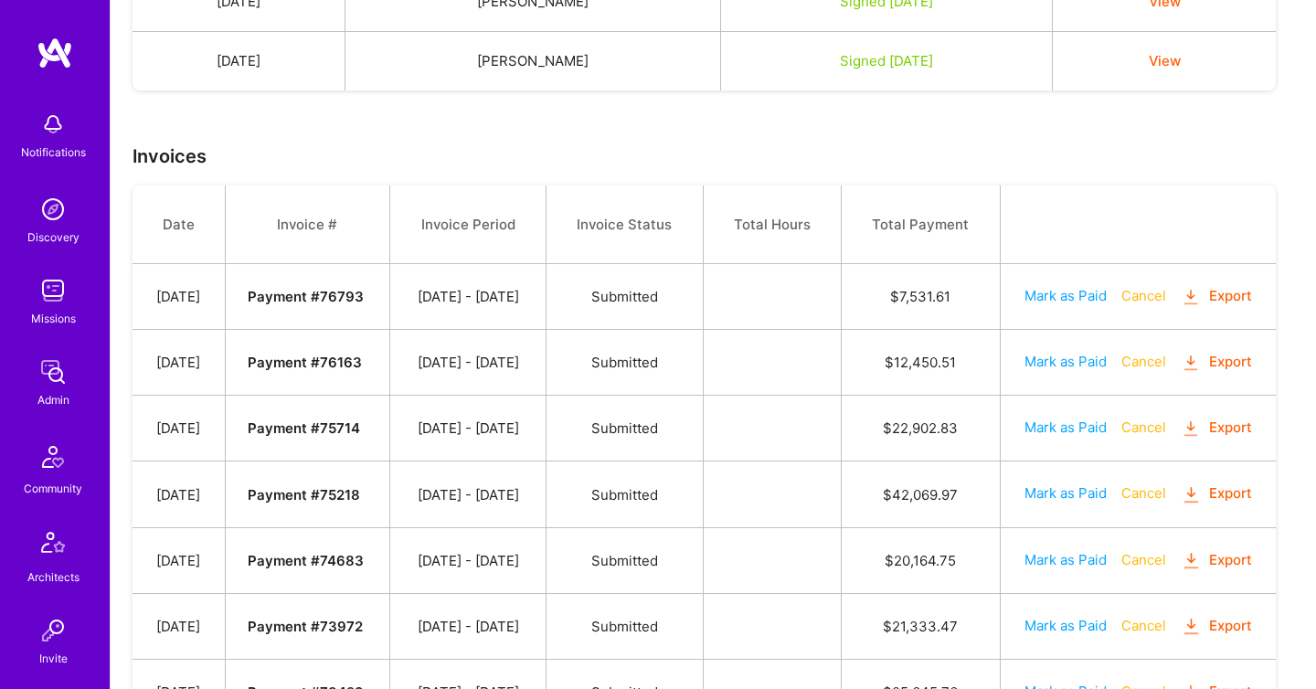
click at [1181, 308] on icon "button" at bounding box center [1191, 297] width 21 height 21
